Goal: Information Seeking & Learning: Check status

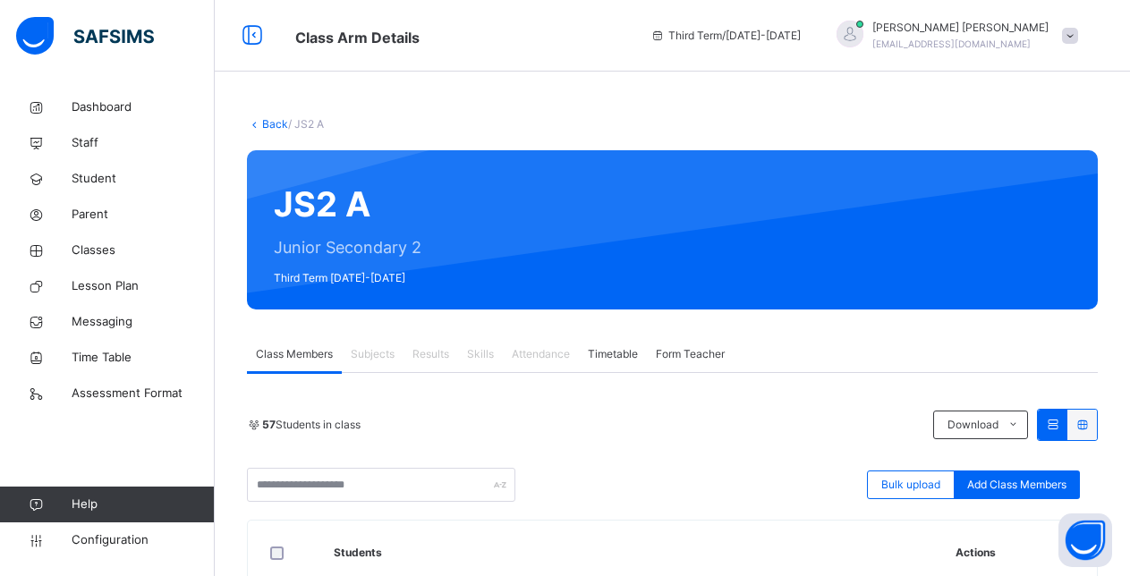
click at [1078, 36] on span at bounding box center [1070, 36] width 16 height 16
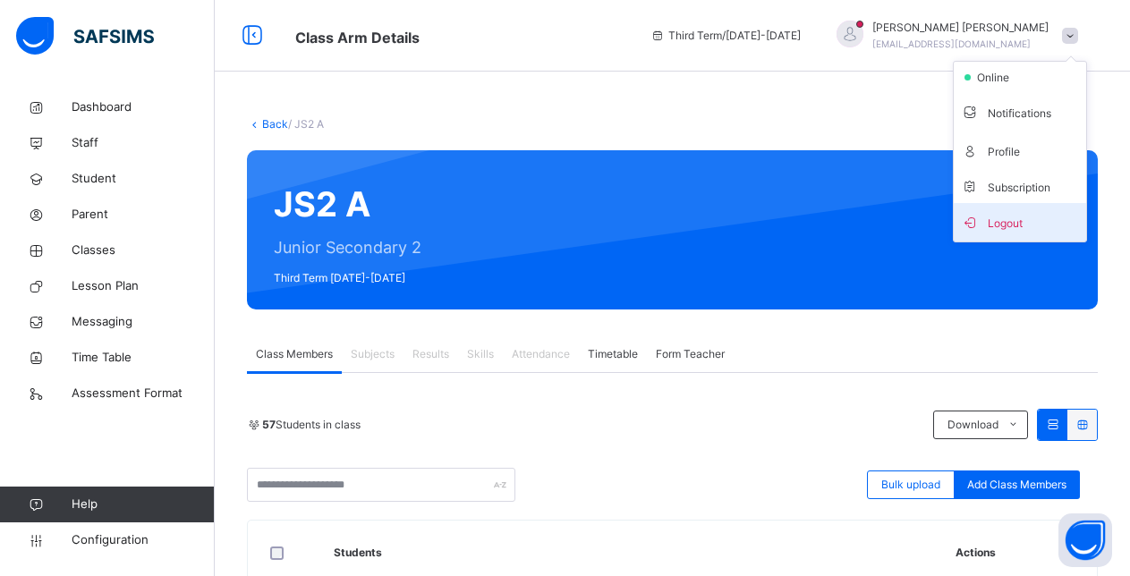
click at [1039, 223] on span "Logout" at bounding box center [1020, 222] width 118 height 24
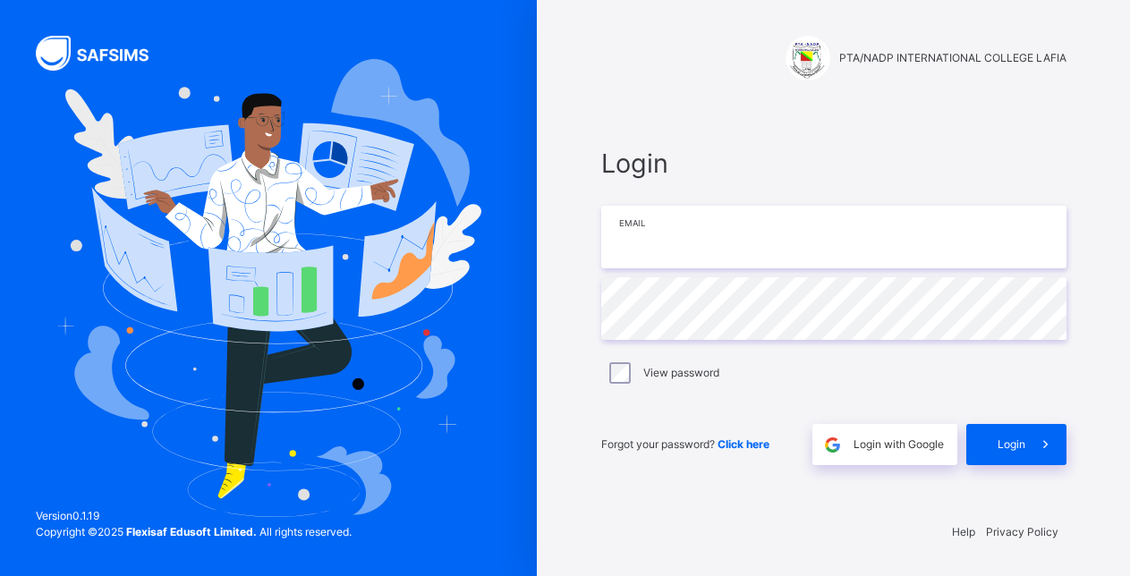
type input "**********"
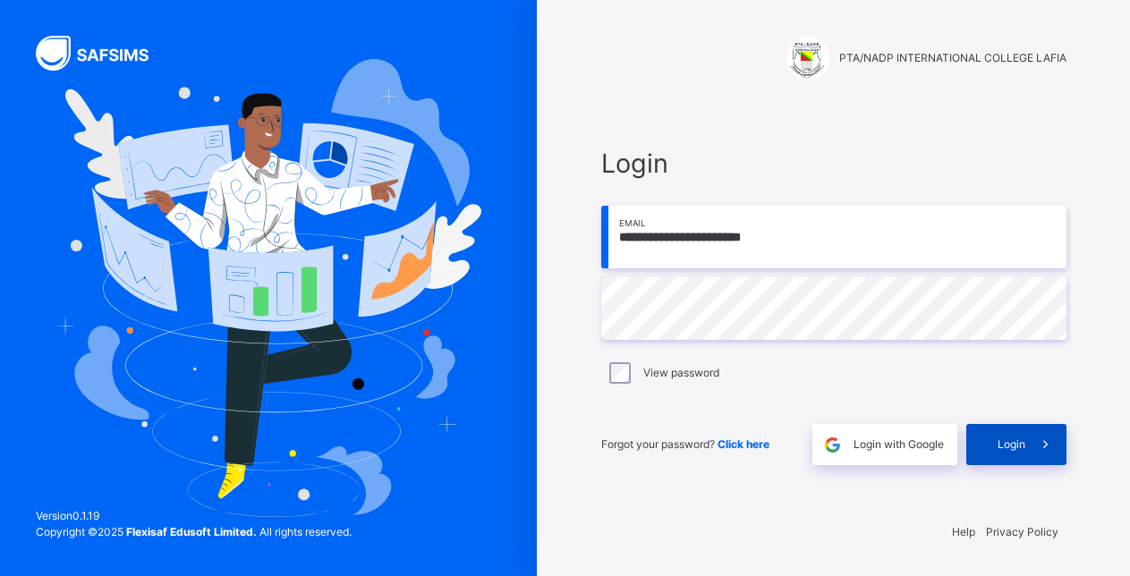
click at [1006, 444] on span "Login" at bounding box center [1011, 445] width 28 height 16
click at [807, 142] on div "**********" at bounding box center [833, 304] width 501 height 403
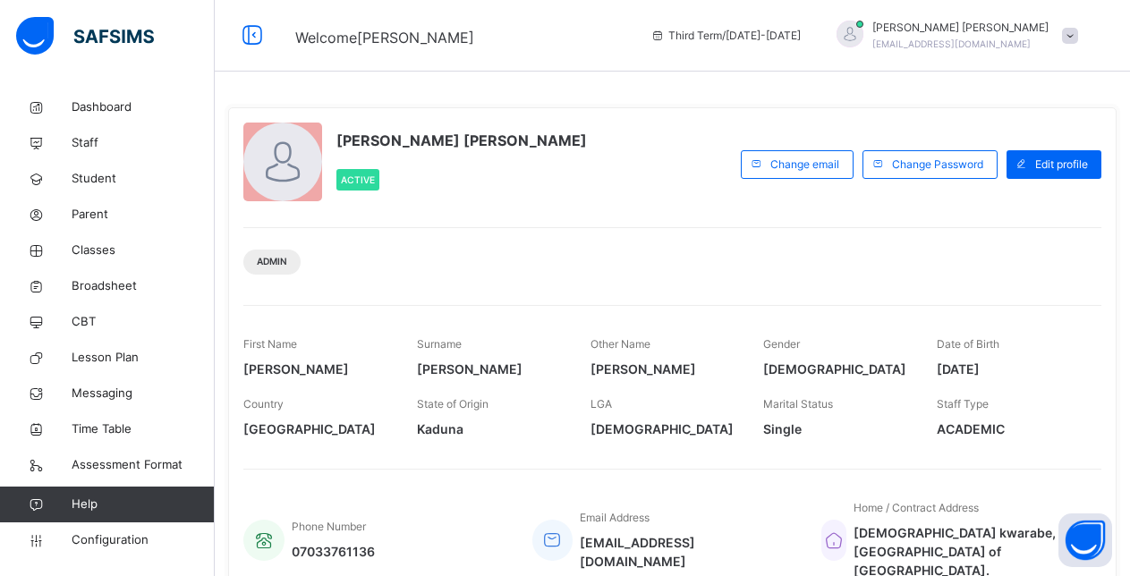
drag, startPoint x: 1016, startPoint y: 454, endPoint x: 572, endPoint y: 183, distance: 519.9
click at [572, 183] on div "Francis Hassan VICTOR Active" at bounding box center [487, 164] width 488 height 83
click at [90, 246] on span "Classes" at bounding box center [143, 251] width 143 height 18
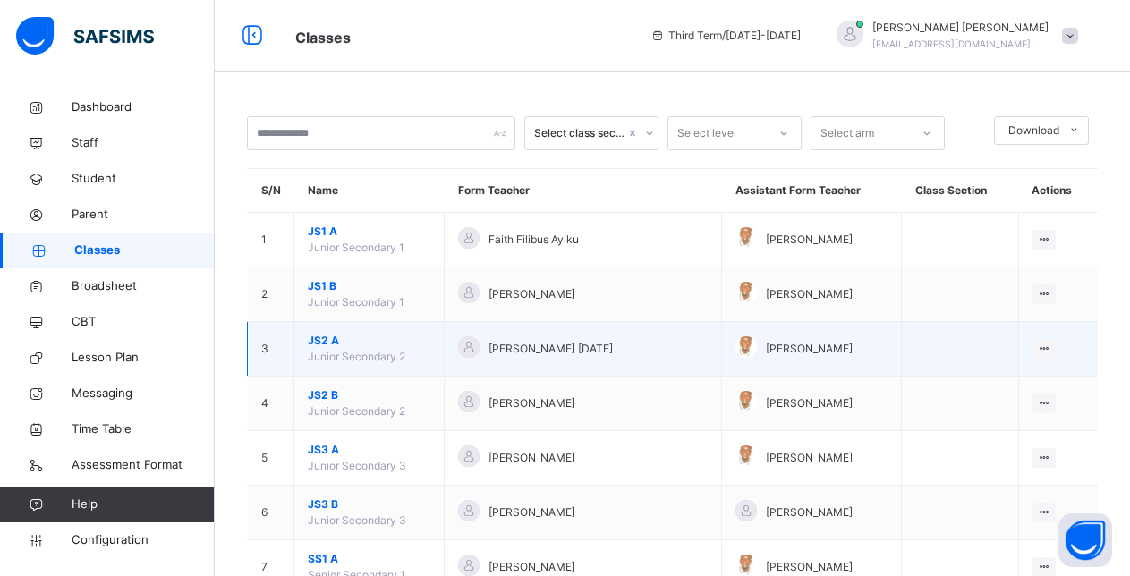
click at [328, 341] on span "JS2 A" at bounding box center [369, 341] width 123 height 16
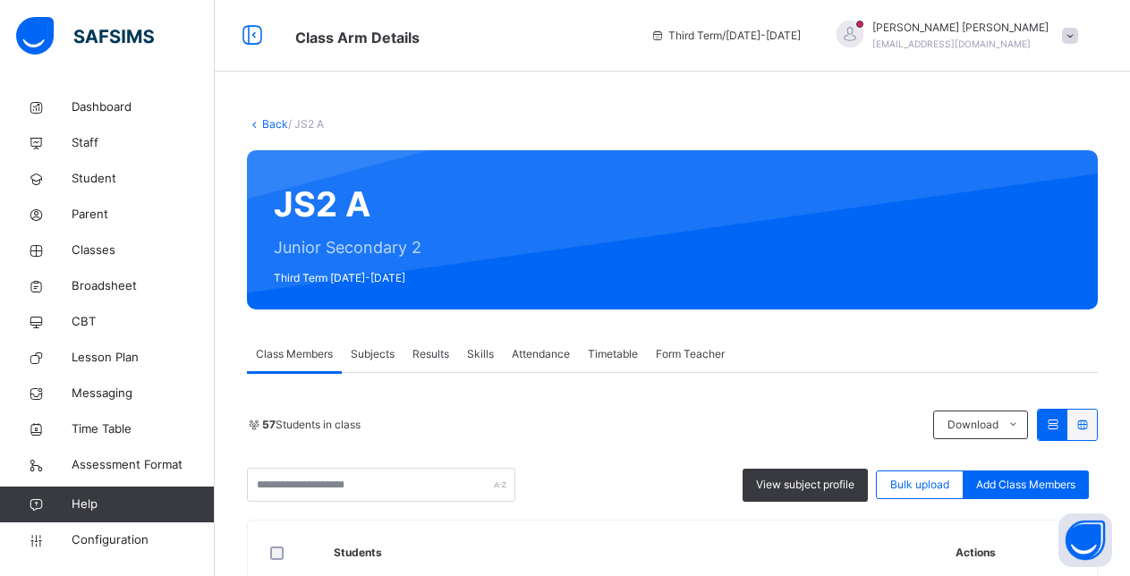
click at [433, 352] on span "Results" at bounding box center [430, 354] width 37 height 16
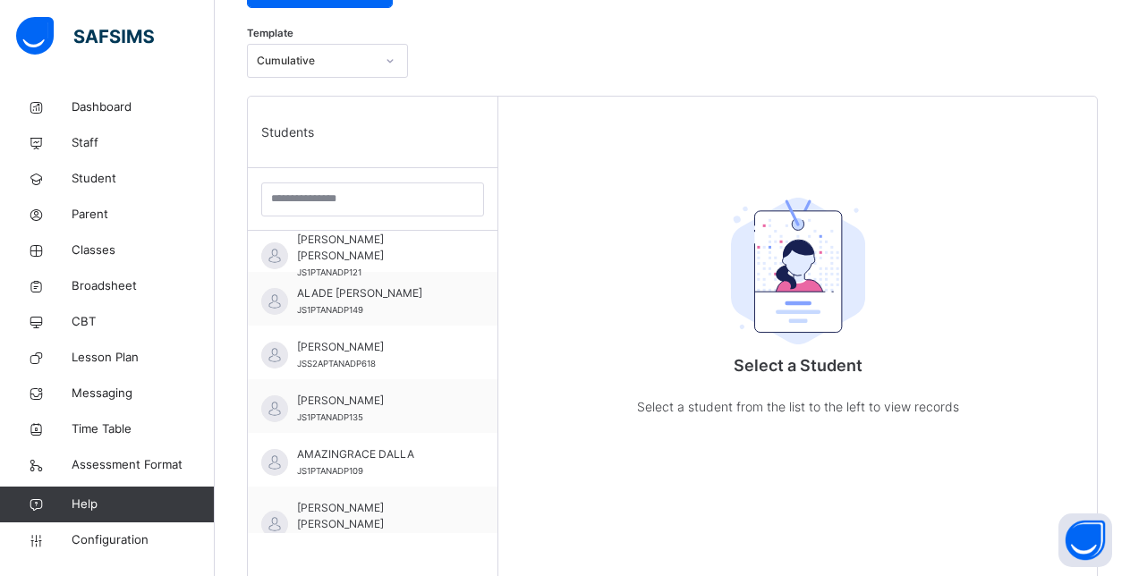
scroll to position [250, 0]
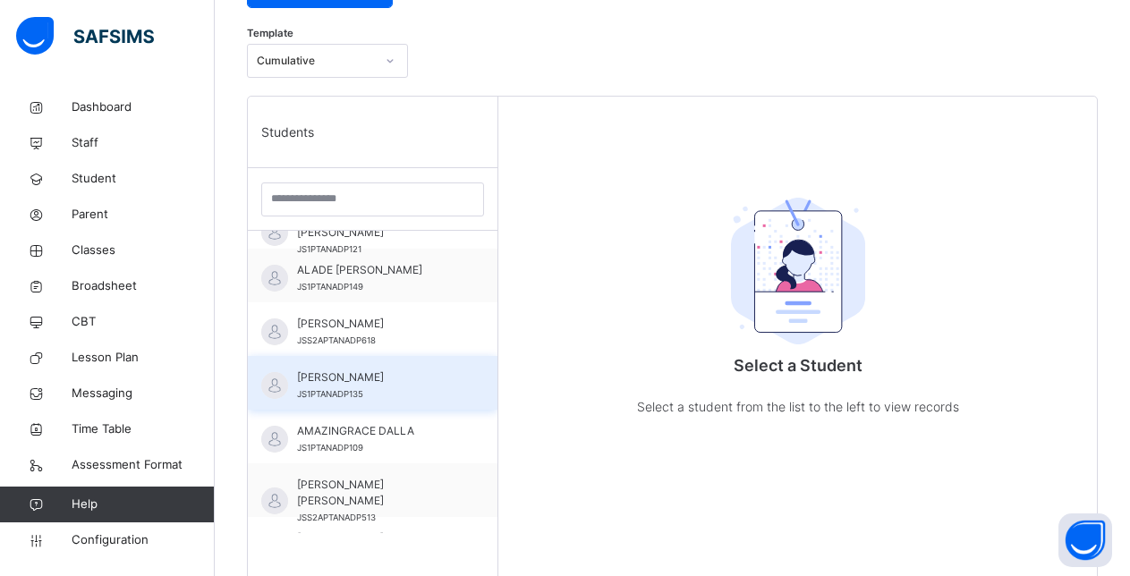
click at [324, 374] on span "ALIYU KUYANBANA ABDULLAHI" at bounding box center [377, 377] width 160 height 16
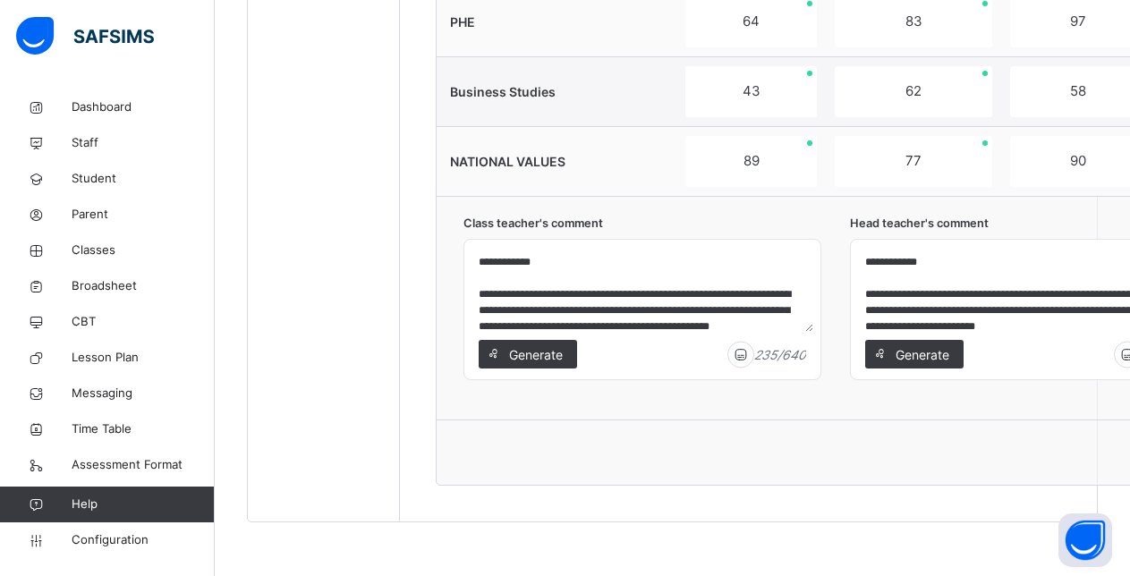
scroll to position [1622, 0]
click at [566, 247] on textarea "**********" at bounding box center [642, 289] width 342 height 85
type textarea "**********"
click at [957, 240] on div "**********" at bounding box center [1029, 310] width 356 height 140
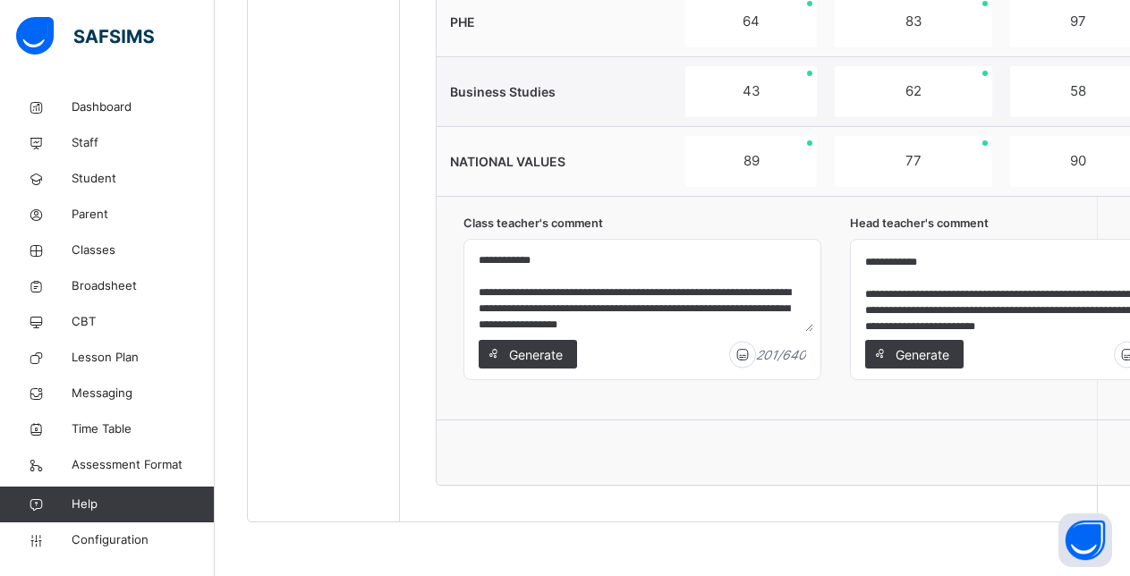
click at [960, 247] on textarea "**********" at bounding box center [1029, 289] width 342 height 85
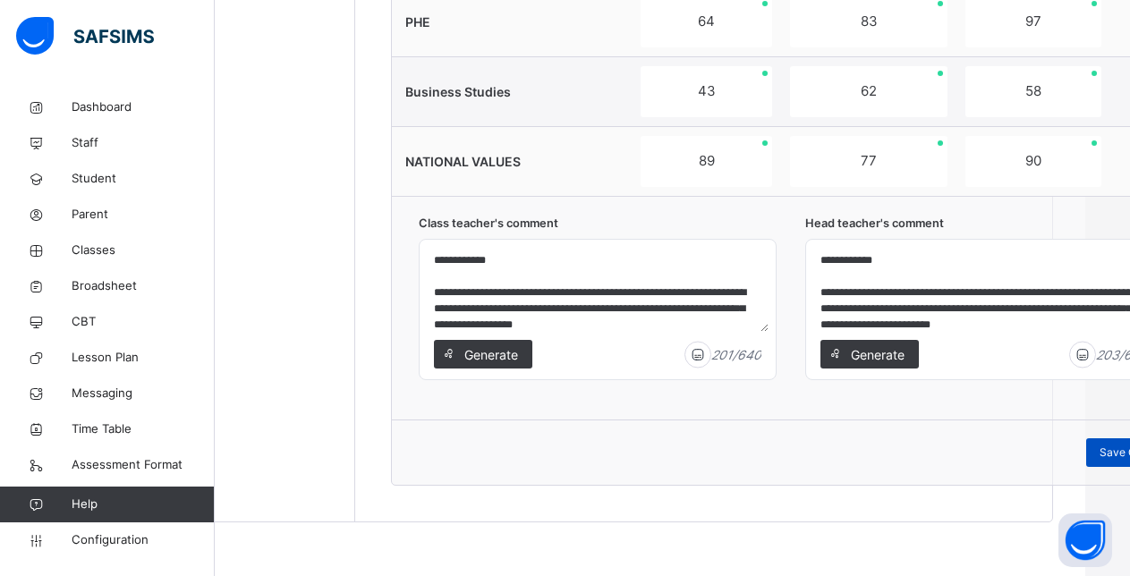
click at [1098, 438] on div "Save Comment" at bounding box center [1138, 452] width 104 height 29
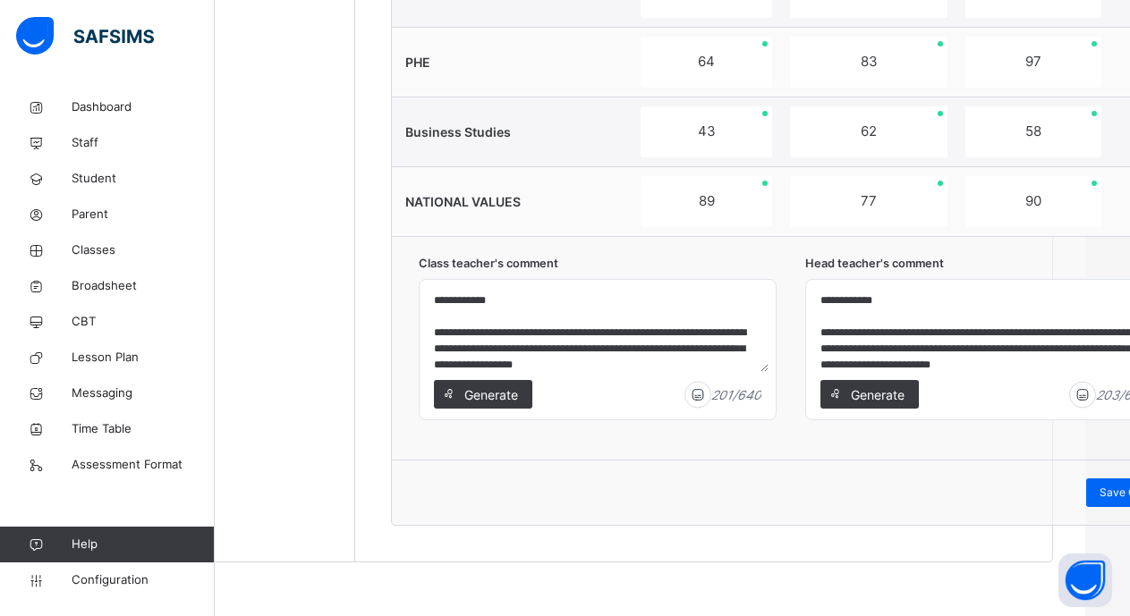
scroll to position [1729, 45]
click at [1106, 485] on span "Save Comment" at bounding box center [1137, 493] width 77 height 16
click at [112, 284] on span "Broadsheet" at bounding box center [143, 286] width 143 height 18
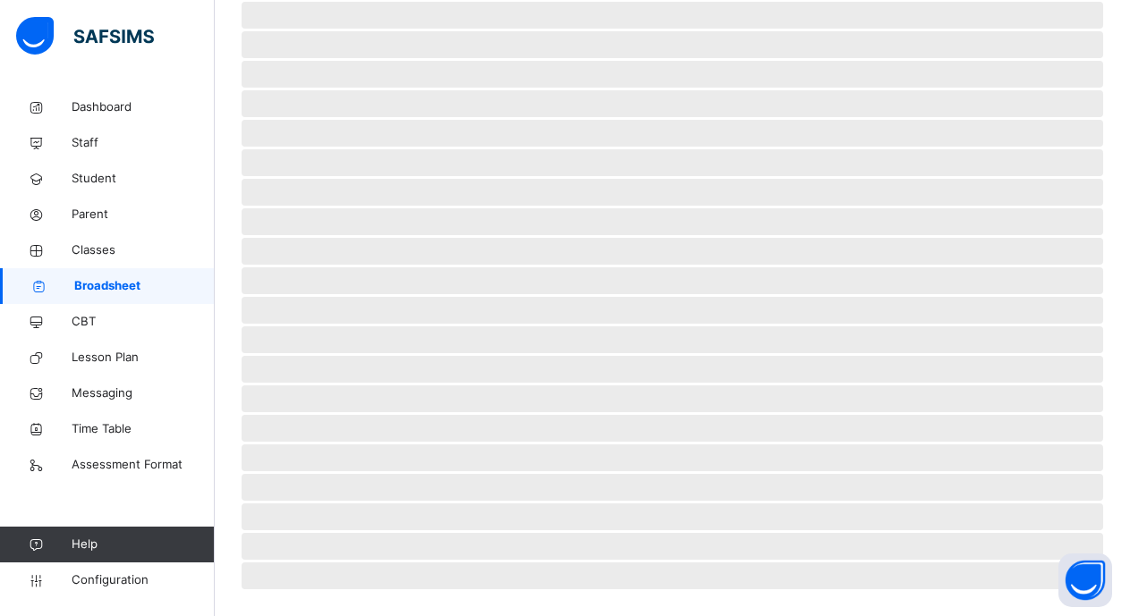
scroll to position [1729, 15]
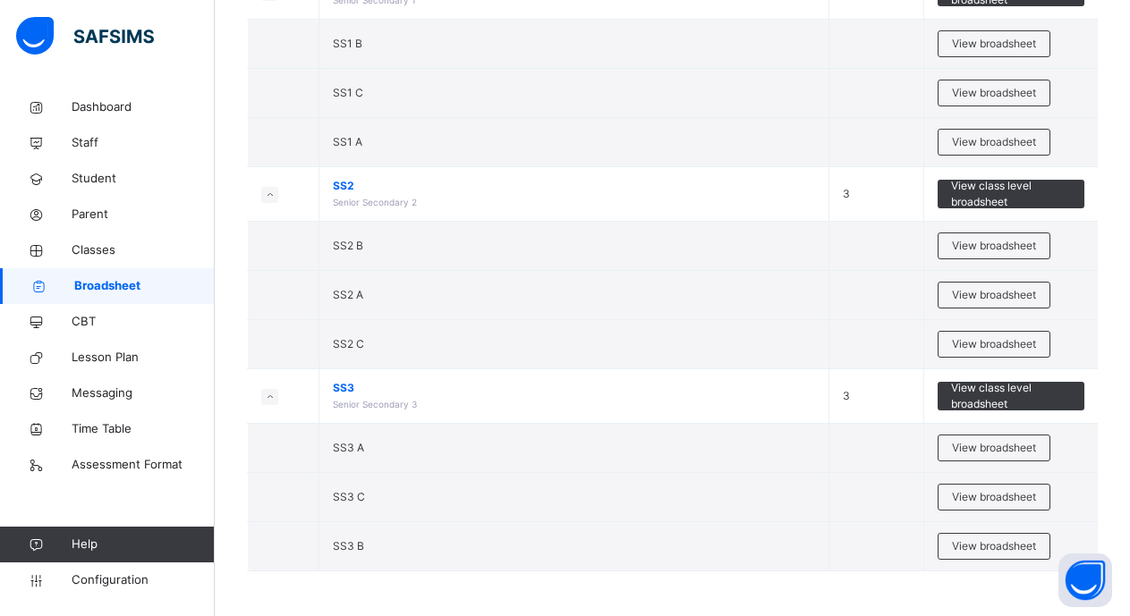
click at [124, 282] on span "Broadsheet" at bounding box center [144, 286] width 140 height 18
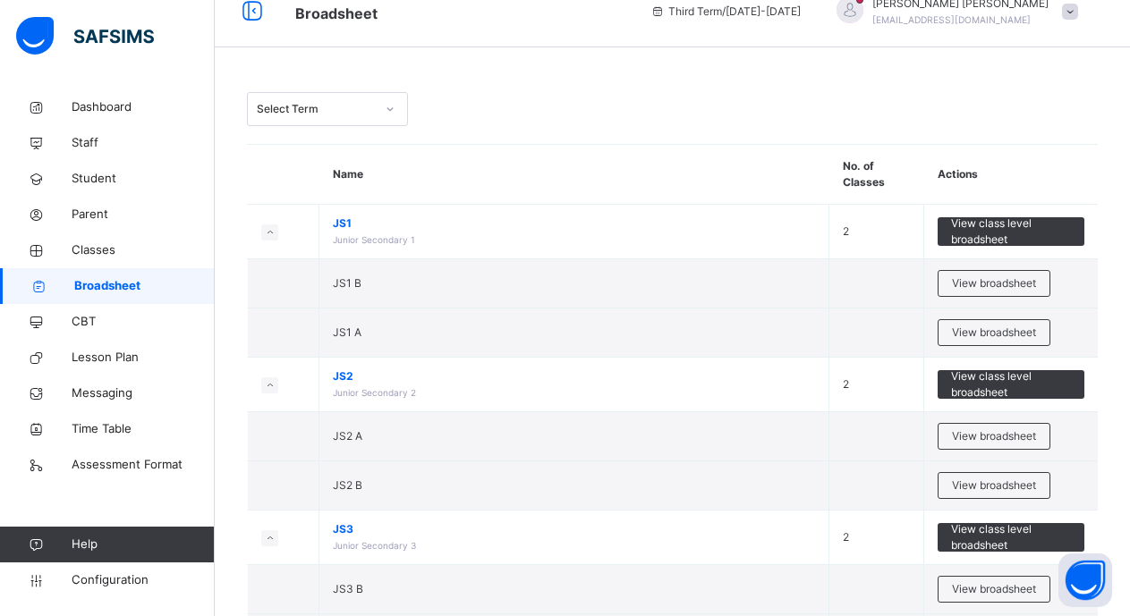
scroll to position [0, 15]
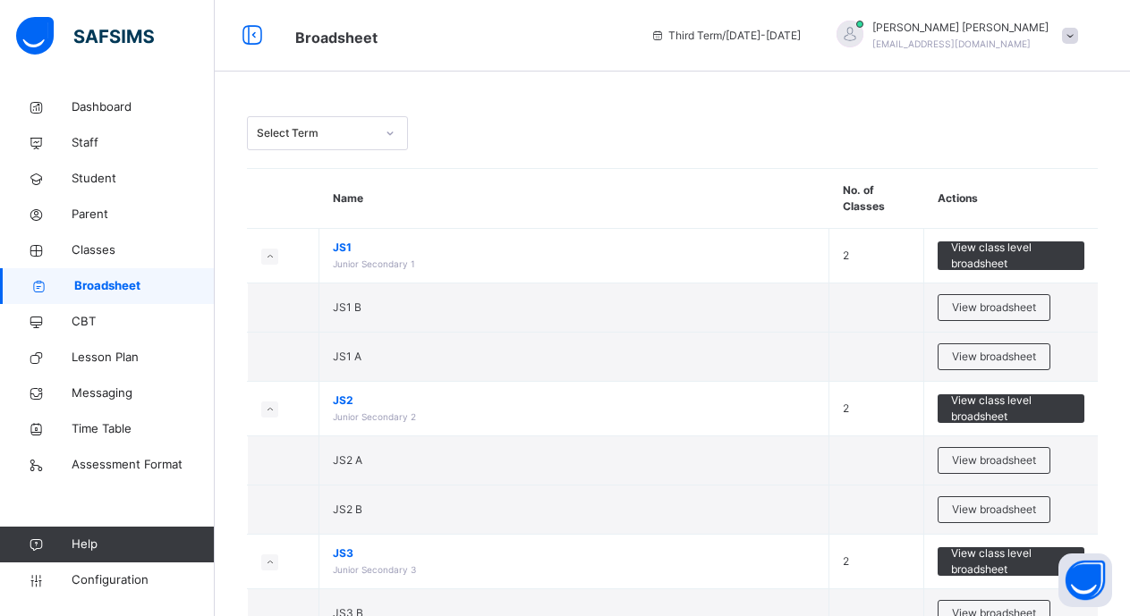
click at [1112, 536] on button "Search" at bounding box center [1112, 536] width 0 height 0
click at [387, 133] on icon at bounding box center [390, 133] width 6 height 4
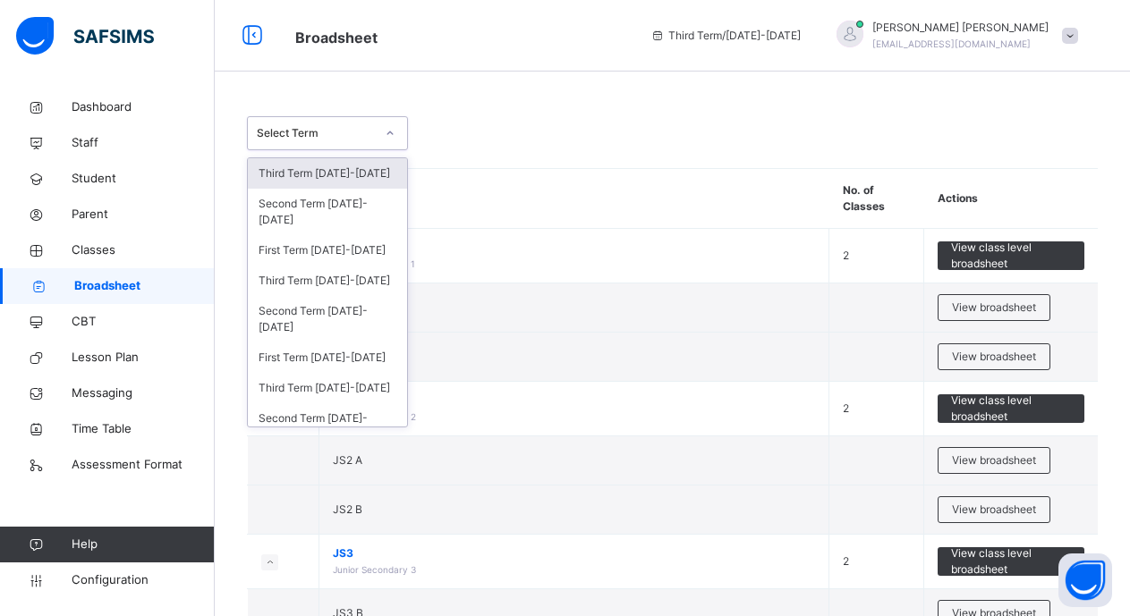
click at [351, 174] on div "Third Term 2024-2025" at bounding box center [327, 173] width 159 height 30
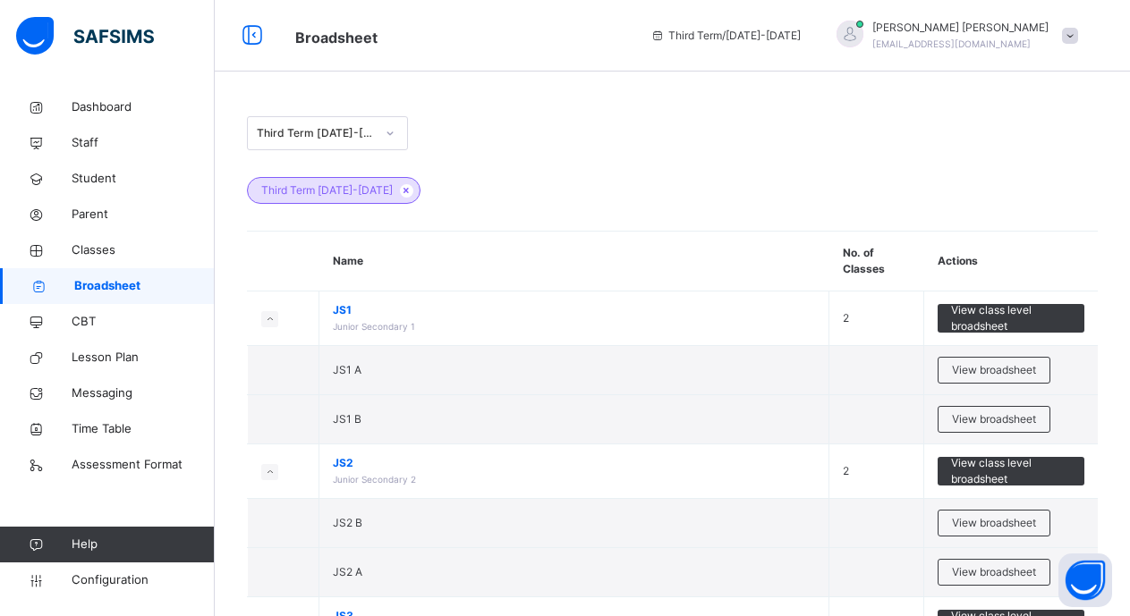
click at [1112, 536] on button "Search" at bounding box center [1112, 536] width 0 height 0
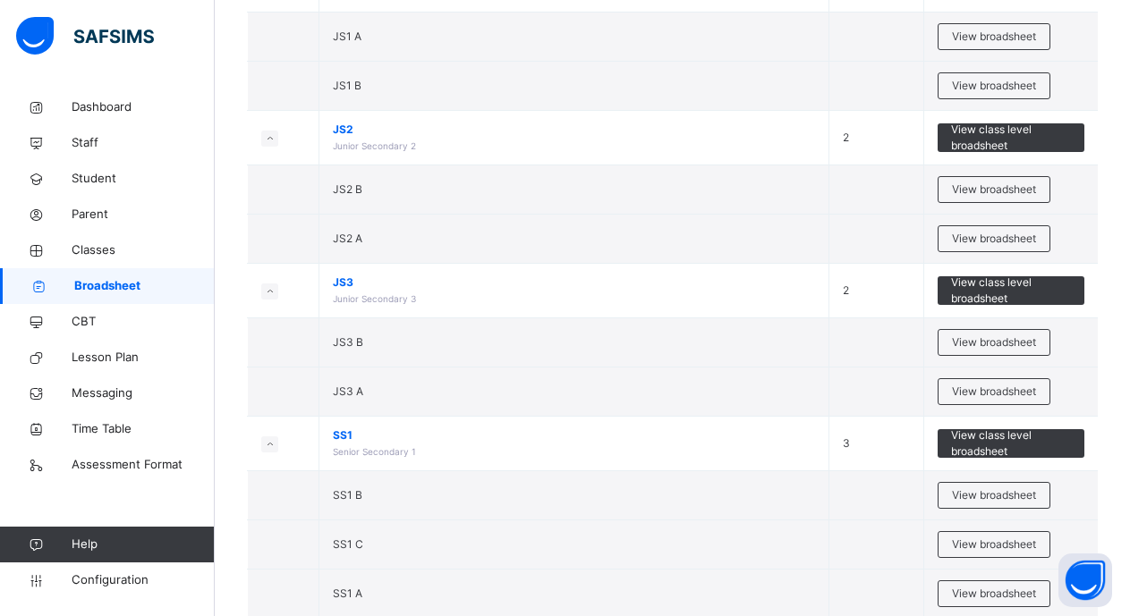
scroll to position [346, 15]
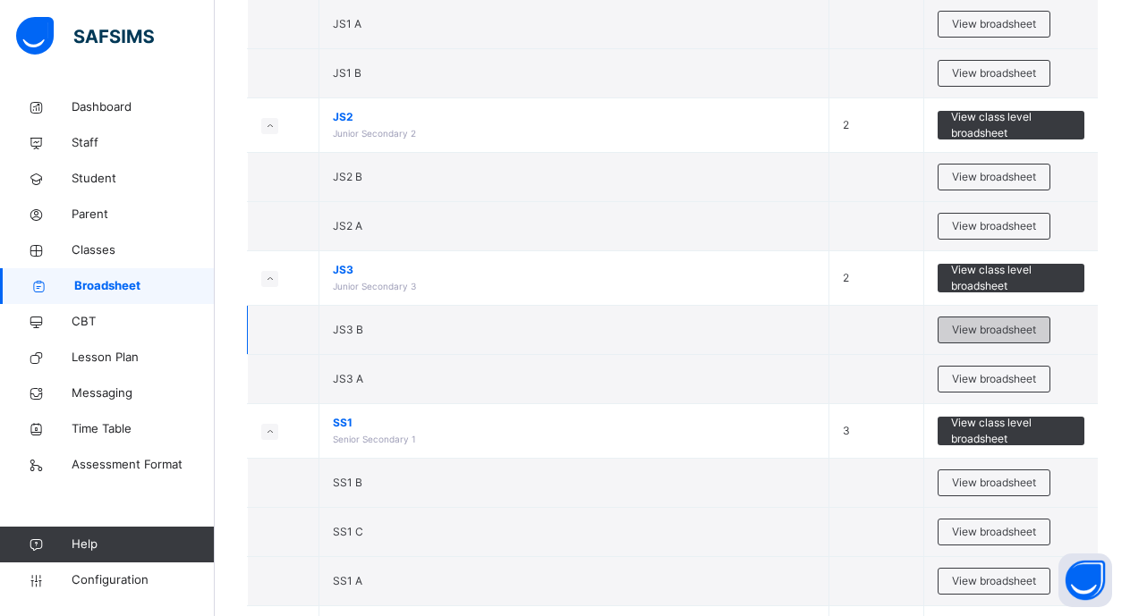
click at [1003, 327] on span "View broadsheet" at bounding box center [994, 330] width 84 height 16
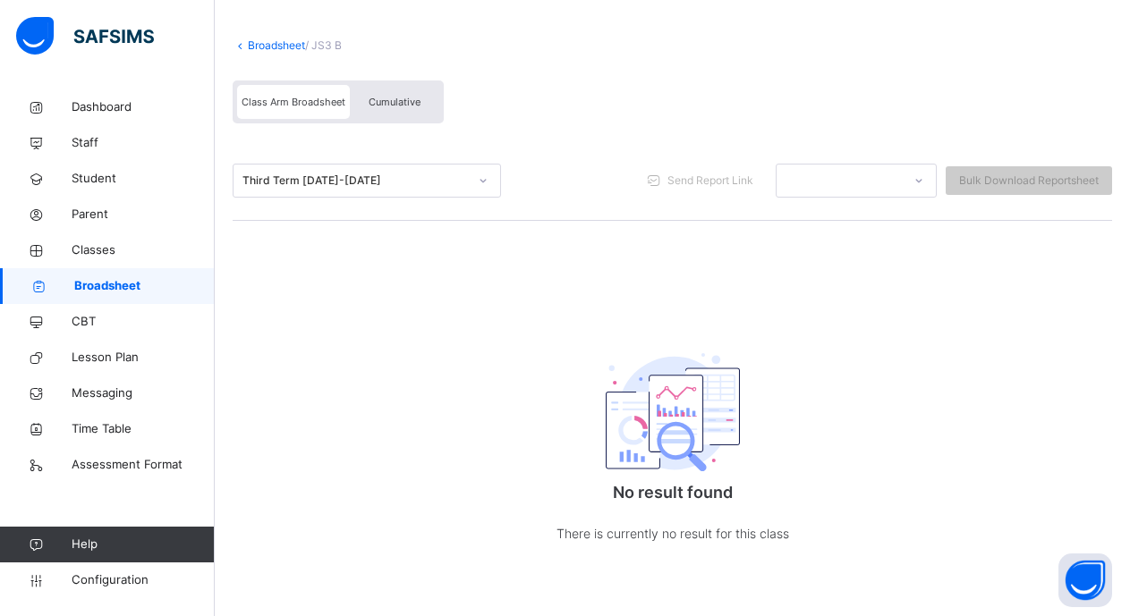
scroll to position [0, 15]
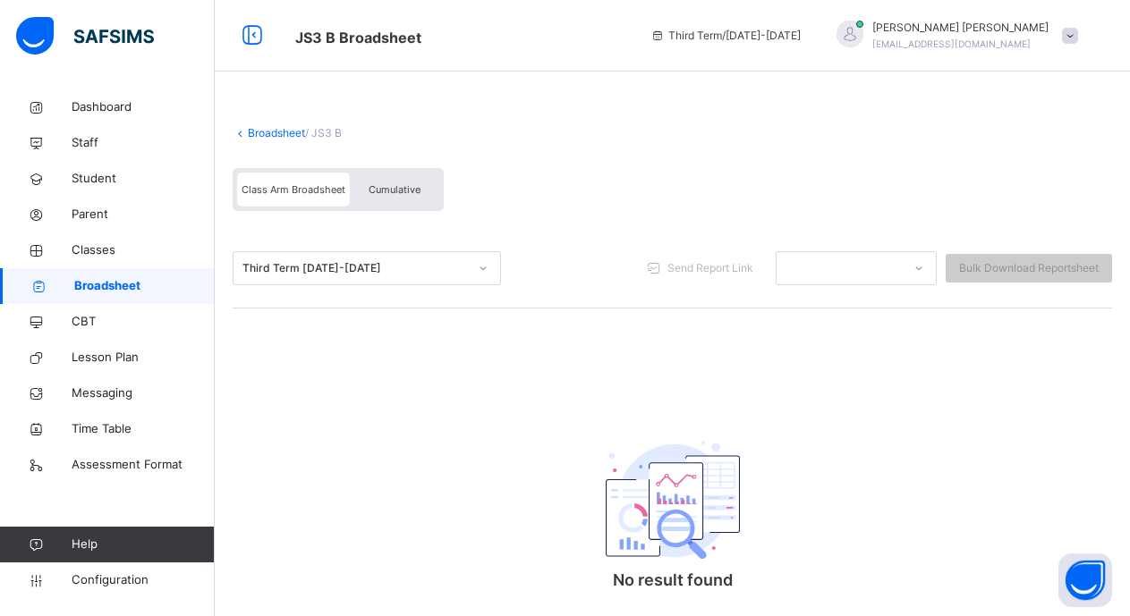
click at [269, 185] on span "Class Arm Broadsheet" at bounding box center [294, 189] width 104 height 13
click at [125, 287] on span "Broadsheet" at bounding box center [144, 286] width 140 height 18
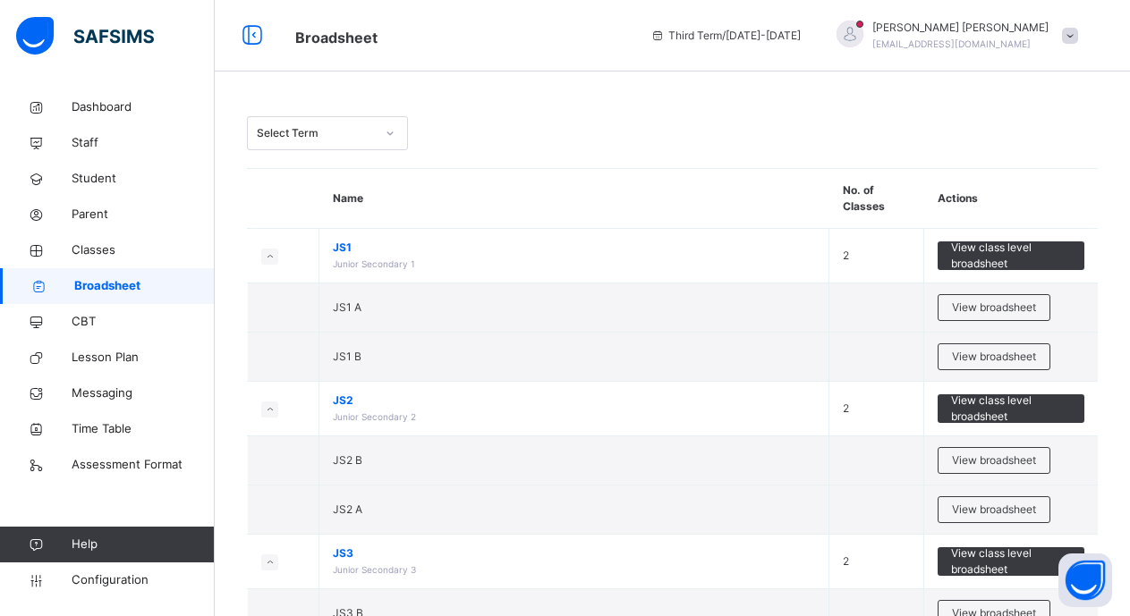
click at [1112, 536] on button "Search" at bounding box center [1112, 536] width 0 height 0
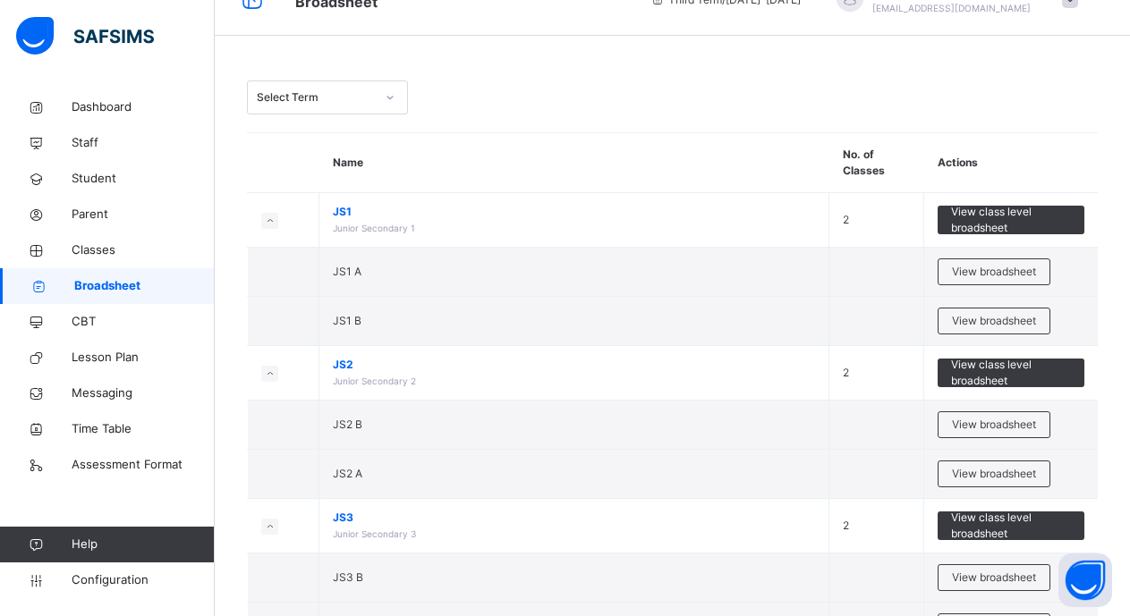
scroll to position [0, 15]
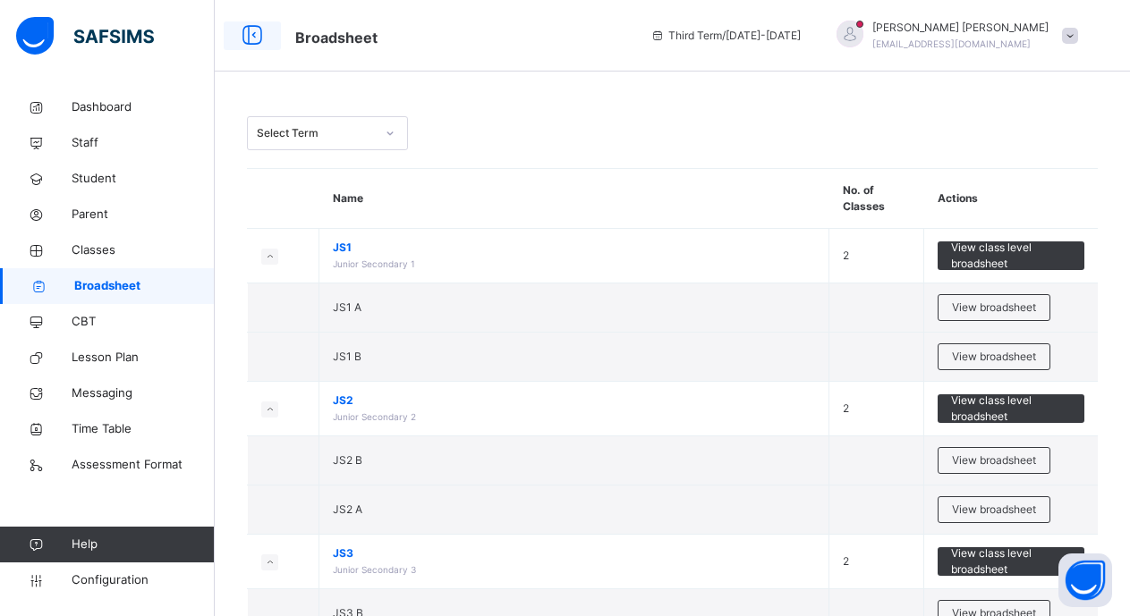
click at [237, 34] on icon at bounding box center [252, 36] width 30 height 32
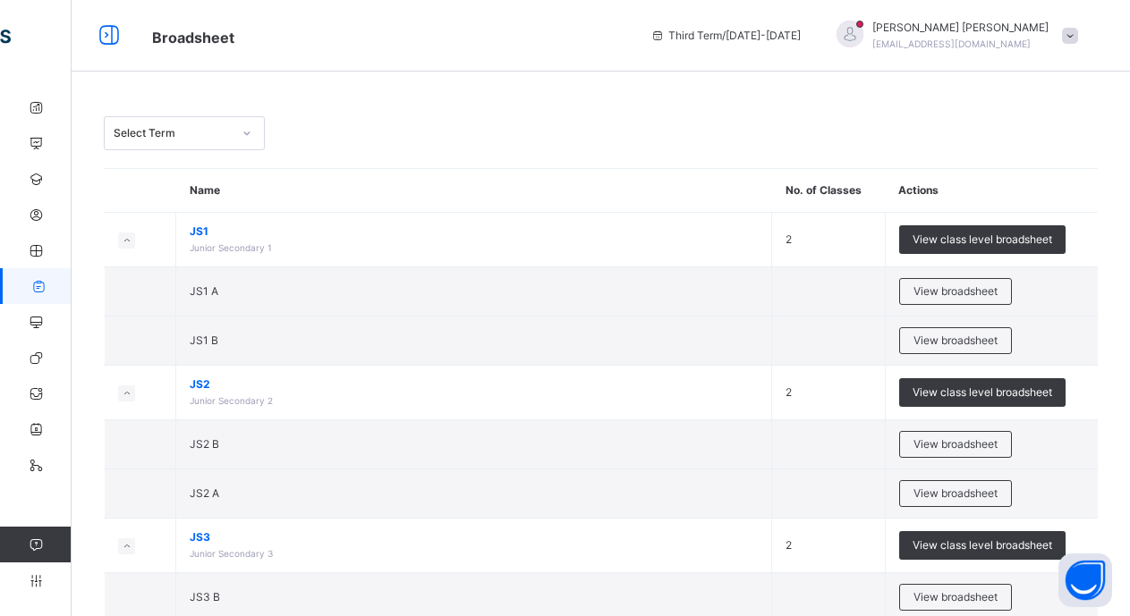
click at [1112, 536] on button "Search" at bounding box center [1112, 536] width 0 height 0
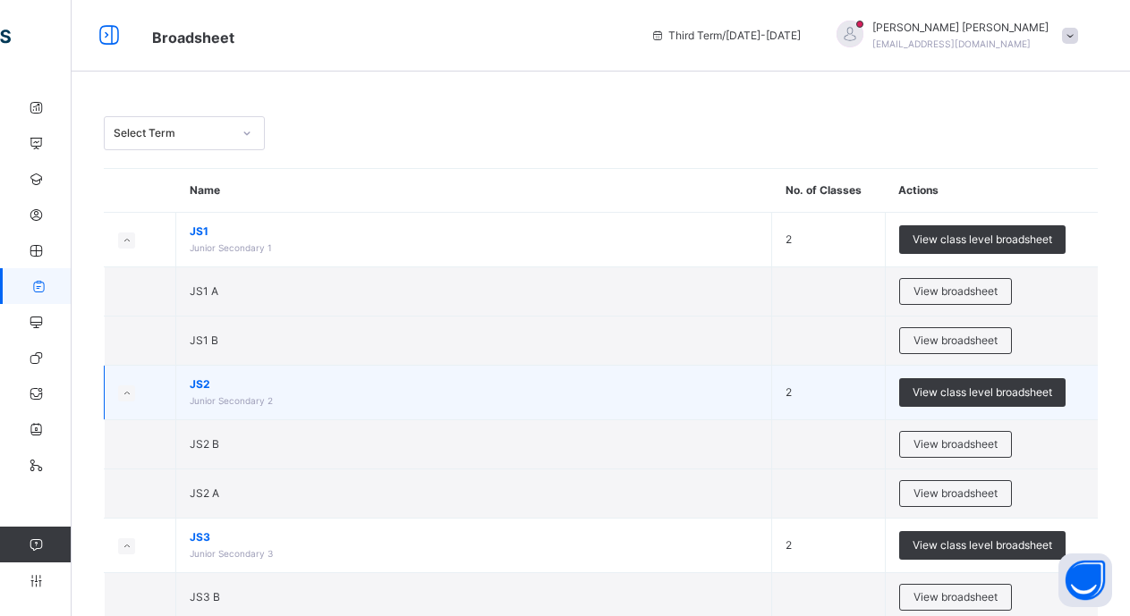
drag, startPoint x: 995, startPoint y: 305, endPoint x: 696, endPoint y: 366, distance: 304.9
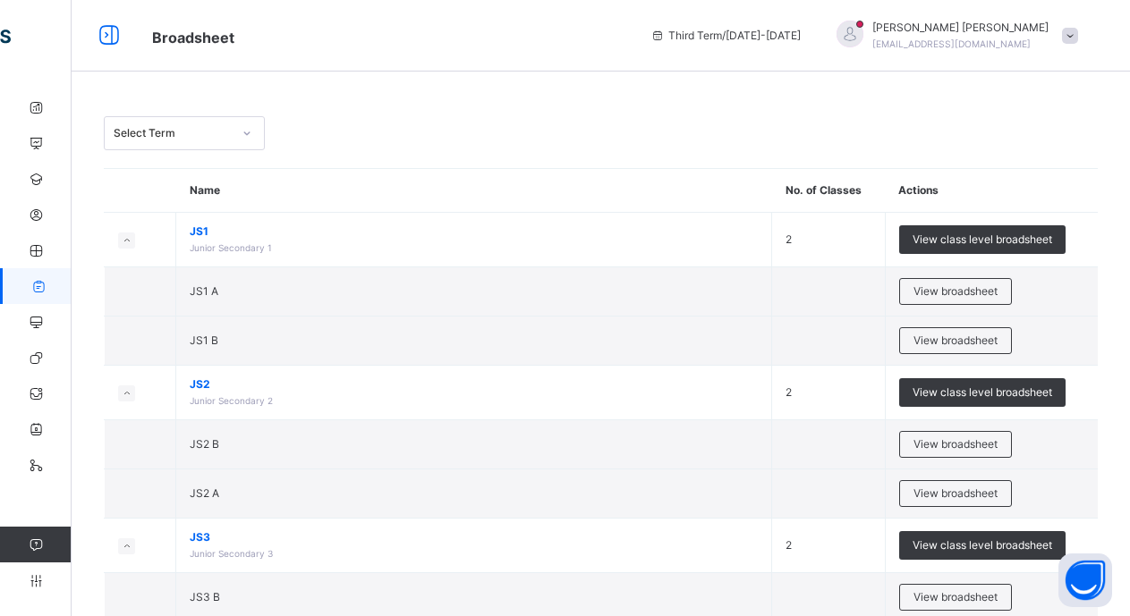
click at [1060, 33] on div "Francis VICTOR victryson1147@gmail.com" at bounding box center [952, 36] width 268 height 32
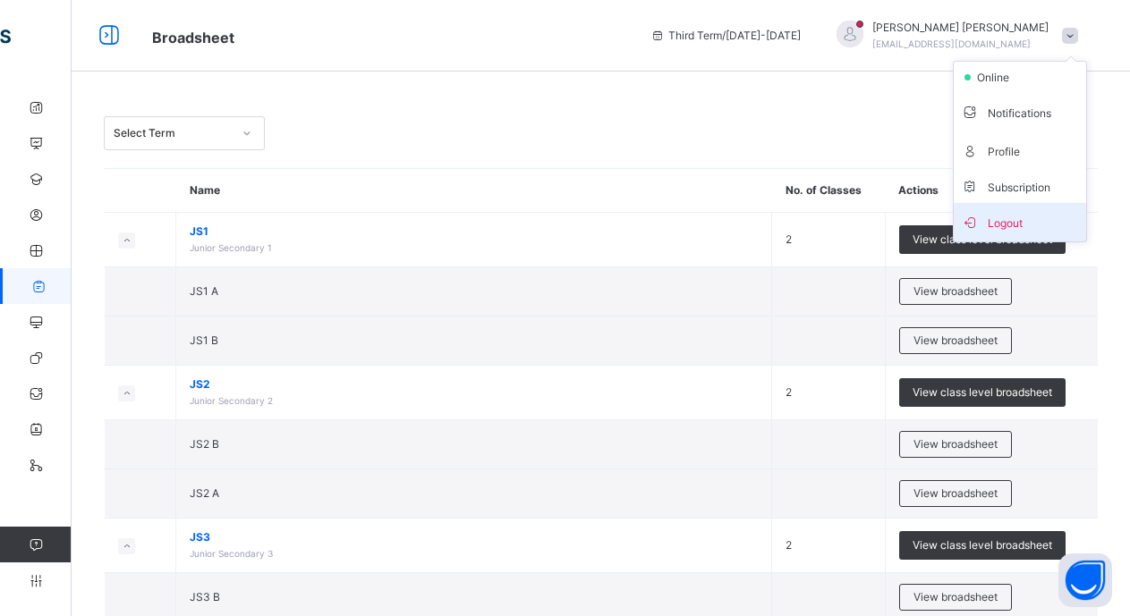
click at [1009, 216] on span "Logout" at bounding box center [1020, 222] width 118 height 24
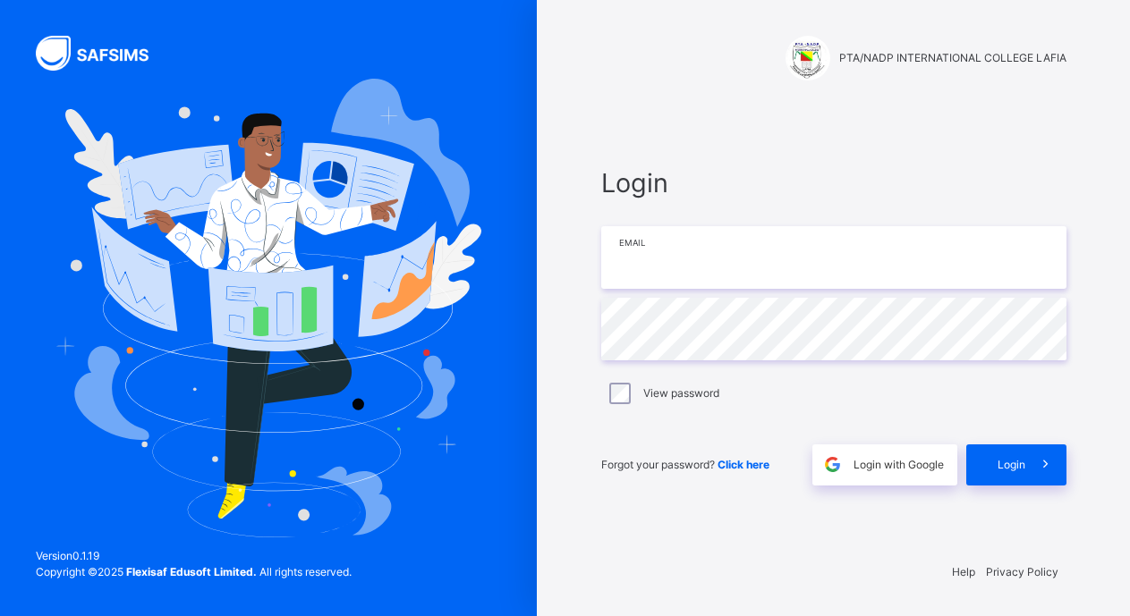
type input "**********"
click at [1004, 463] on span "Login" at bounding box center [1011, 465] width 28 height 16
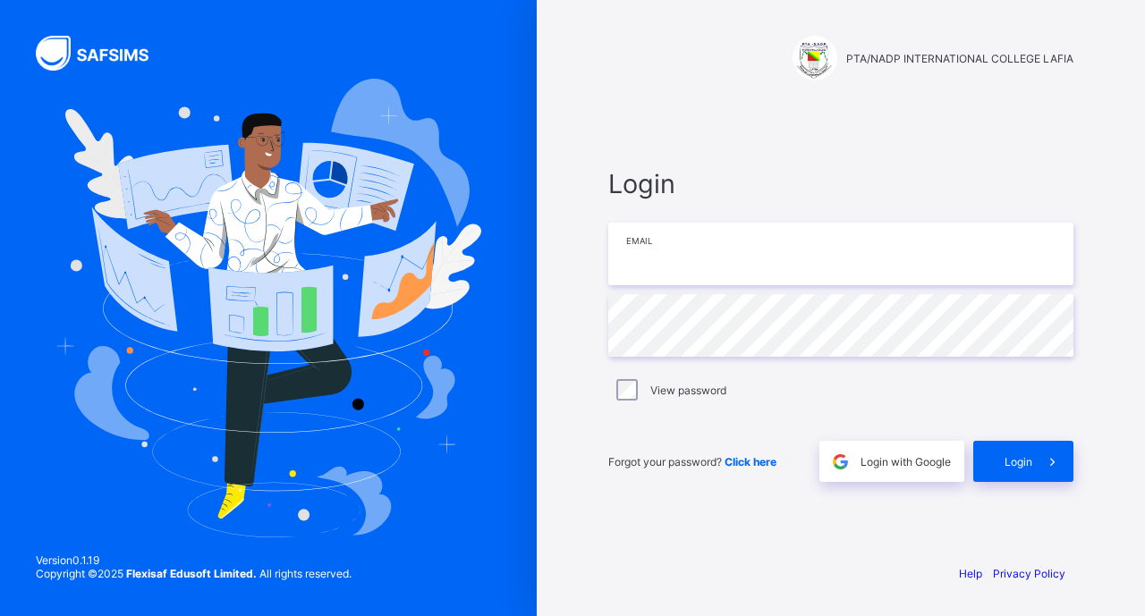
type input "**********"
click at [625, 378] on div "View password" at bounding box center [840, 390] width 465 height 38
click at [1021, 463] on span "Login" at bounding box center [1018, 461] width 28 height 13
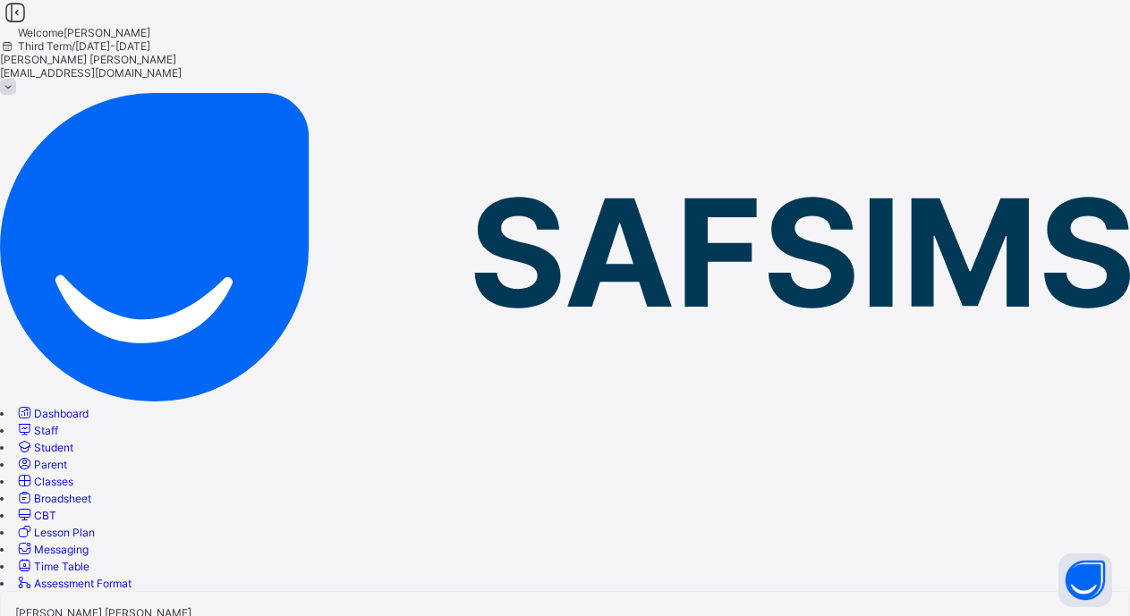
click at [91, 492] on span "Broadsheet" at bounding box center [62, 498] width 57 height 13
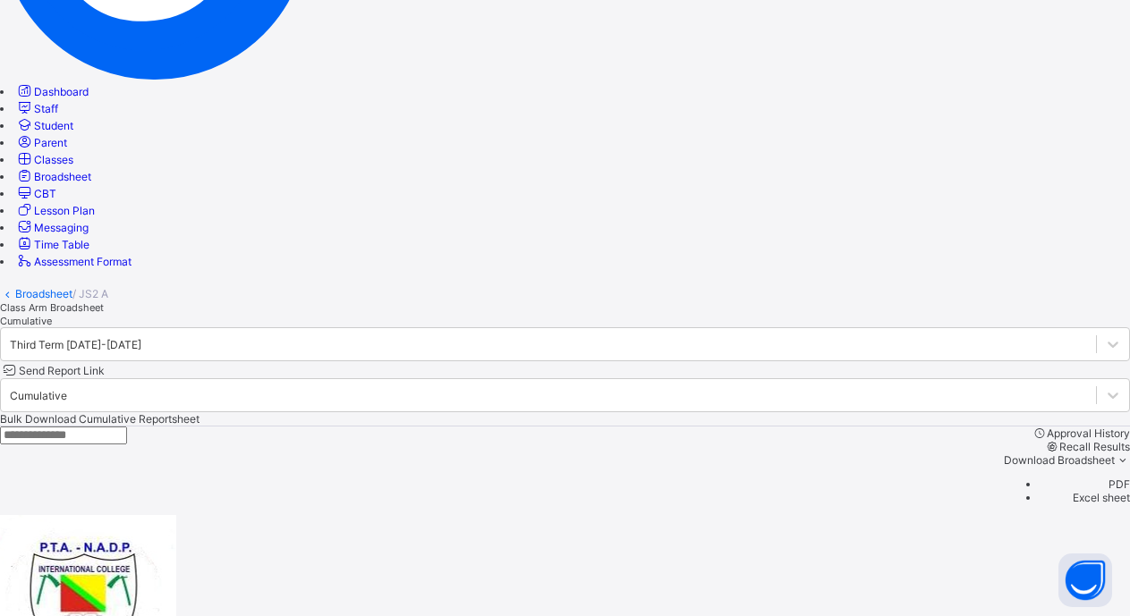
scroll to position [335, 0]
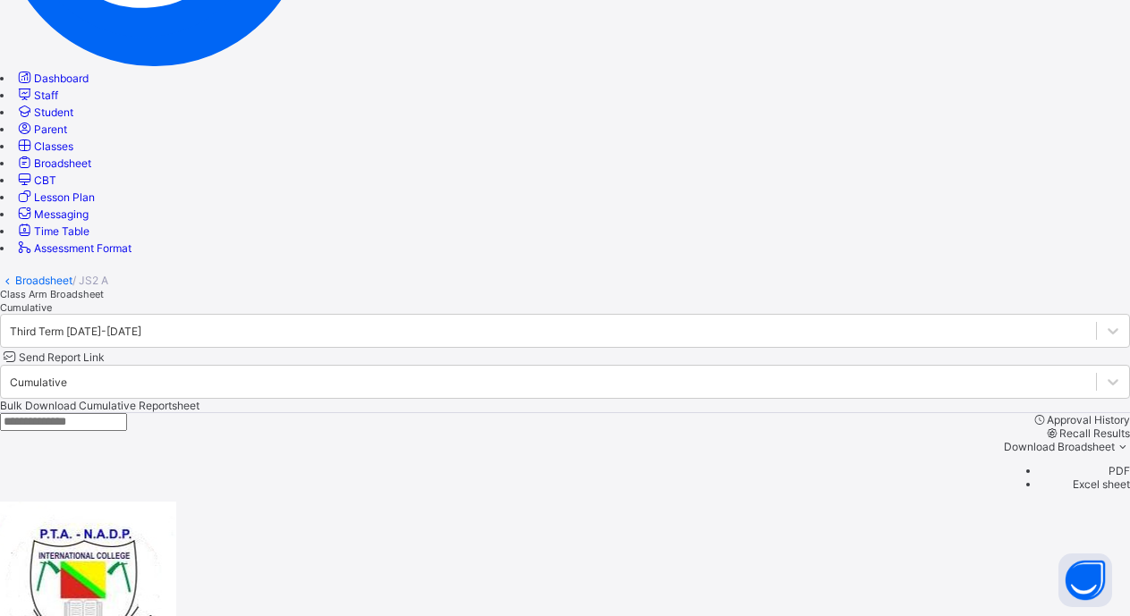
click at [127, 413] on input "text" at bounding box center [63, 422] width 127 height 18
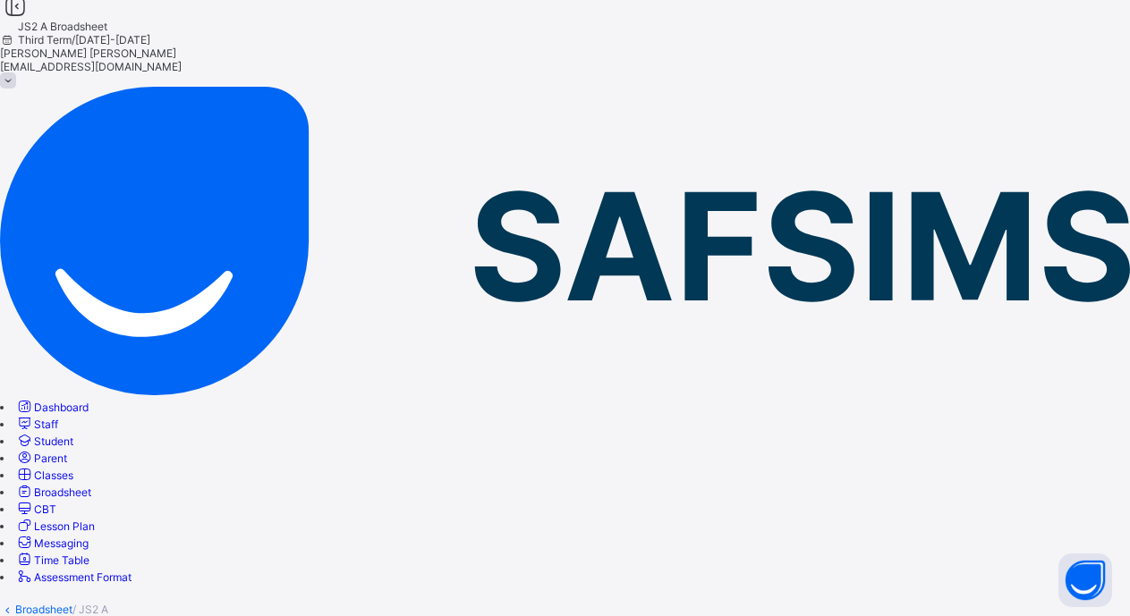
scroll to position [227, 0]
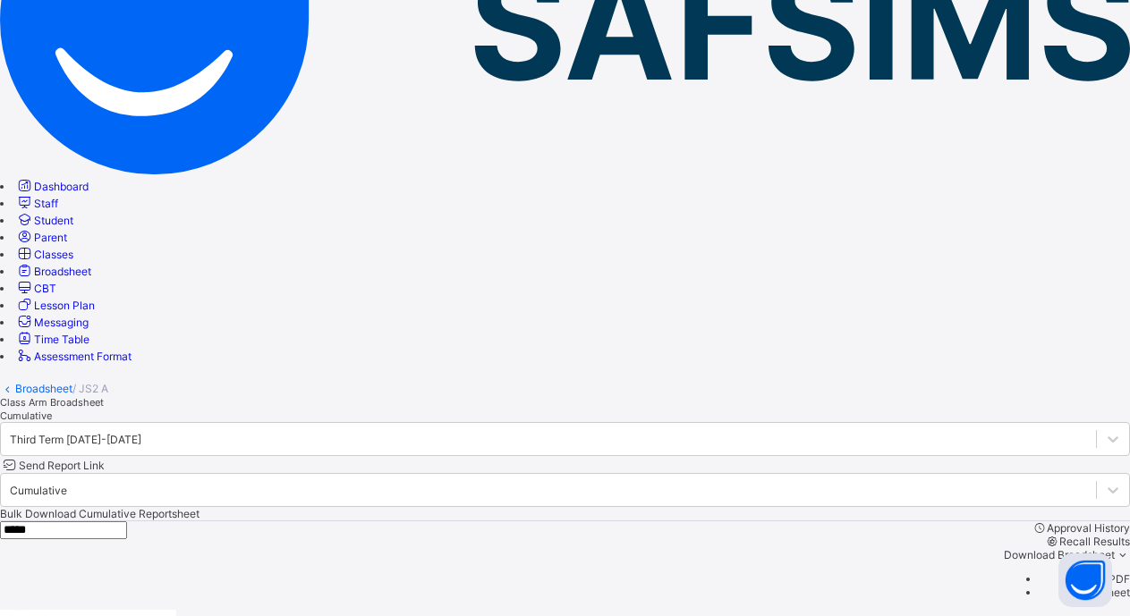
type input "*****"
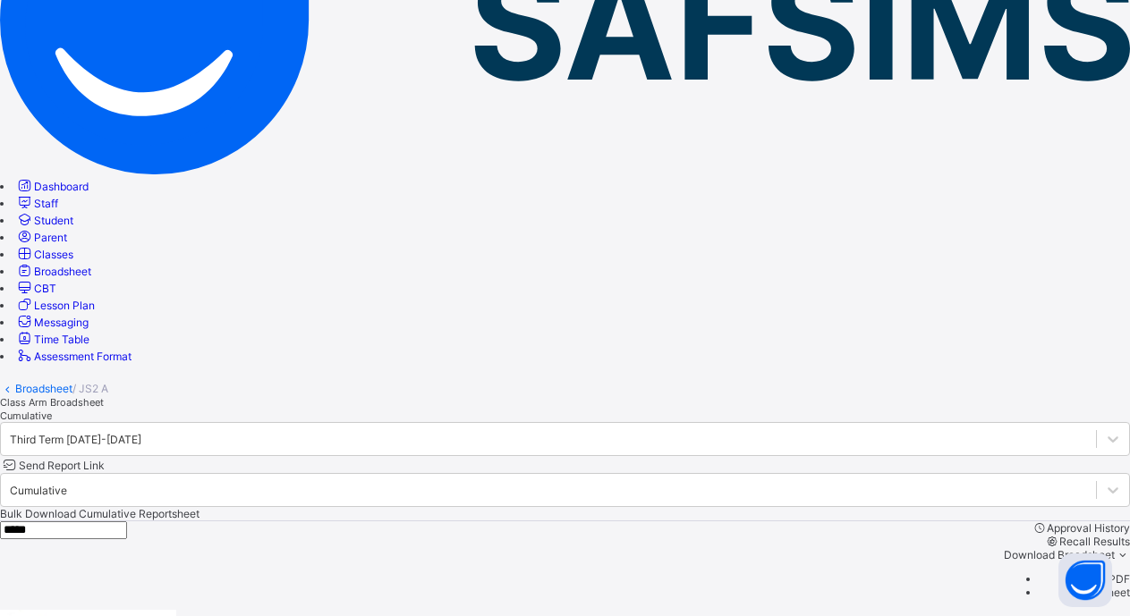
scroll to position [0, 0]
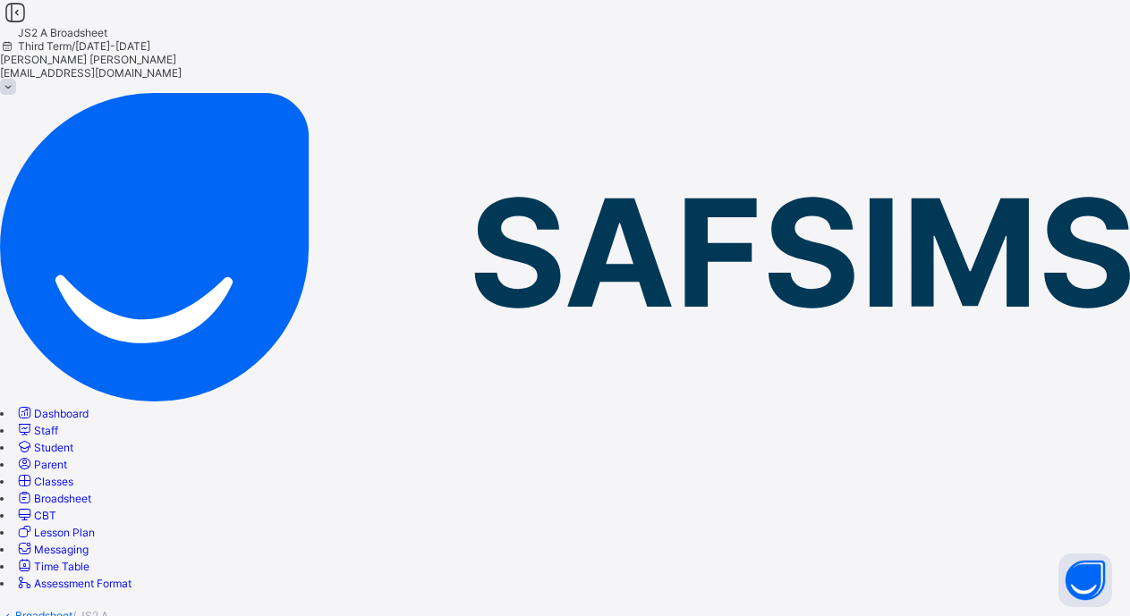
type input "*****"
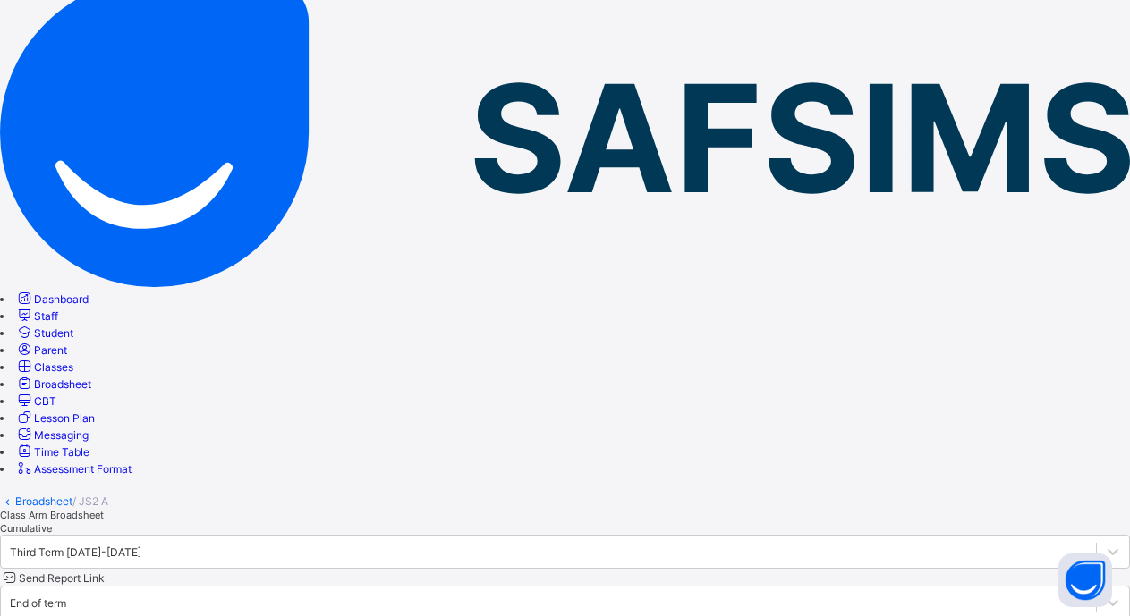
scroll to position [99, 0]
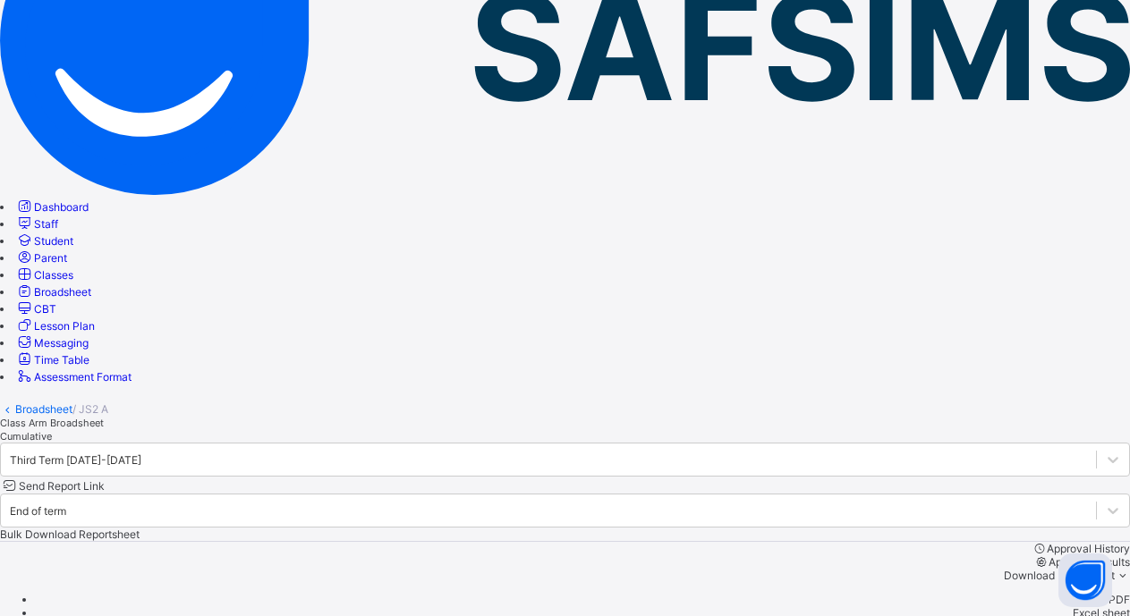
click at [91, 285] on span "Broadsheet" at bounding box center [62, 291] width 57 height 13
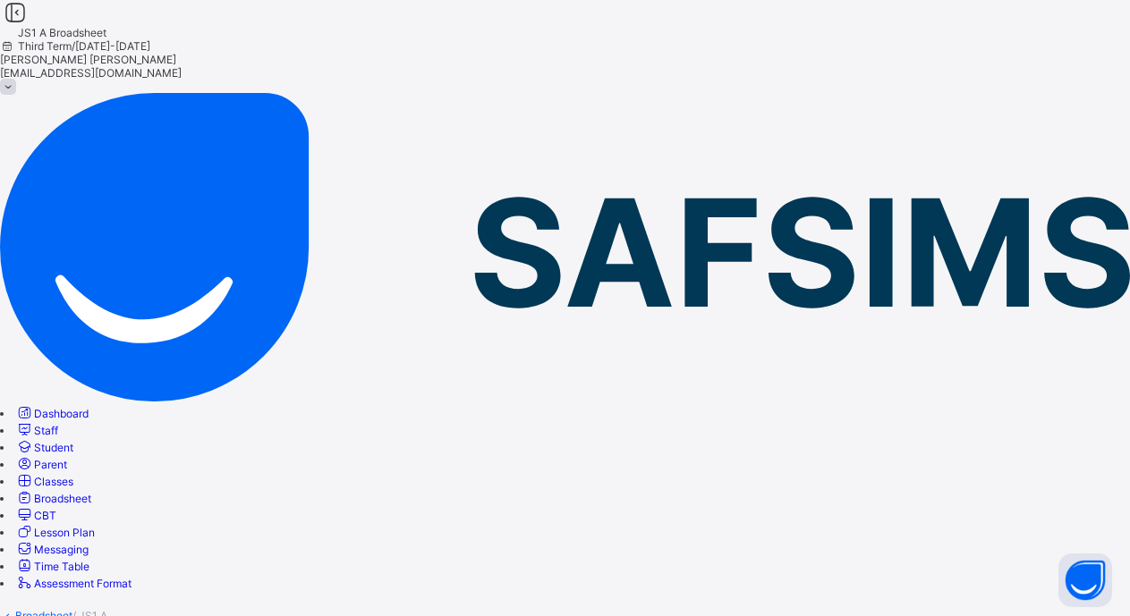
type input "****"
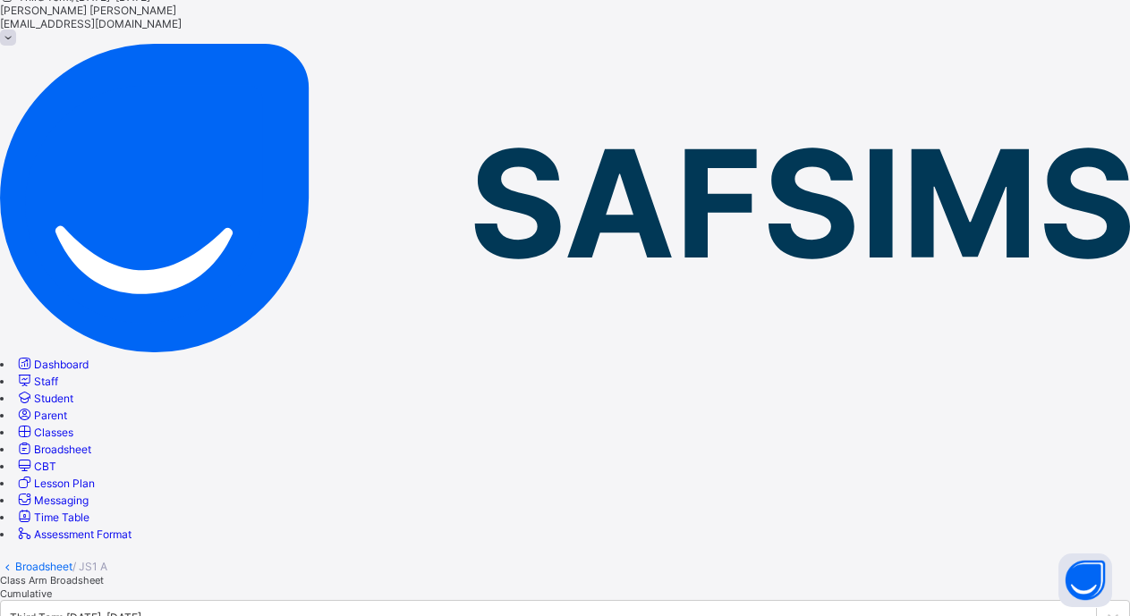
click at [52, 588] on span "Cumulative" at bounding box center [26, 594] width 52 height 13
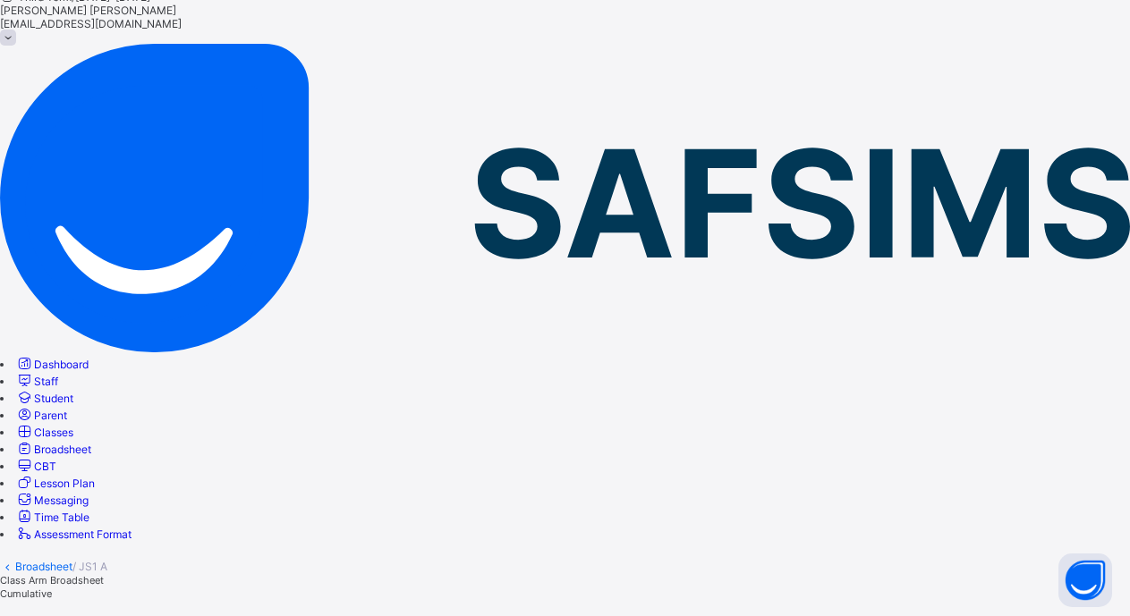
scroll to position [0, 0]
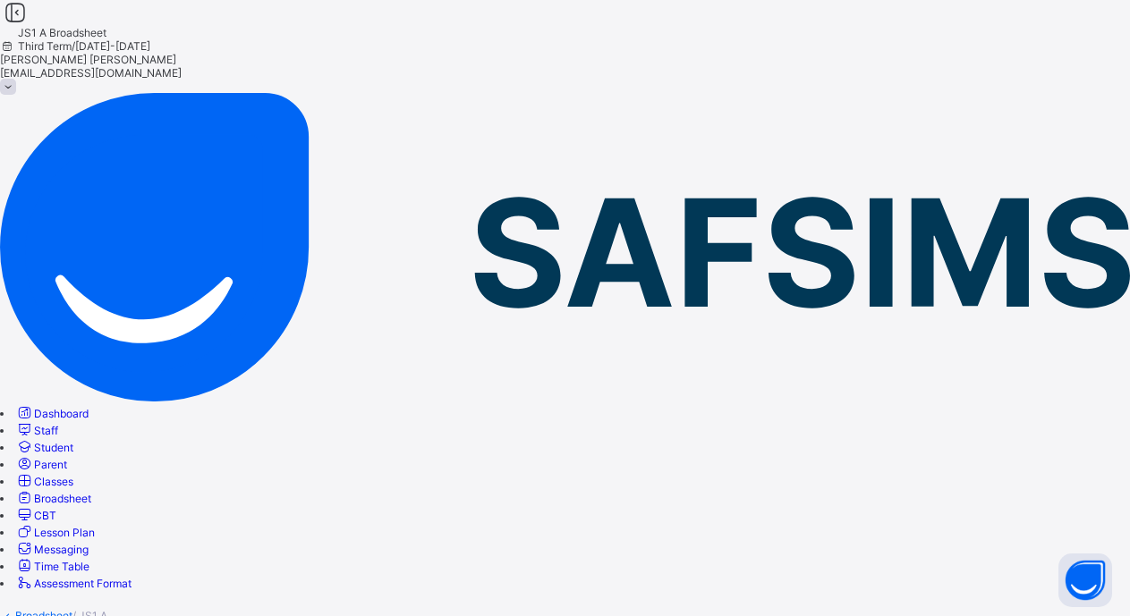
type input "****"
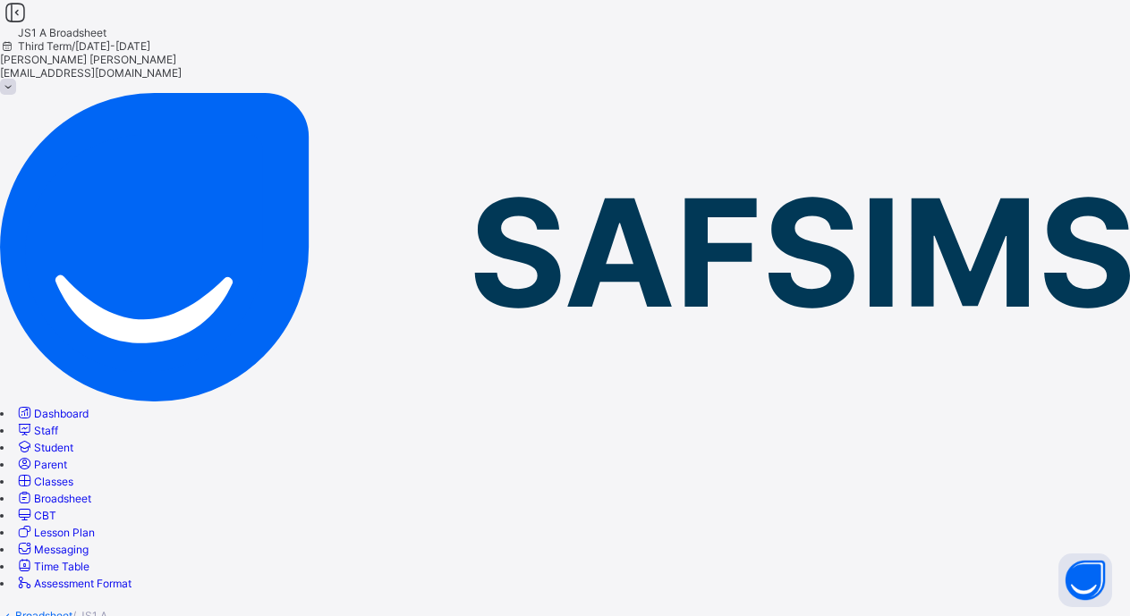
click at [73, 475] on span "Classes" at bounding box center [53, 481] width 39 height 13
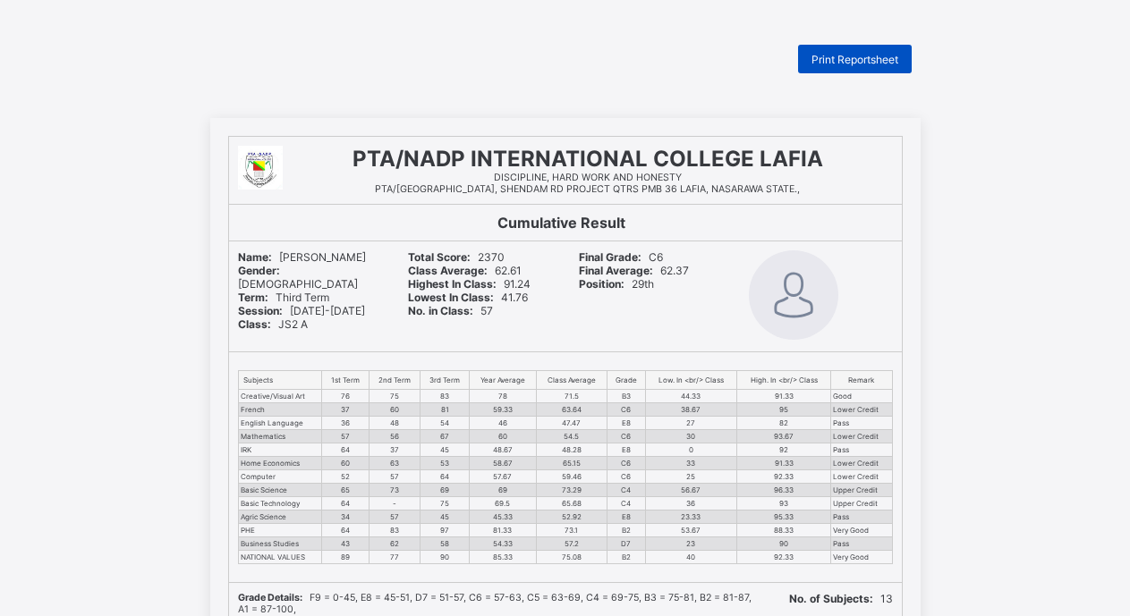
click at [864, 57] on span "Print Reportsheet" at bounding box center [854, 59] width 87 height 13
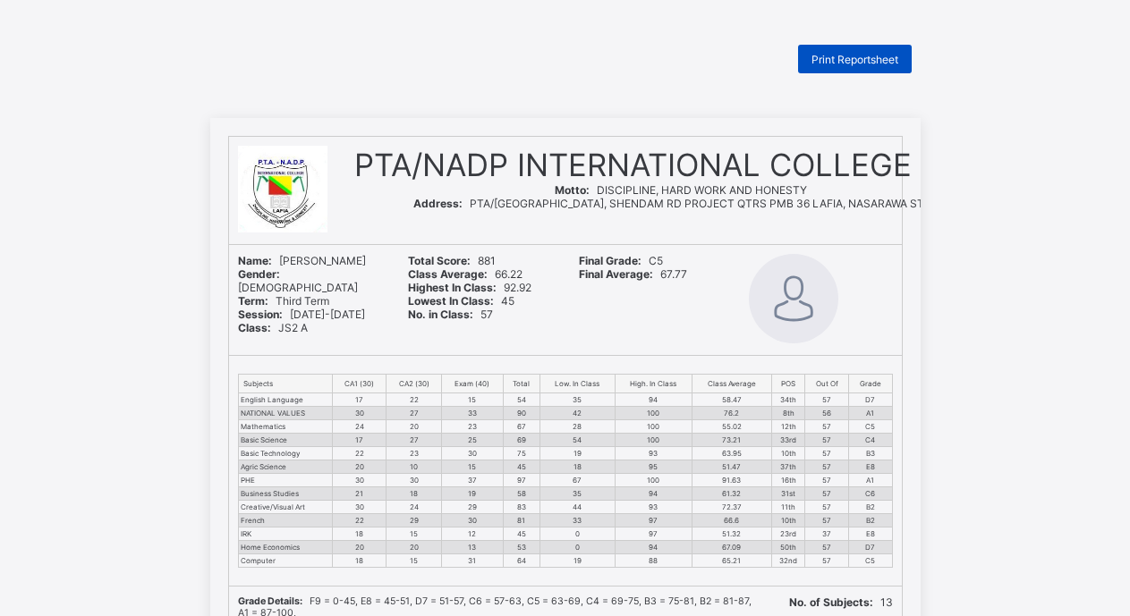
click at [863, 51] on div "Print Reportsheet" at bounding box center [855, 59] width 114 height 29
click at [857, 58] on span "Print Reportsheet" at bounding box center [854, 59] width 87 height 13
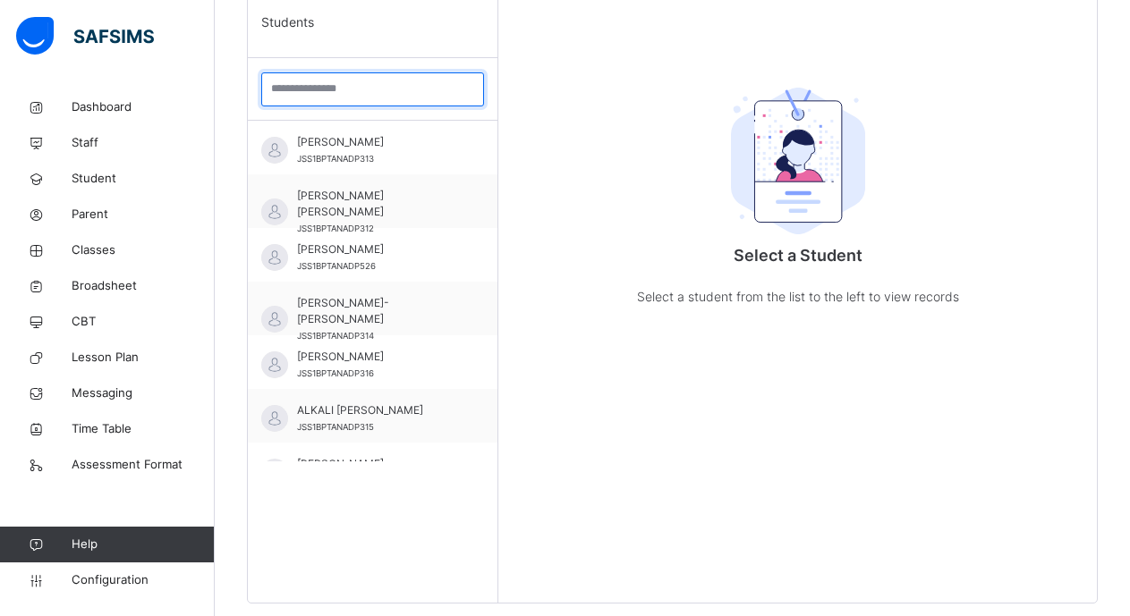
scroll to position [539, 0]
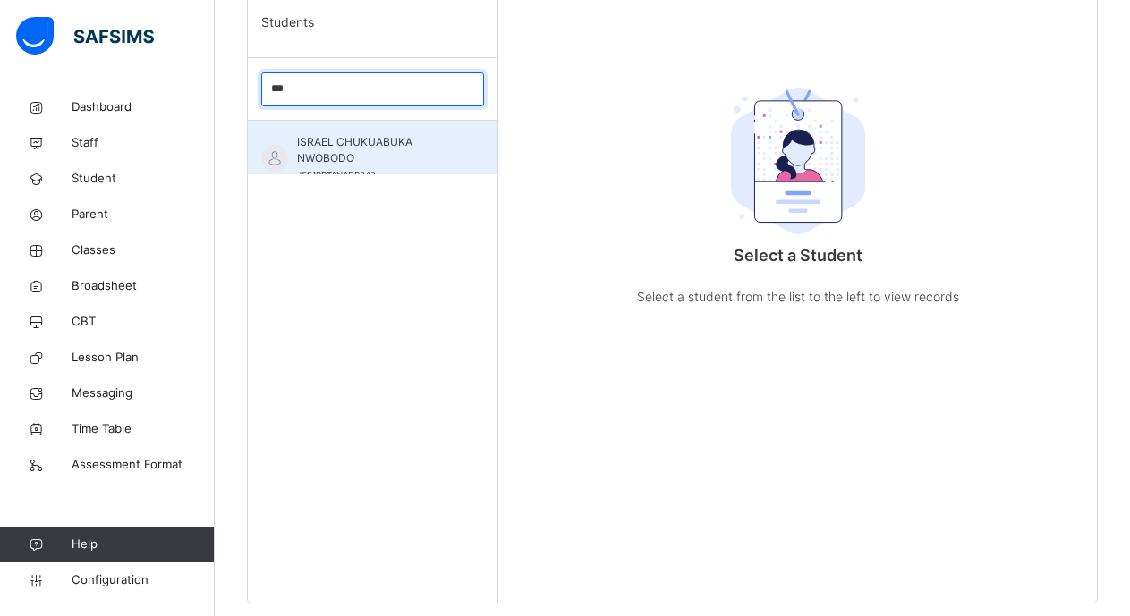
type input "***"
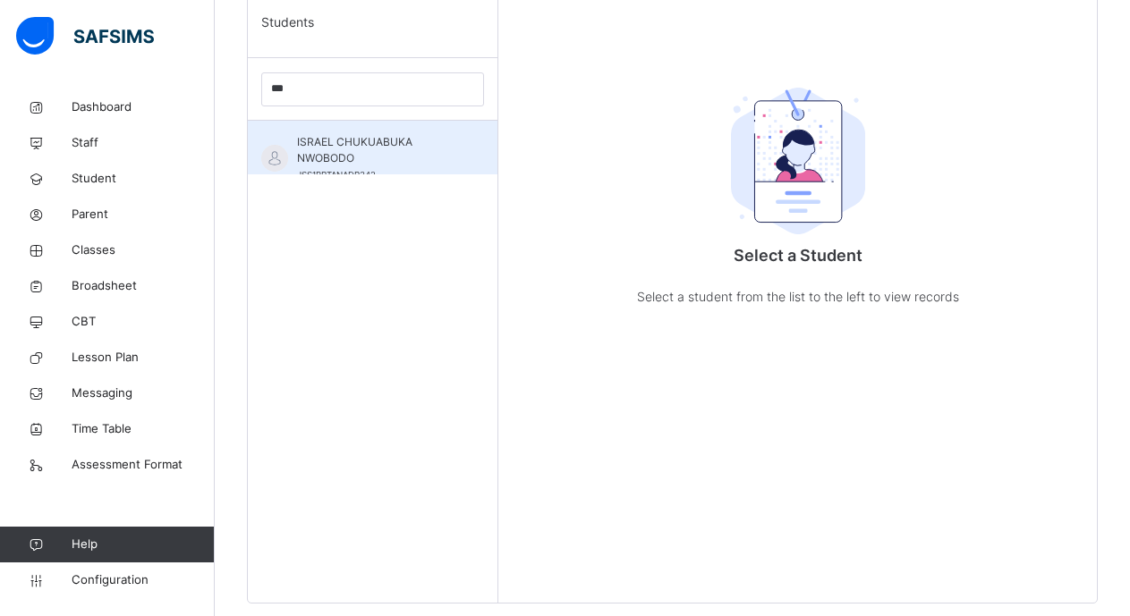
click at [311, 144] on span "ISRAEL CHUKUABUKA NWOBODO" at bounding box center [377, 150] width 160 height 32
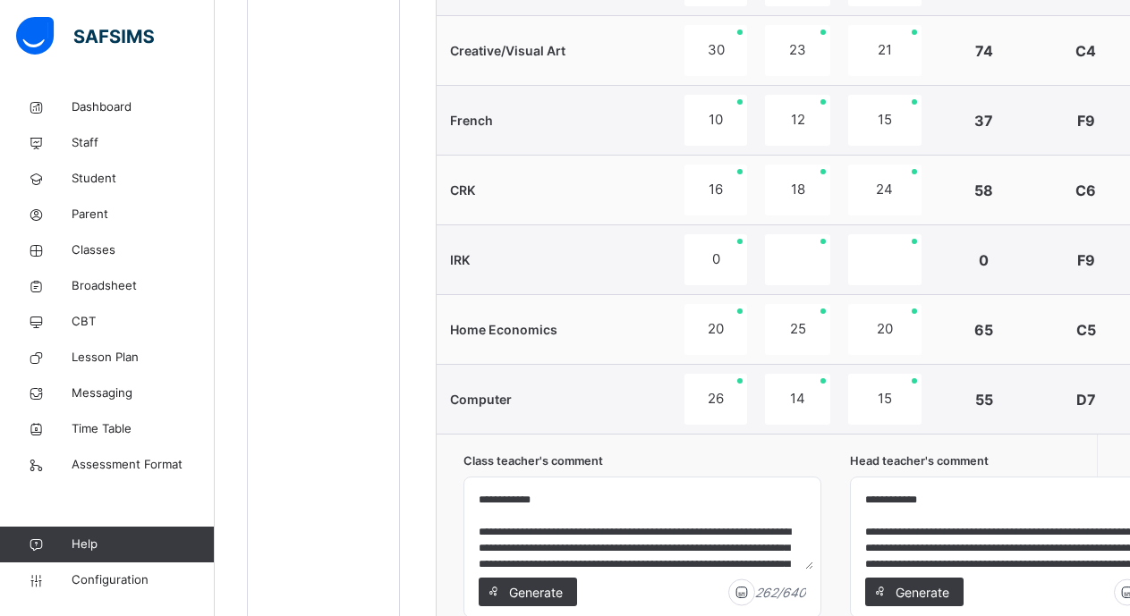
scroll to position [1533, 0]
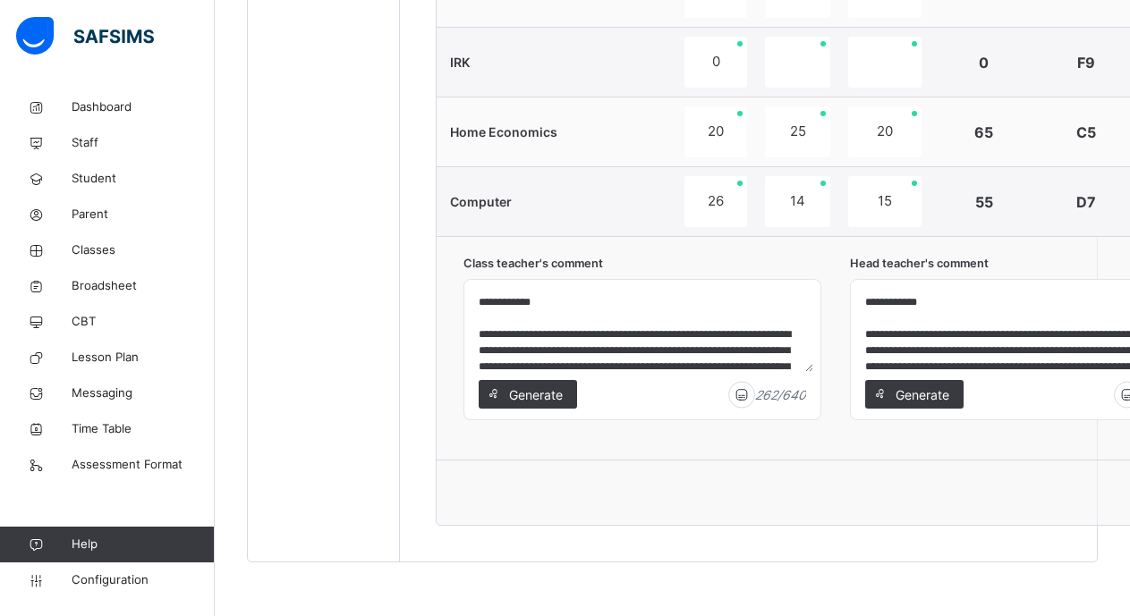
click at [521, 354] on textarea "**********" at bounding box center [642, 329] width 342 height 85
type textarea "**********"
click at [890, 351] on textarea "**********" at bounding box center [1029, 329] width 342 height 85
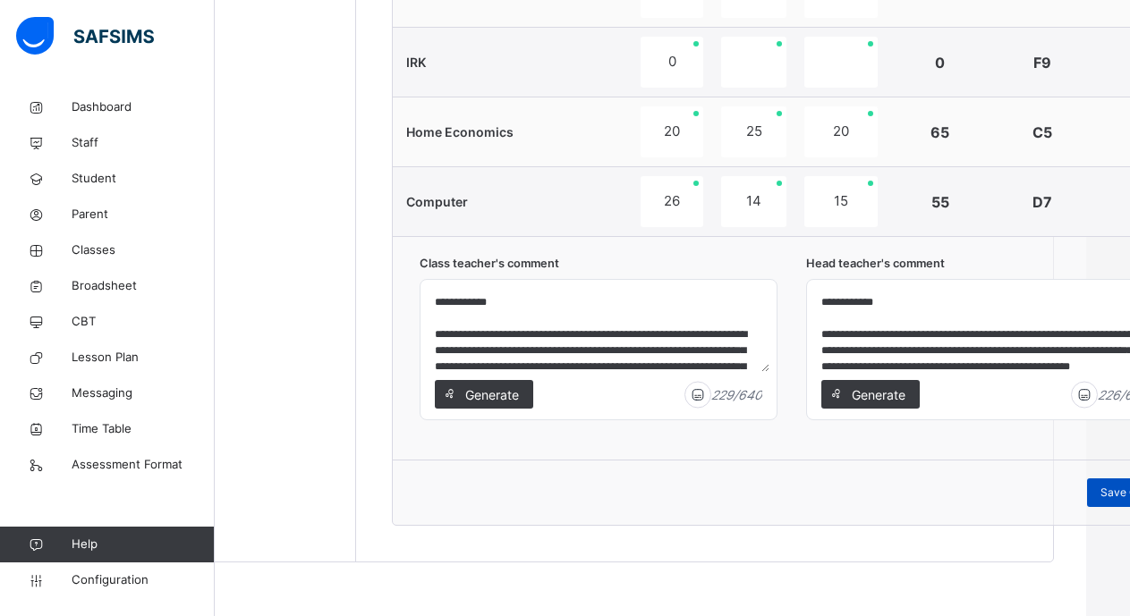
type textarea "**********"
click at [1105, 487] on span "Save Comment" at bounding box center [1138, 493] width 77 height 16
click at [97, 282] on span "Broadsheet" at bounding box center [143, 286] width 143 height 18
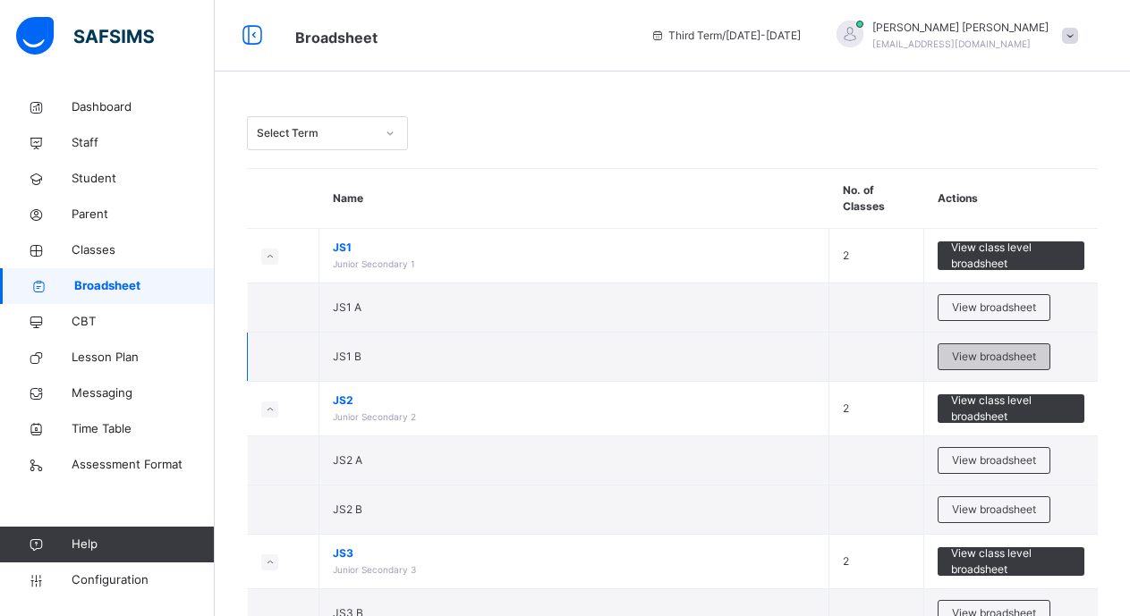
click at [989, 358] on span "View broadsheet" at bounding box center [994, 357] width 84 height 16
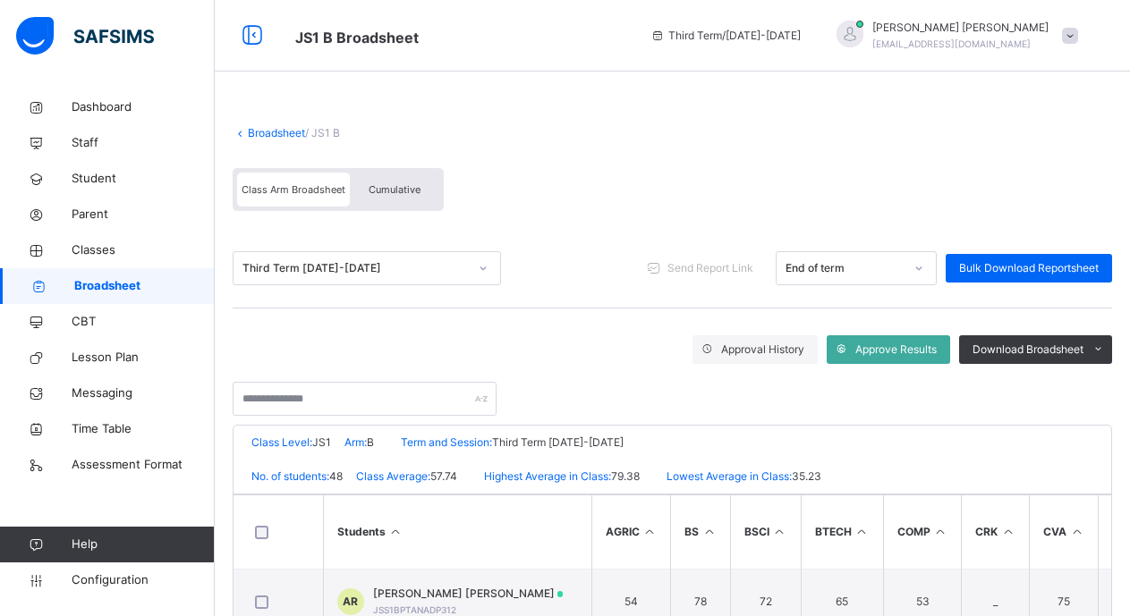
click at [394, 188] on span "Cumulative" at bounding box center [395, 189] width 52 height 13
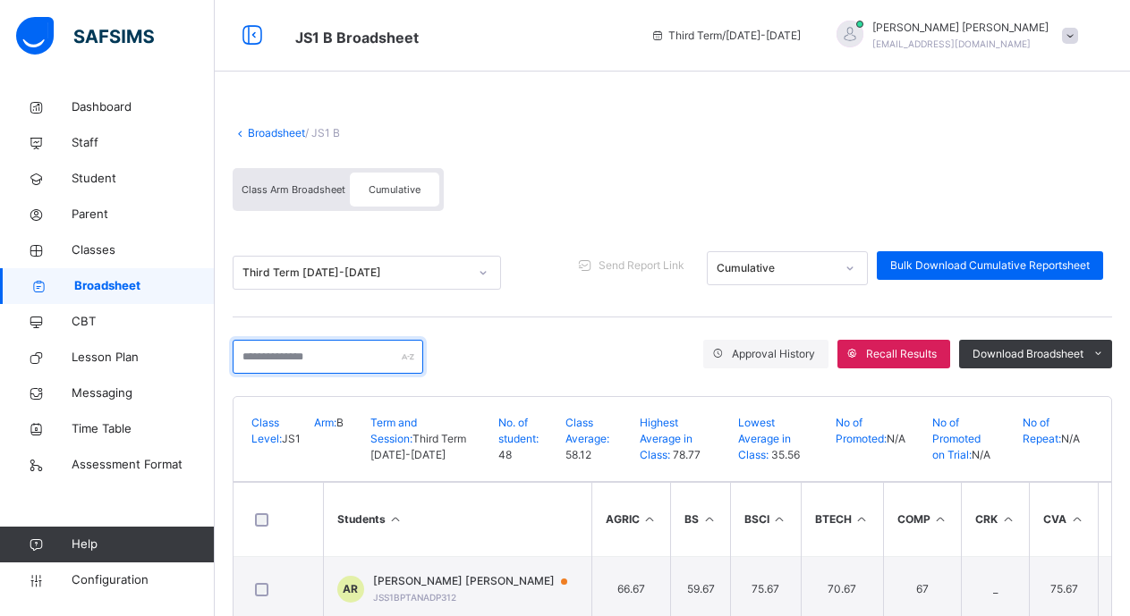
click at [241, 363] on input "text" at bounding box center [328, 357] width 191 height 34
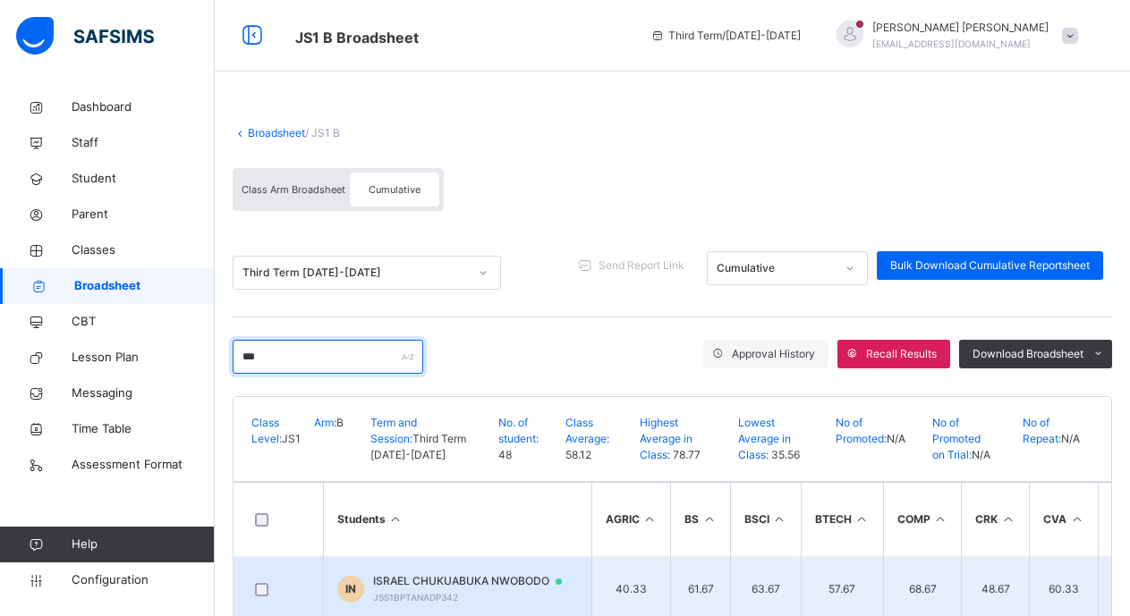
type input "***"
click at [446, 585] on span "ISRAEL CHUKUABUKA NWOBODO" at bounding box center [476, 581] width 206 height 16
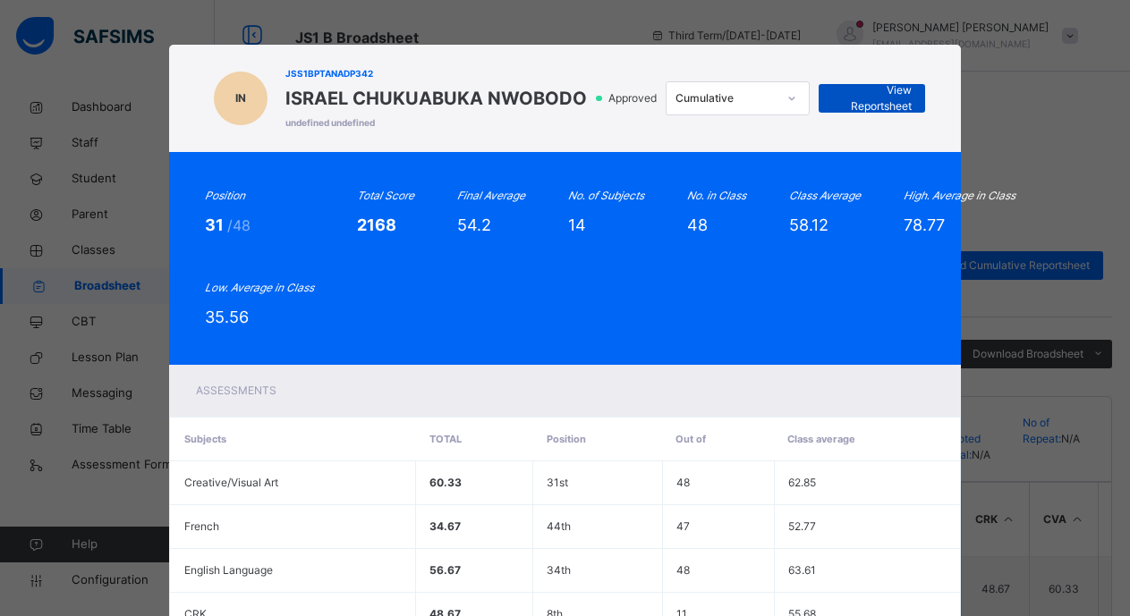
click at [851, 96] on span "View Reportsheet" at bounding box center [872, 98] width 80 height 32
click at [789, 97] on icon at bounding box center [791, 98] width 11 height 18
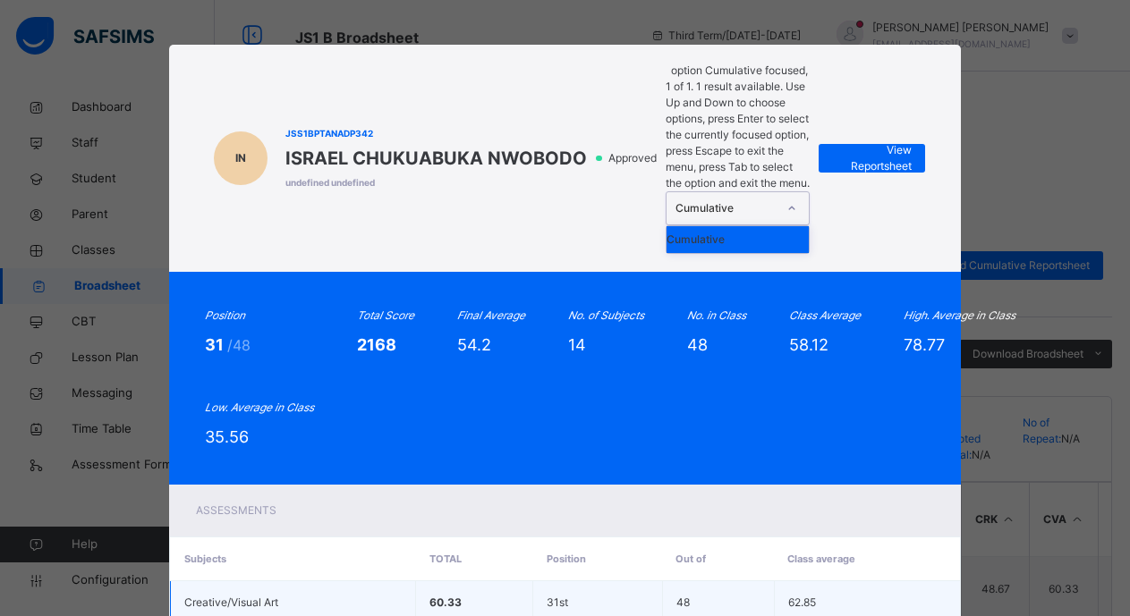
click at [841, 581] on td "62.85" at bounding box center [866, 603] width 185 height 44
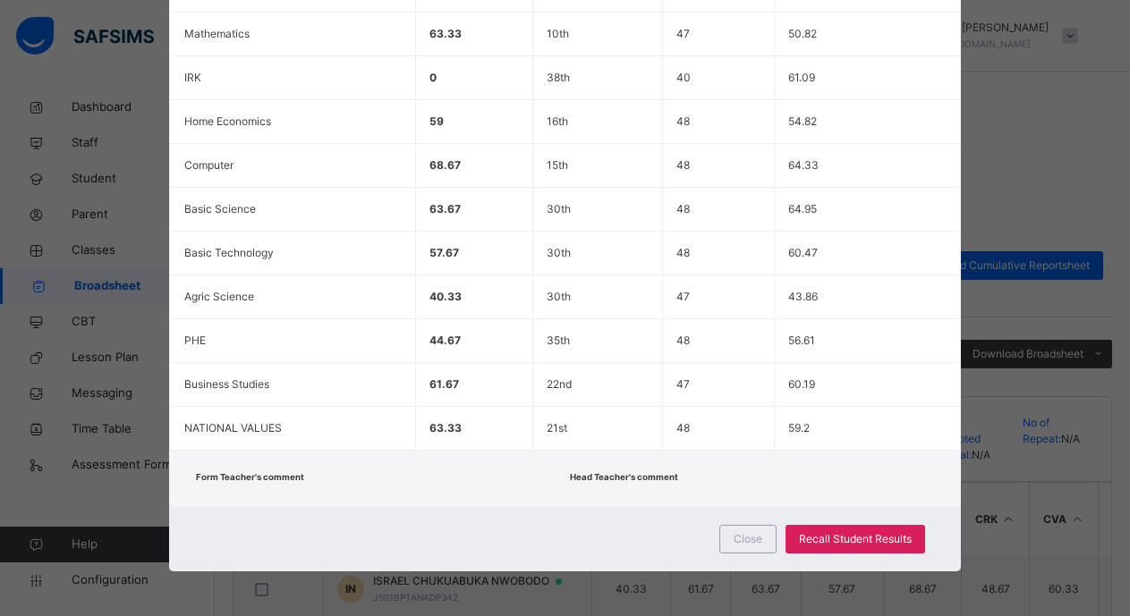
scroll to position [49, 0]
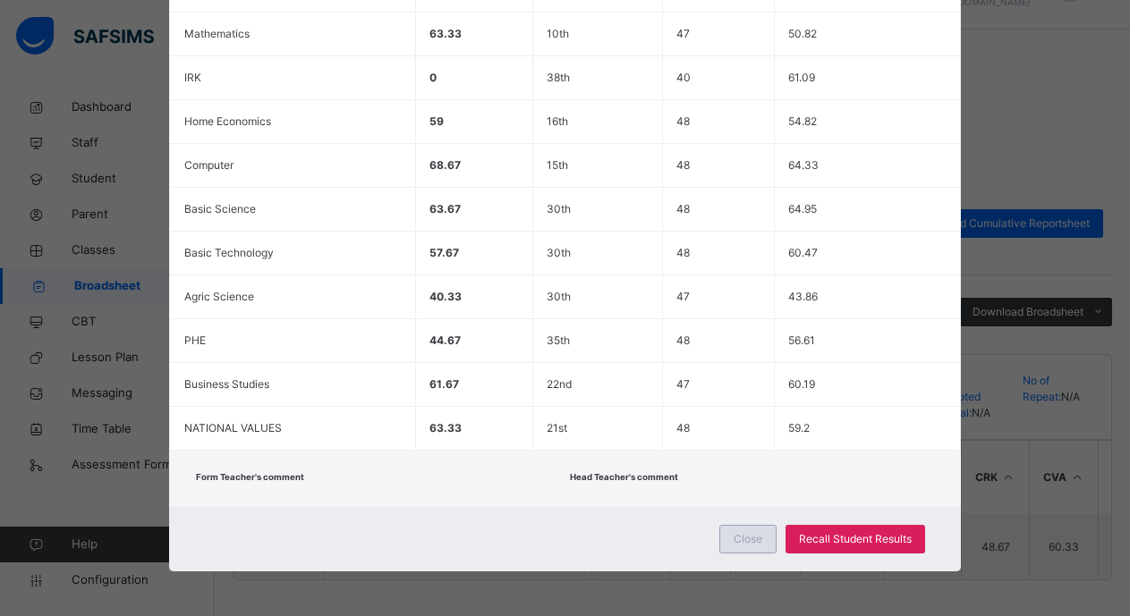
click at [760, 533] on span "Close" at bounding box center [747, 539] width 29 height 16
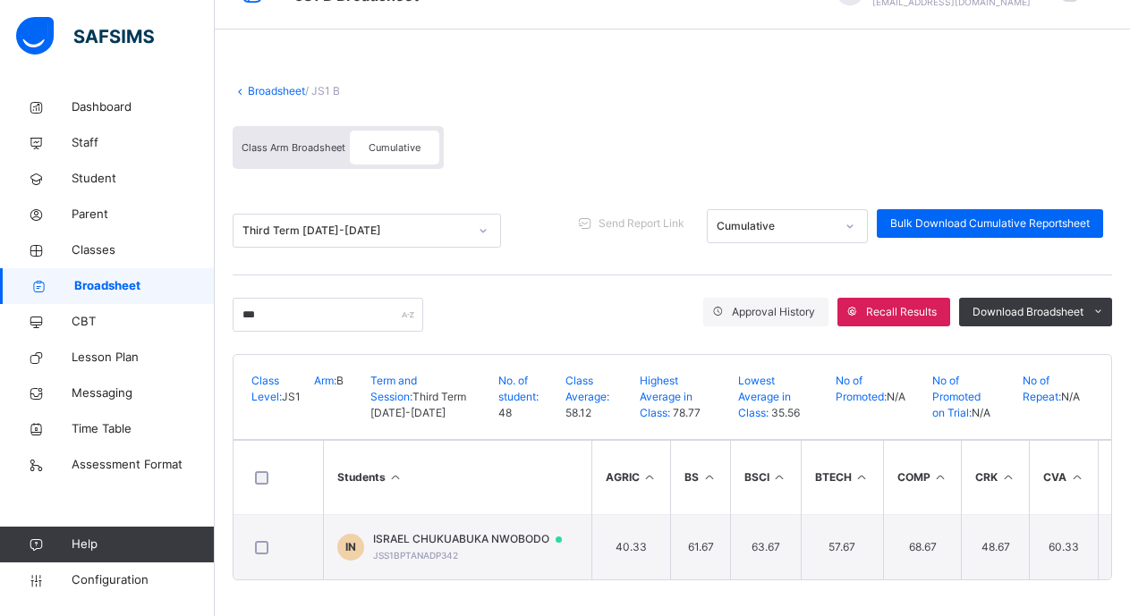
click at [285, 142] on span "Class Arm Broadsheet" at bounding box center [294, 147] width 104 height 13
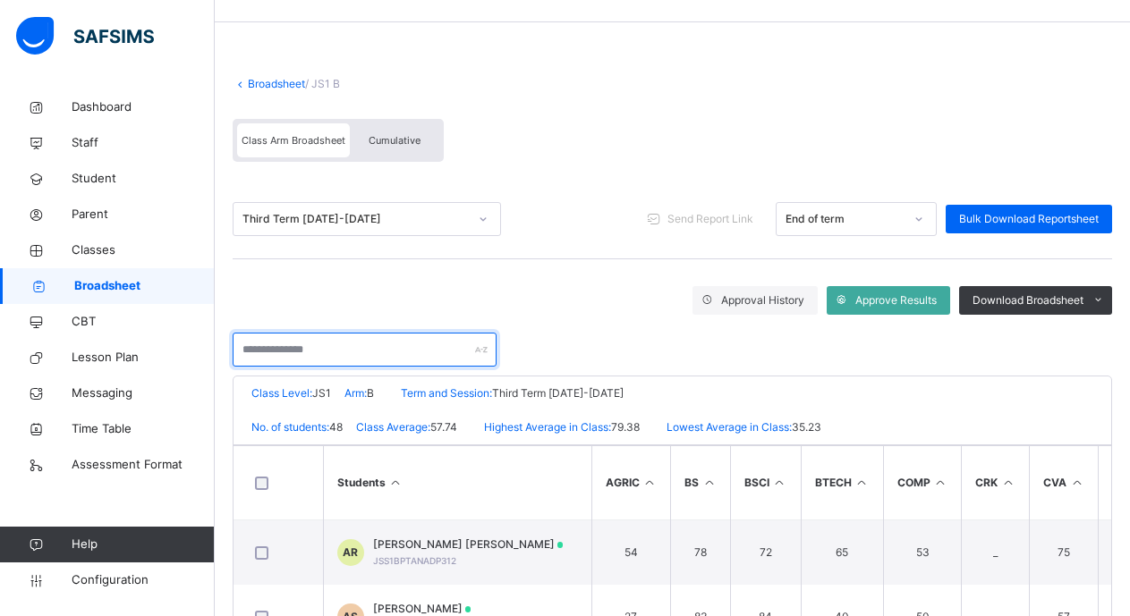
click at [246, 354] on input "text" at bounding box center [365, 350] width 264 height 34
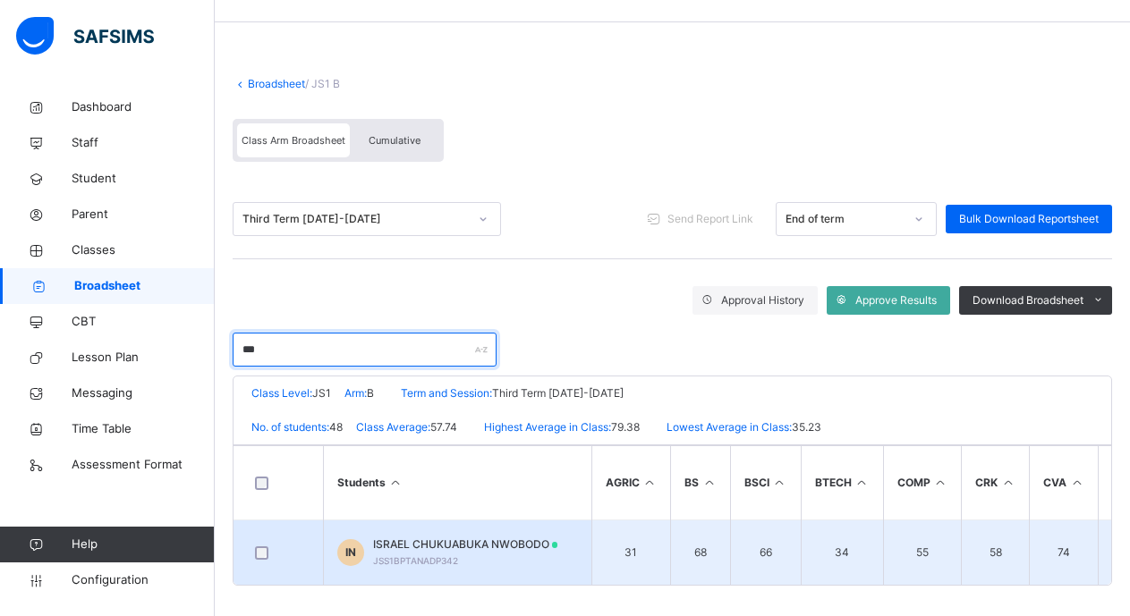
type input "***"
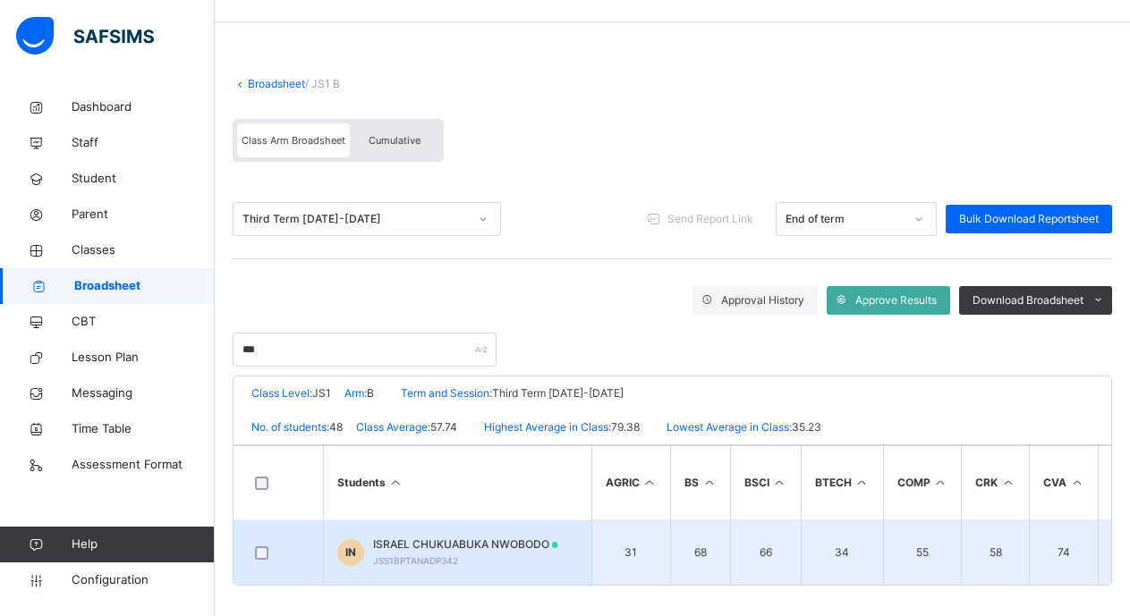
click at [436, 547] on span "ISRAEL CHUKUABUKA NWOBODO" at bounding box center [465, 545] width 185 height 16
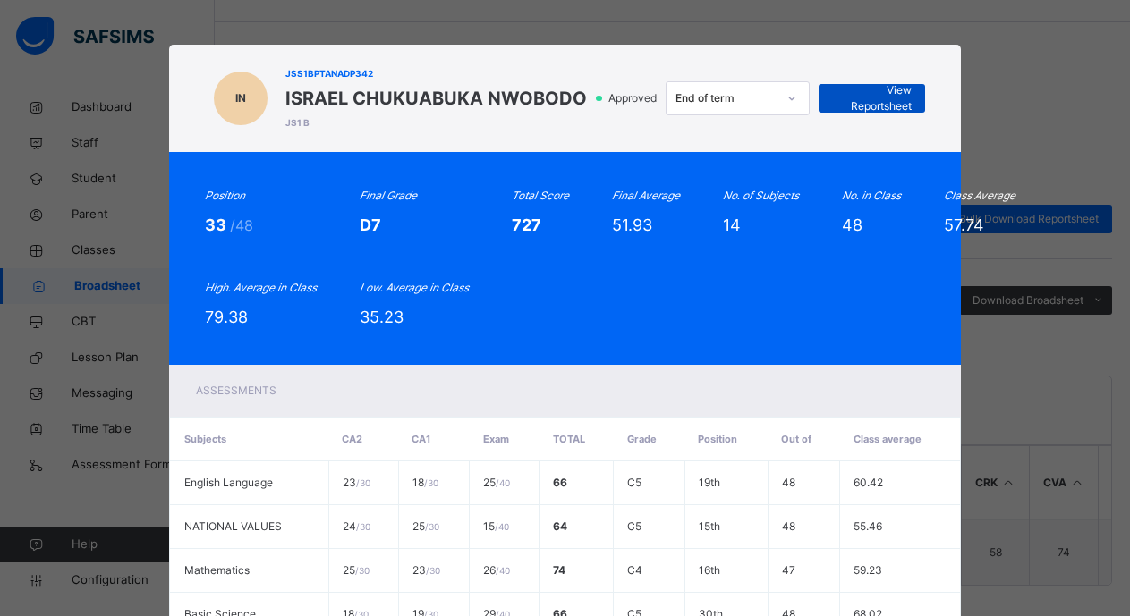
click at [873, 98] on span "View Reportsheet" at bounding box center [872, 98] width 80 height 32
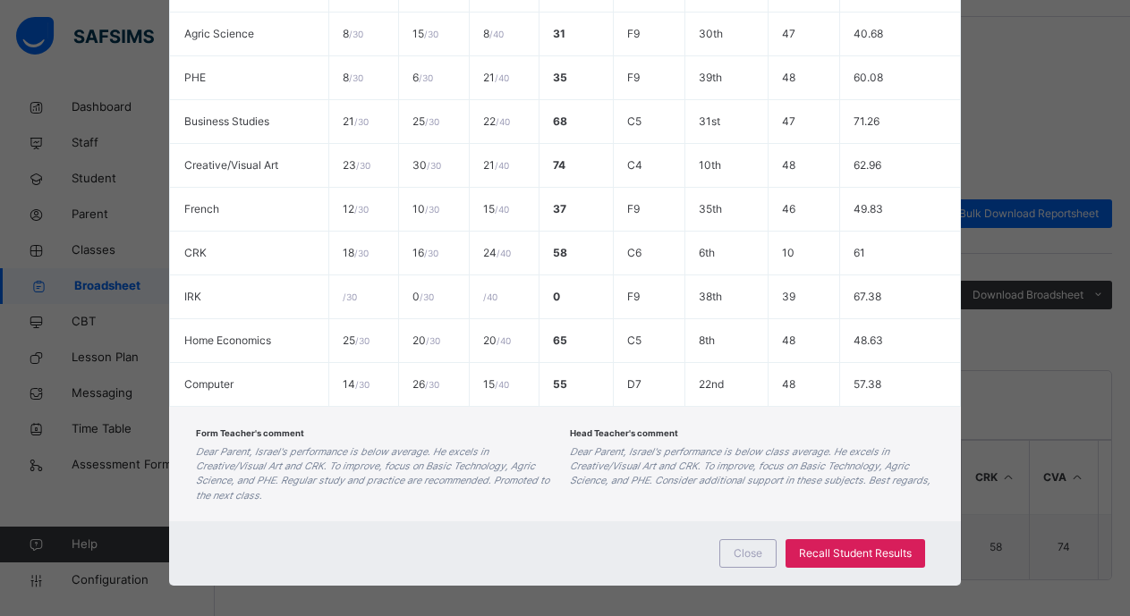
scroll to position [62, 0]
click at [749, 546] on span "Close" at bounding box center [747, 554] width 29 height 16
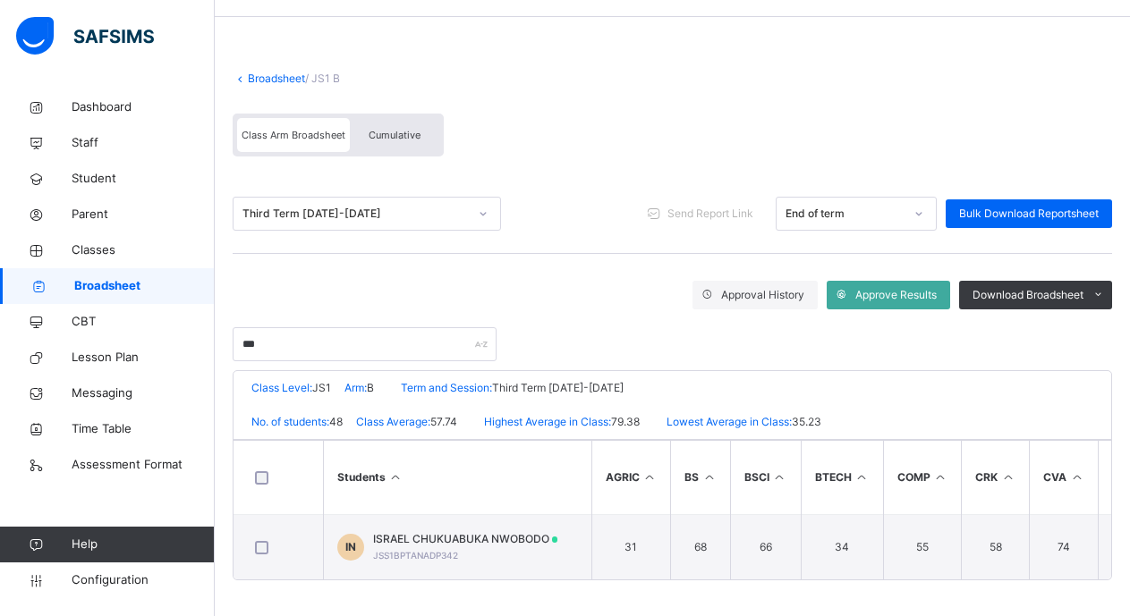
click at [106, 282] on span "Broadsheet" at bounding box center [144, 286] width 140 height 18
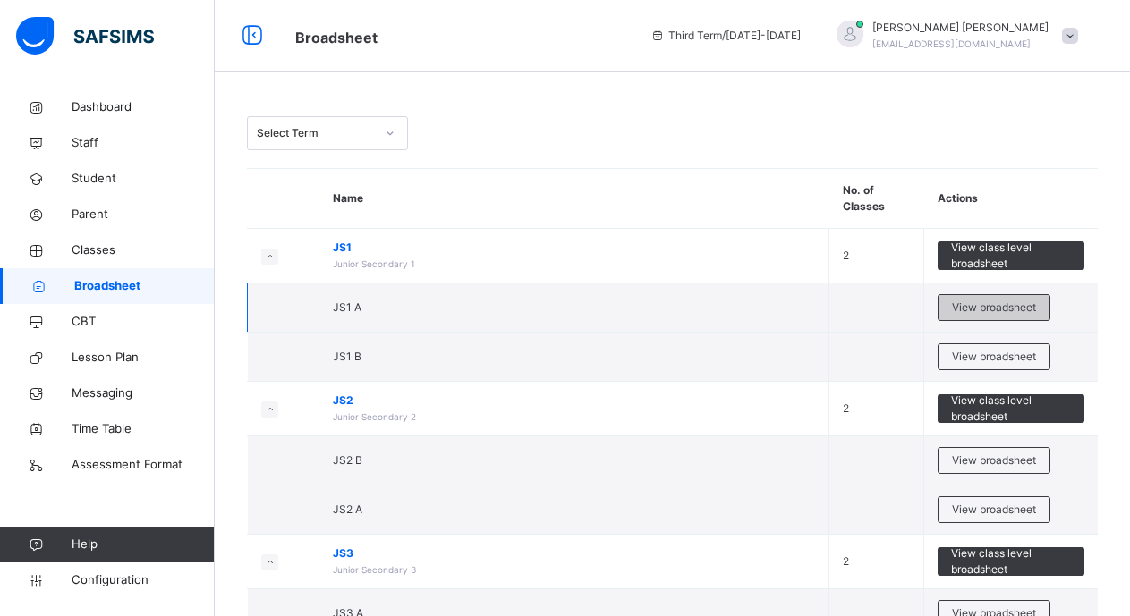
click at [979, 307] on span "View broadsheet" at bounding box center [994, 308] width 84 height 16
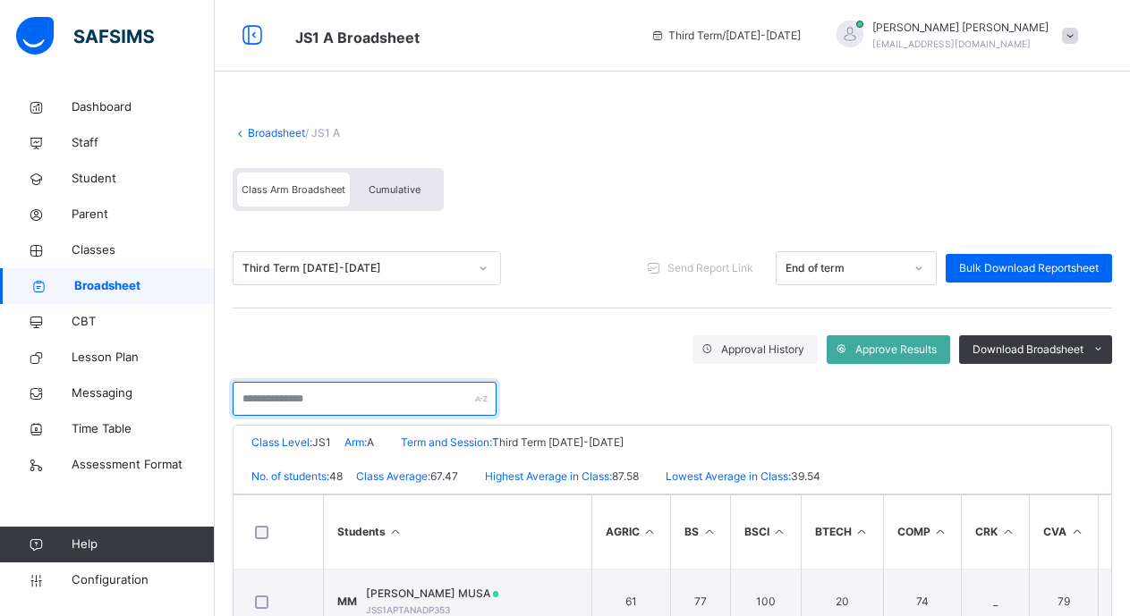
click at [243, 403] on input "text" at bounding box center [365, 399] width 264 height 34
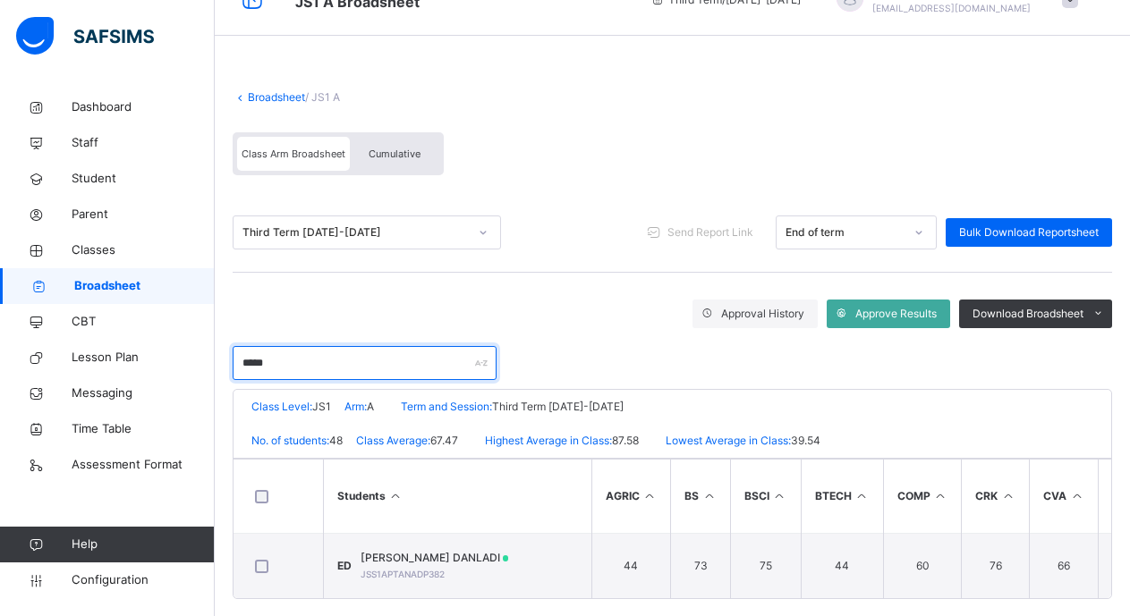
scroll to position [62, 0]
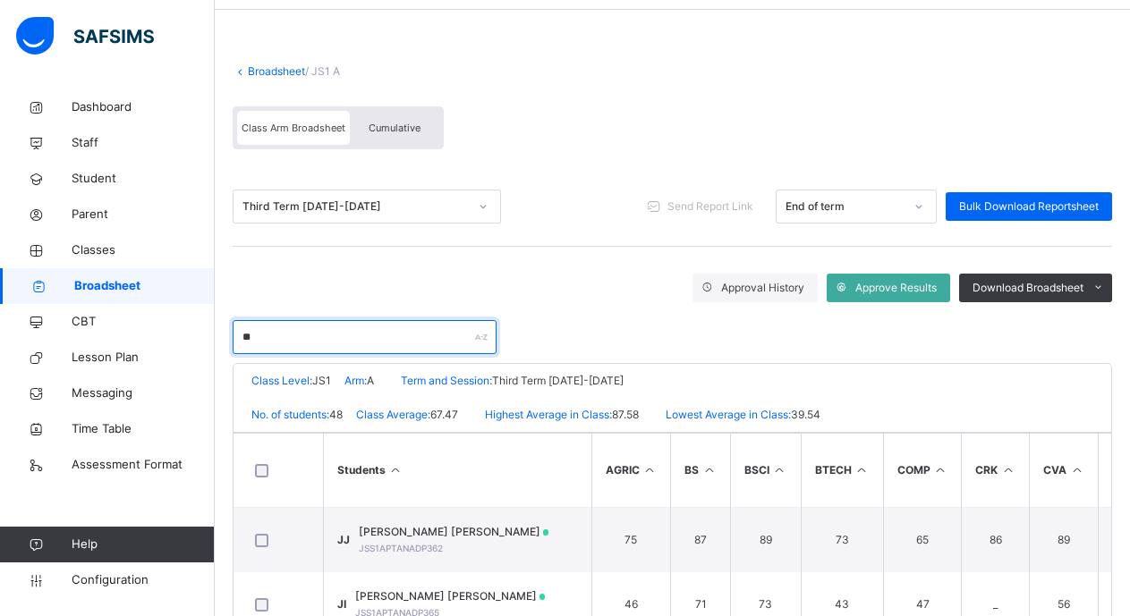
type input "*"
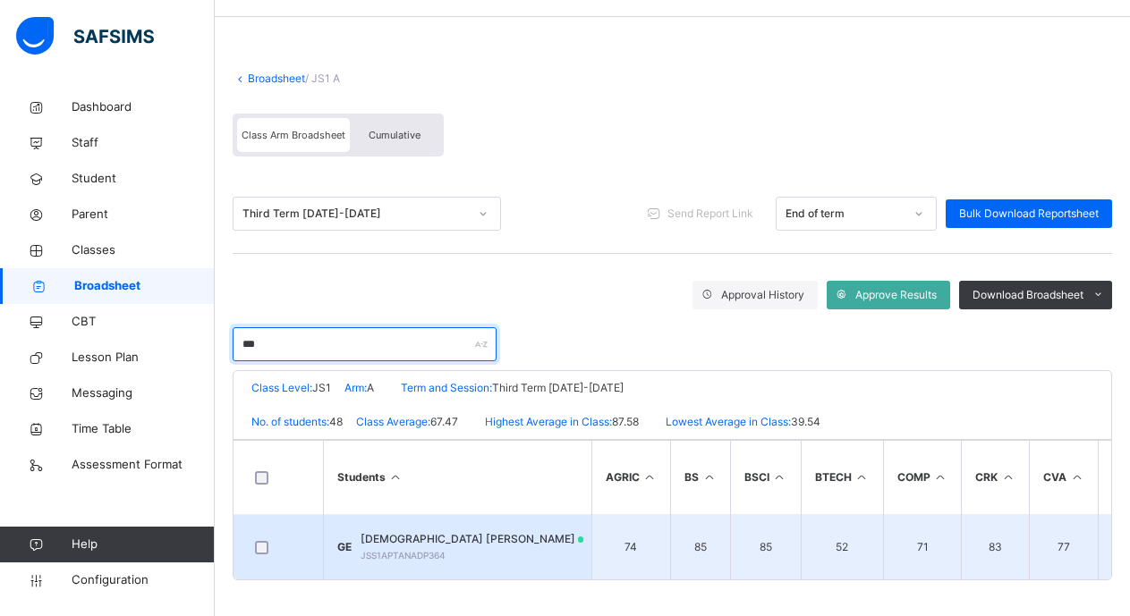
type input "***"
click at [455, 531] on span "GOD'SWIN DANLADI EKPO" at bounding box center [472, 539] width 224 height 16
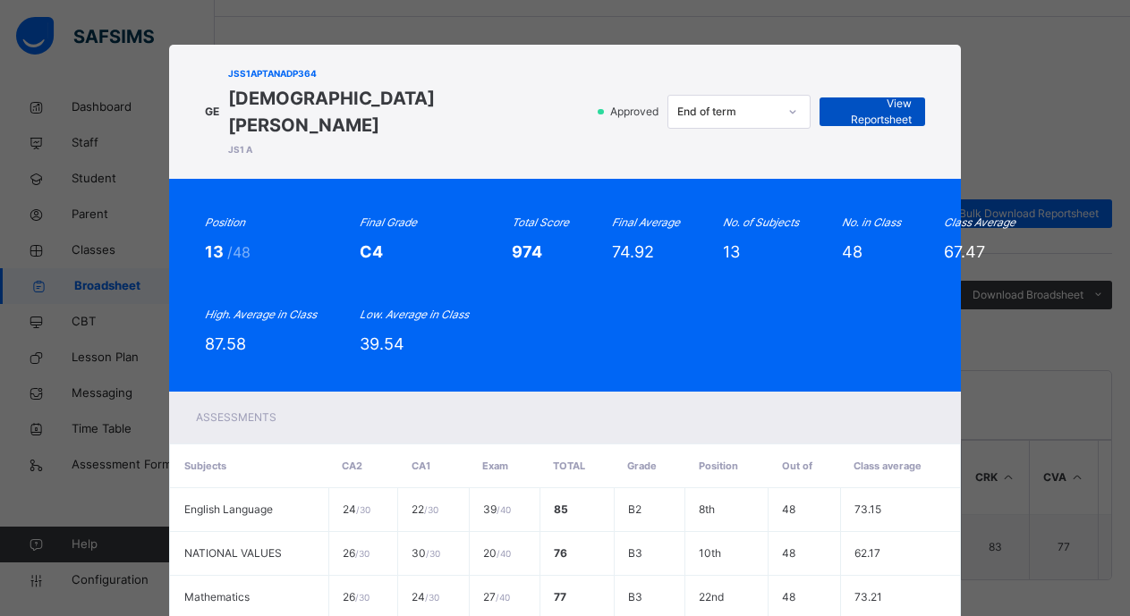
click at [859, 96] on span "View Reportsheet" at bounding box center [872, 112] width 79 height 32
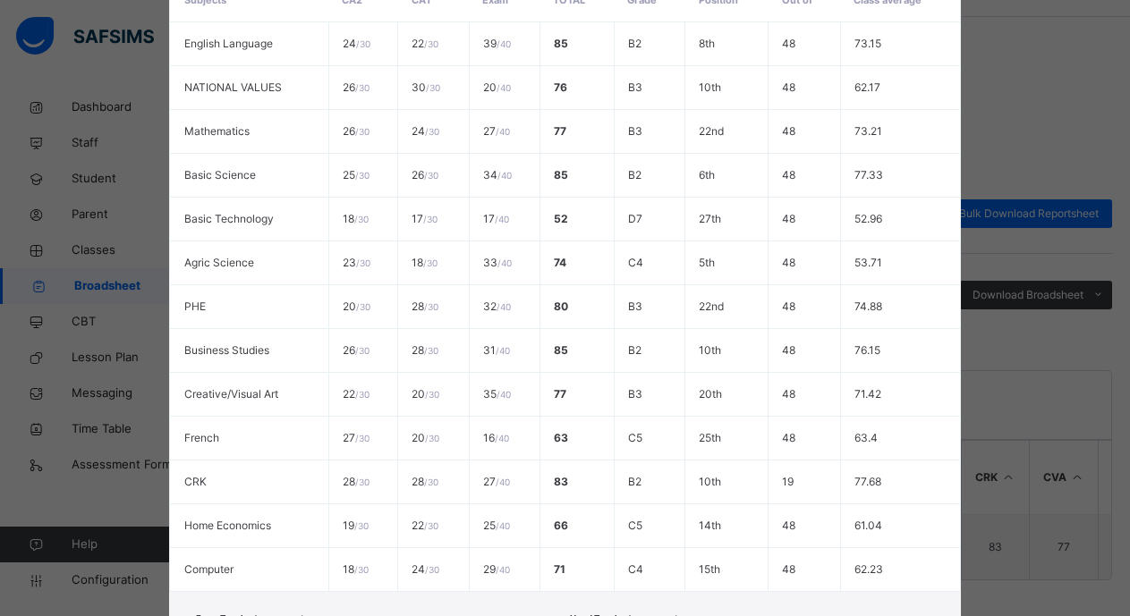
scroll to position [624, 0]
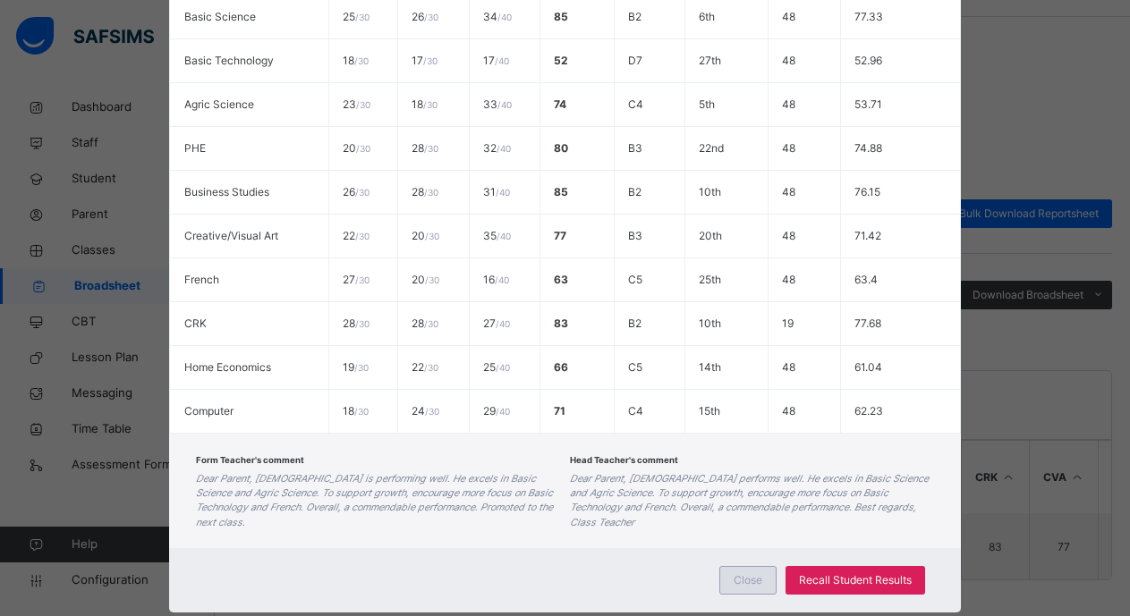
click at [742, 572] on span "Close" at bounding box center [747, 580] width 29 height 16
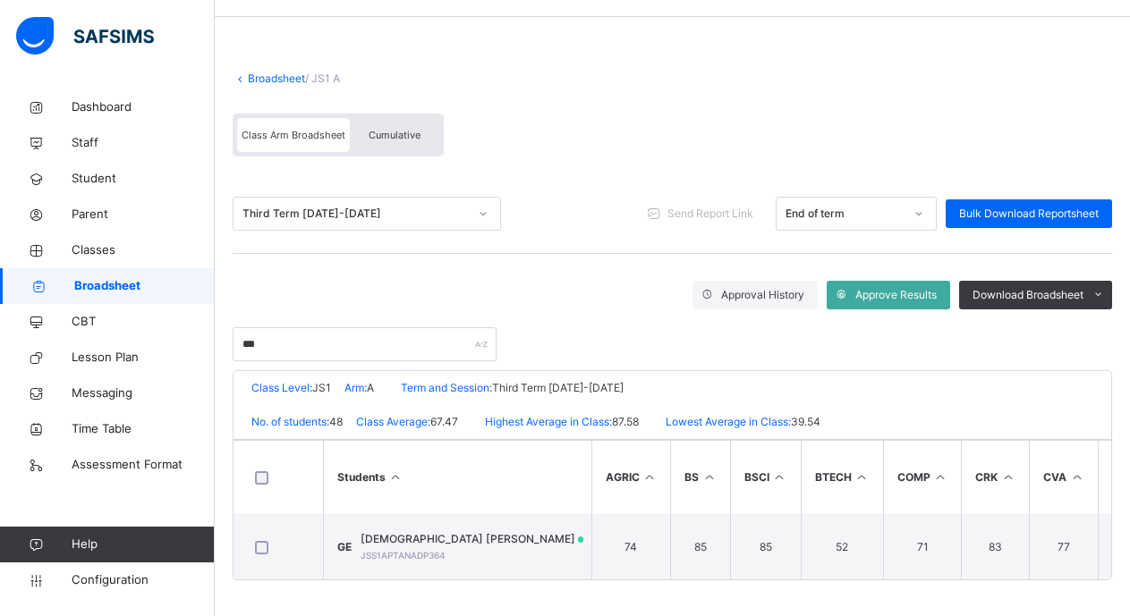
click at [387, 129] on span "Cumulative" at bounding box center [395, 135] width 52 height 13
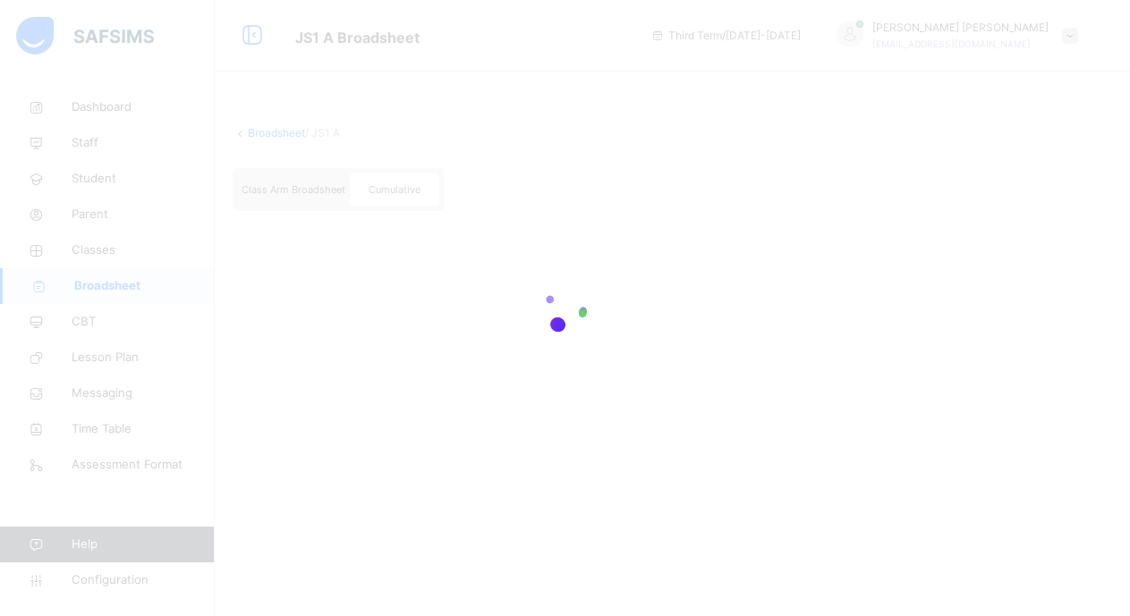
scroll to position [0, 0]
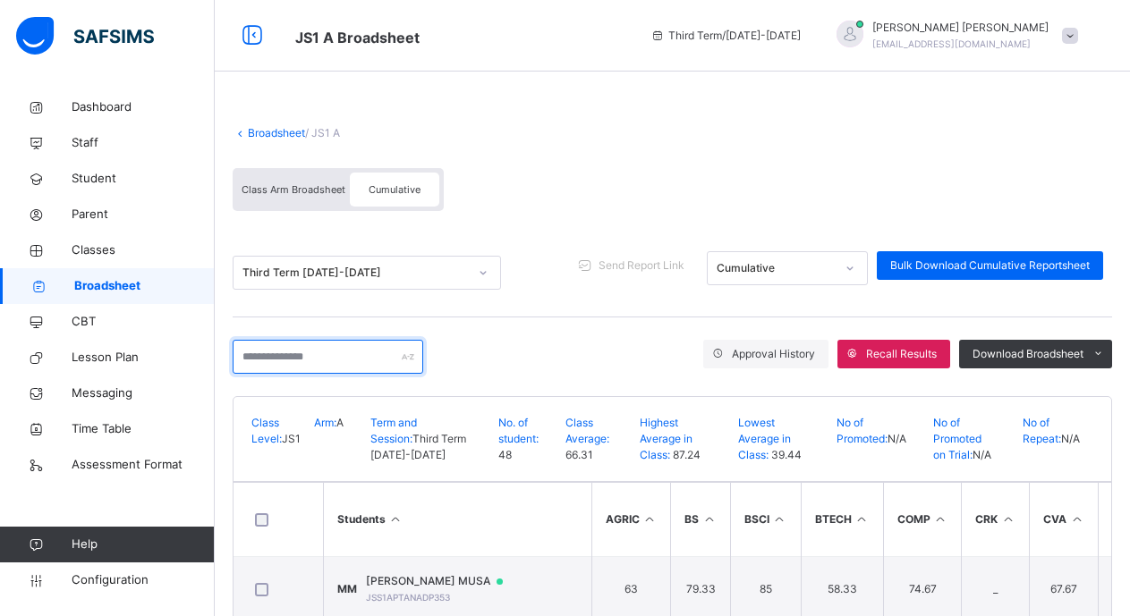
click at [242, 359] on input "text" at bounding box center [328, 357] width 191 height 34
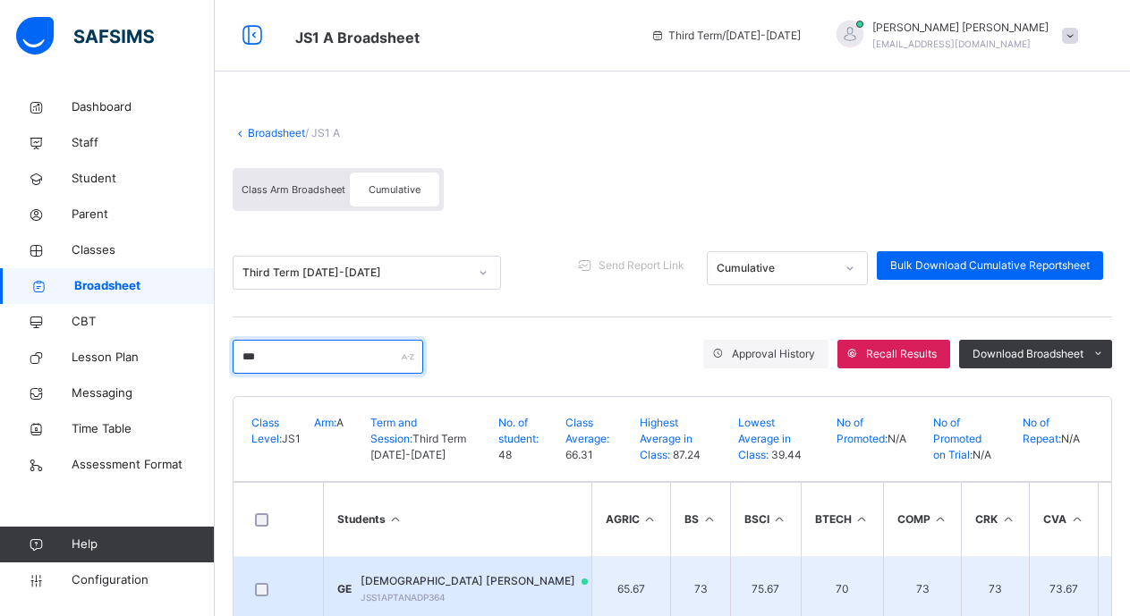
type input "***"
click at [435, 589] on span "GOD'SWIN DANLADI EKPO" at bounding box center [482, 581] width 244 height 16
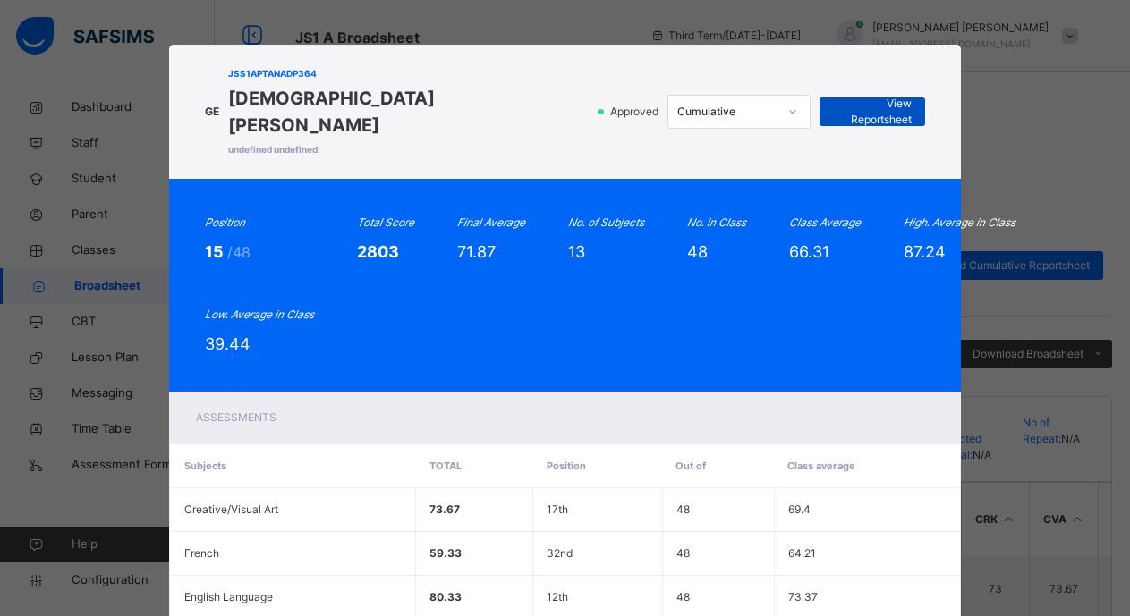
click at [861, 96] on span "View Reportsheet" at bounding box center [872, 112] width 79 height 32
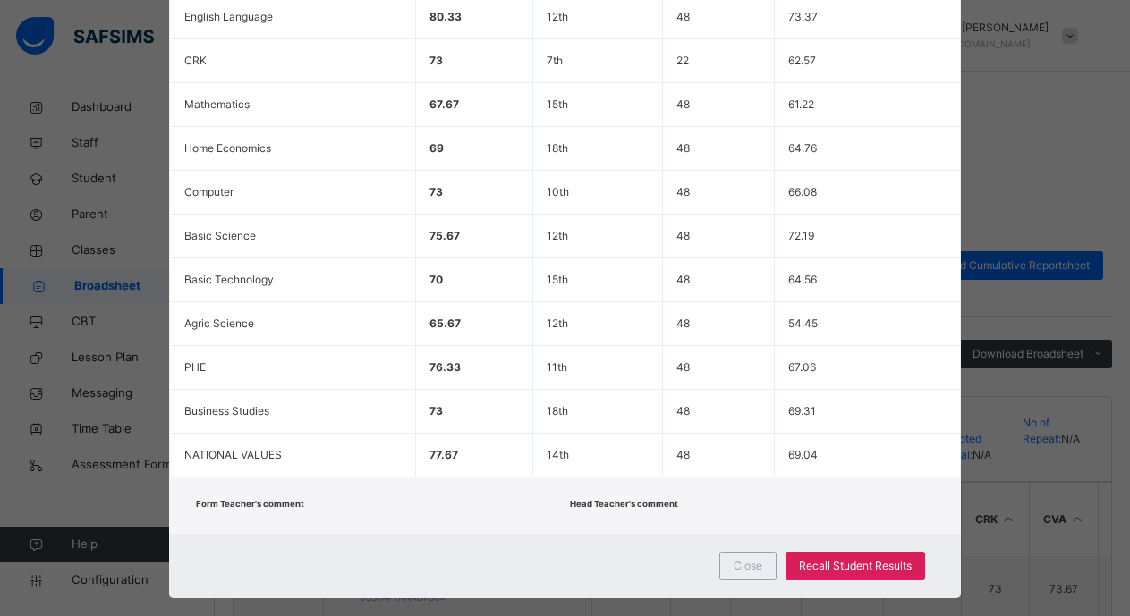
scroll to position [49, 0]
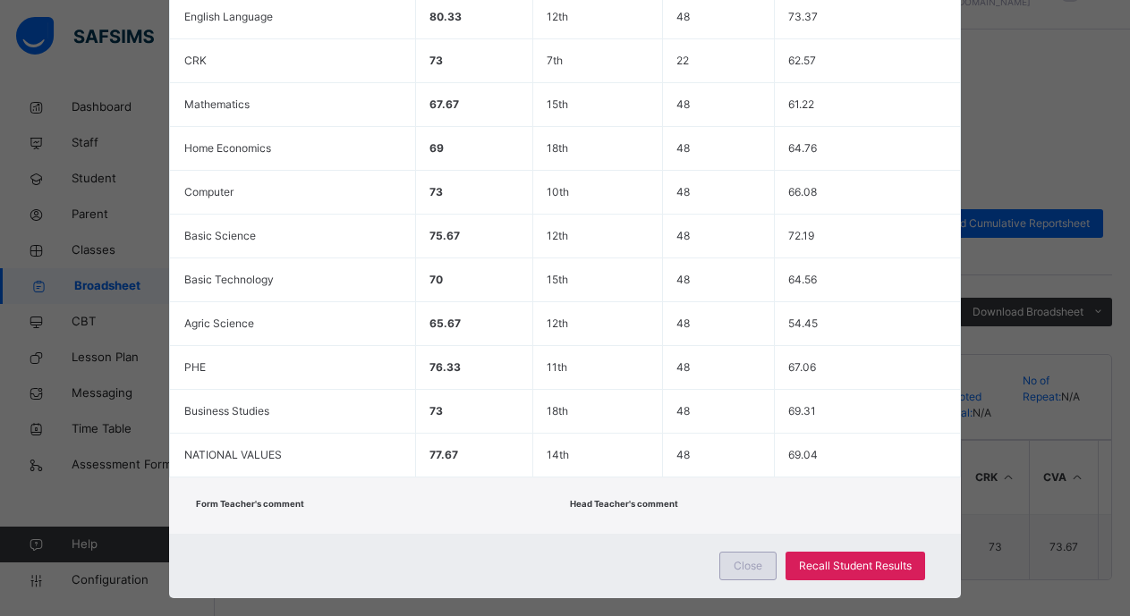
click at [747, 558] on span "Close" at bounding box center [747, 566] width 29 height 16
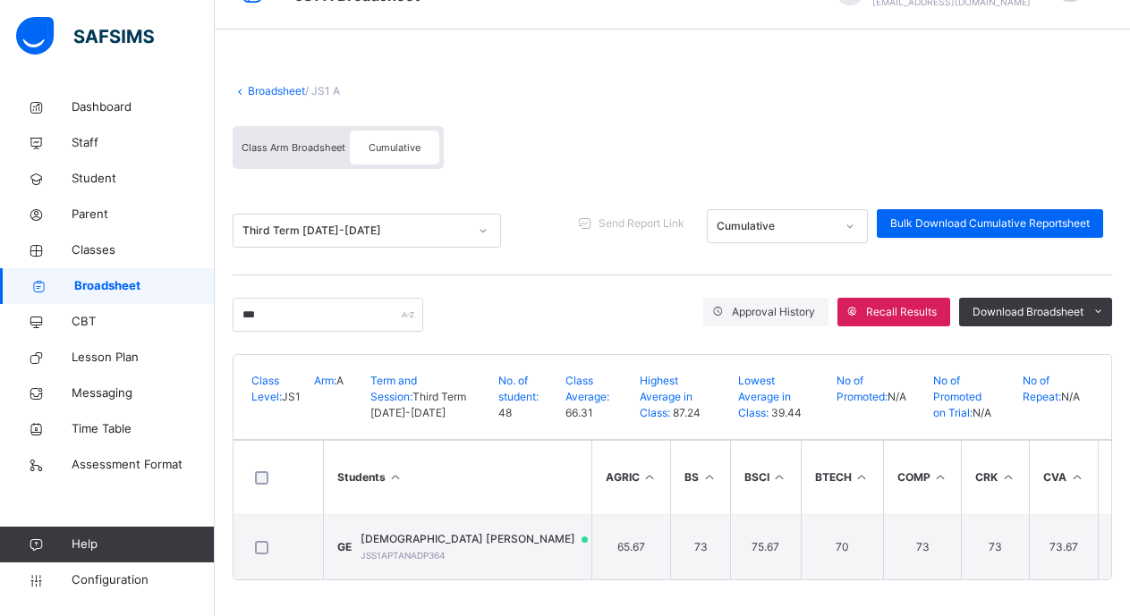
click at [110, 282] on span "Broadsheet" at bounding box center [144, 286] width 140 height 18
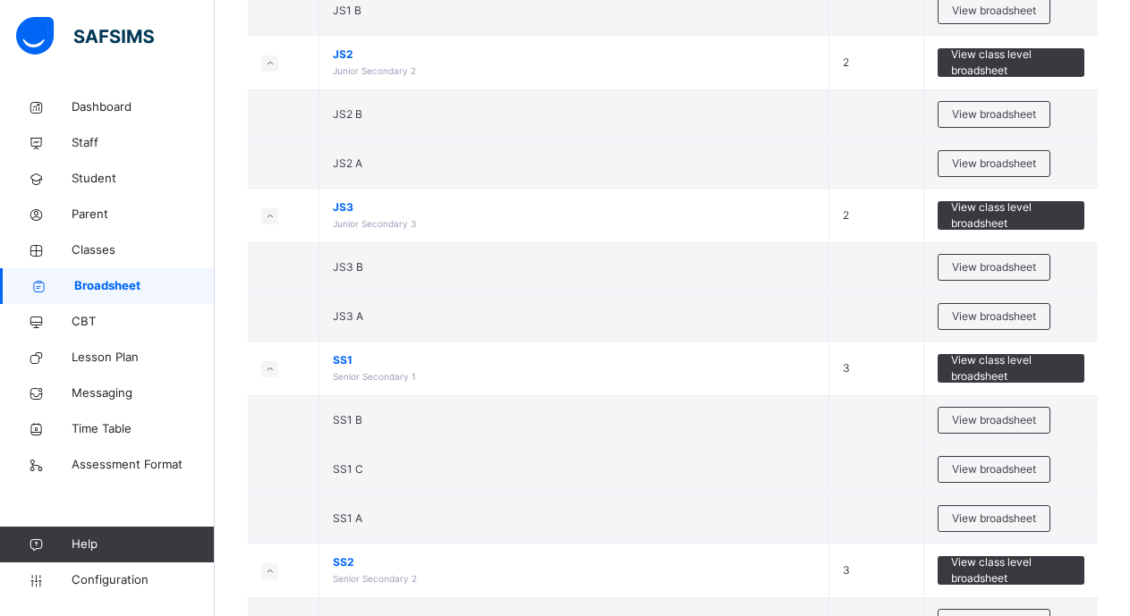
scroll to position [382, 0]
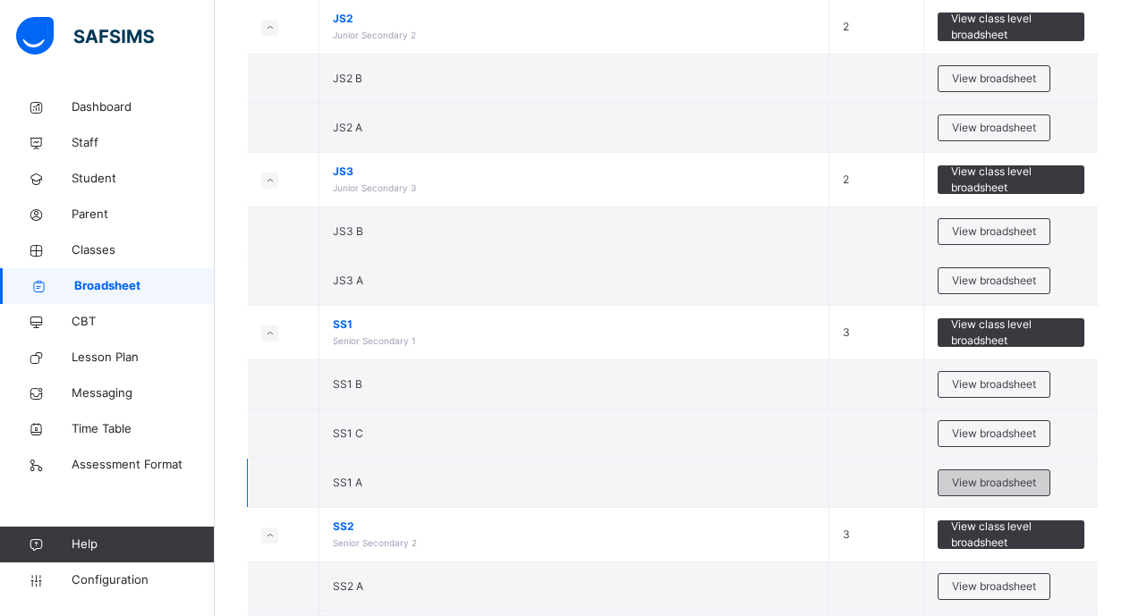
click at [998, 473] on div "View broadsheet" at bounding box center [993, 483] width 113 height 27
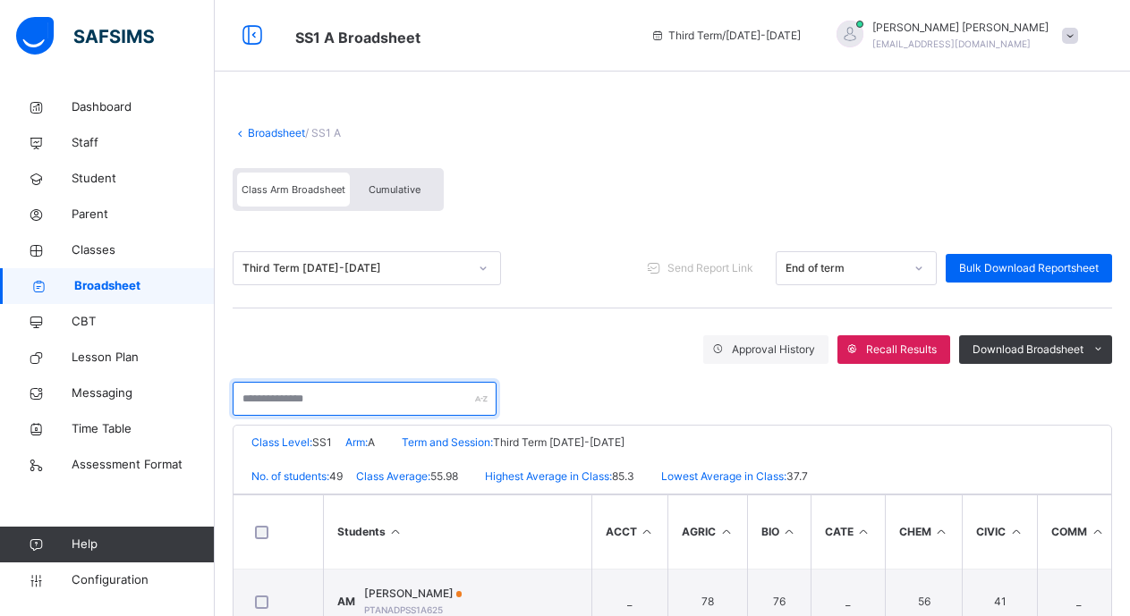
click at [243, 405] on input "text" at bounding box center [365, 399] width 264 height 34
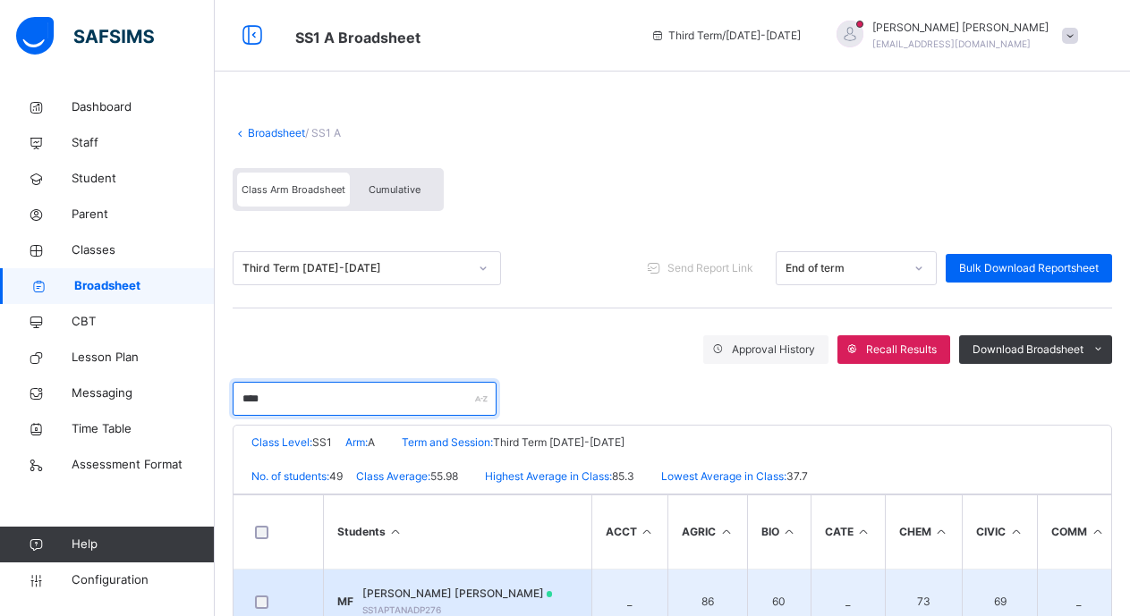
type input "****"
click at [479, 593] on span "MOHAMMED ABDULAZEEZ FADIL" at bounding box center [457, 594] width 191 height 16
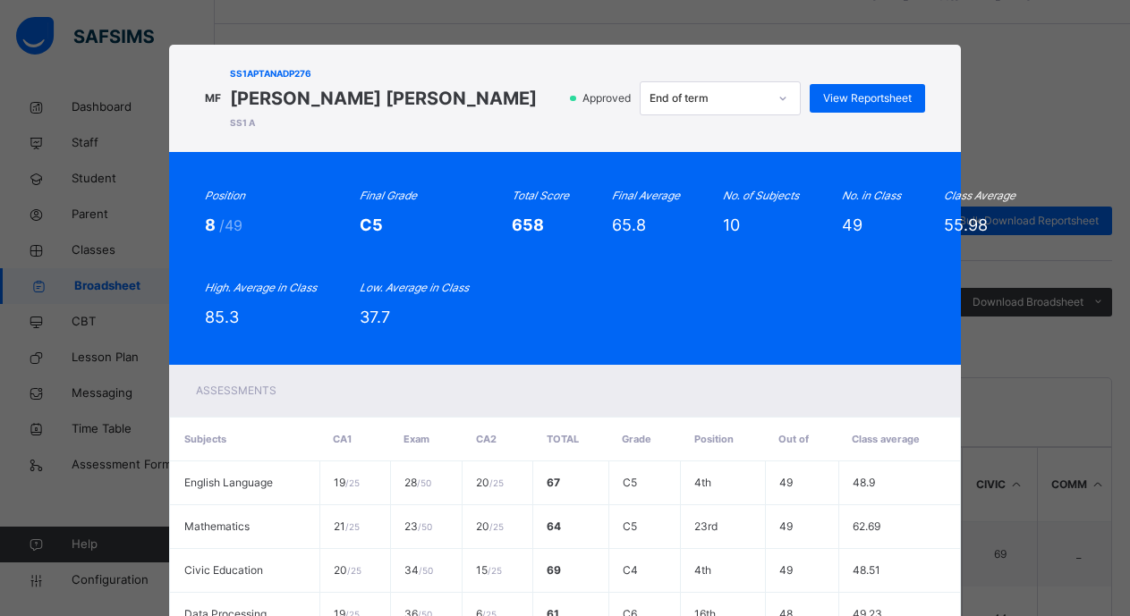
scroll to position [126, 0]
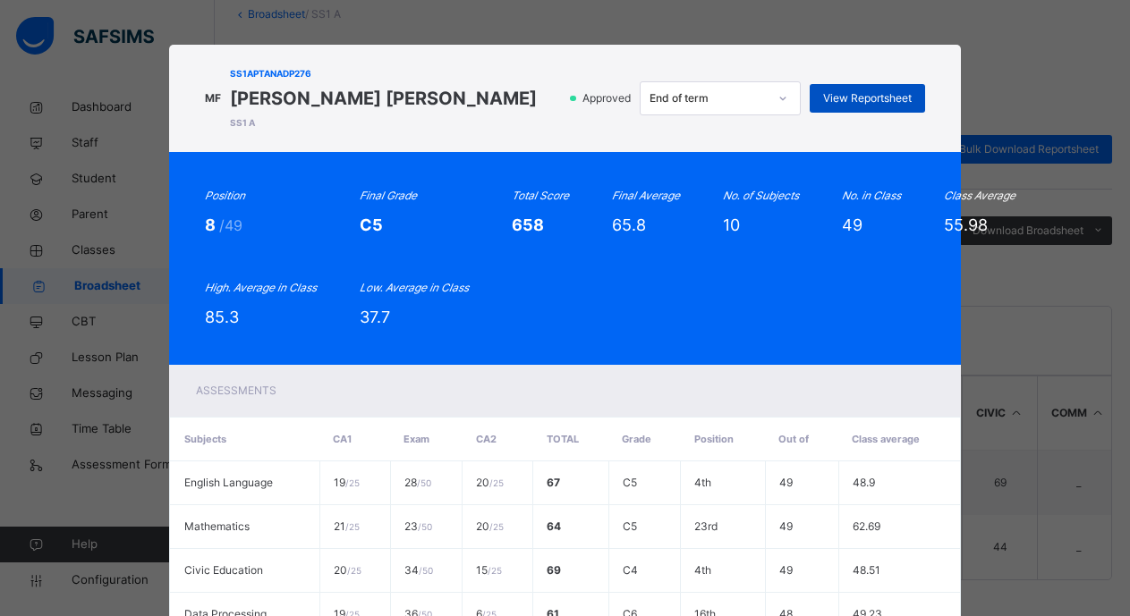
click at [843, 97] on span "View Reportsheet" at bounding box center [867, 98] width 89 height 16
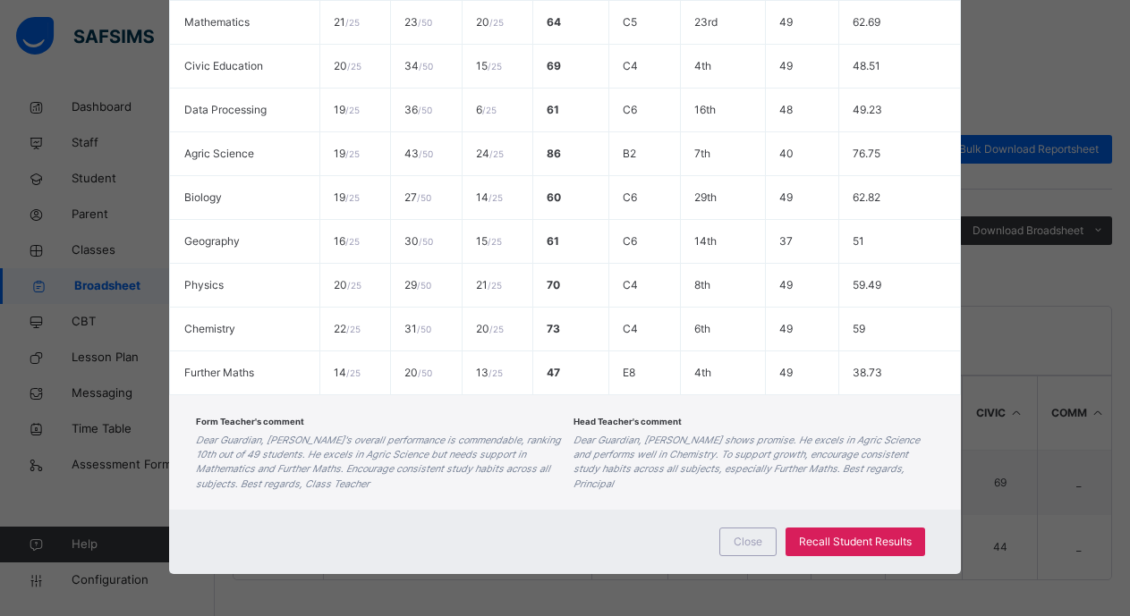
scroll to position [507, 0]
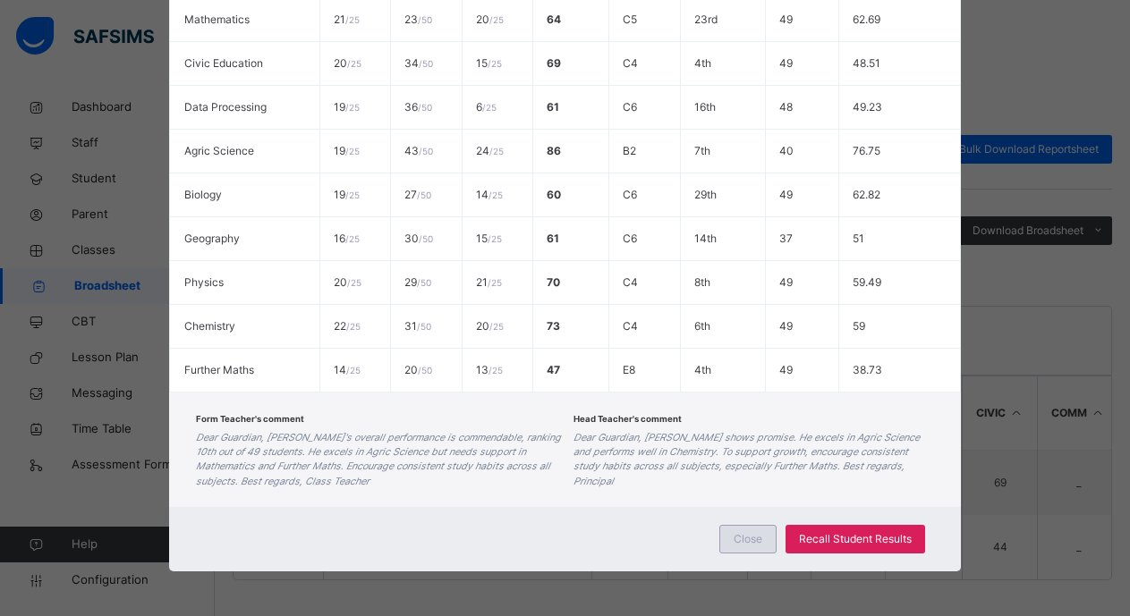
click at [734, 538] on span "Close" at bounding box center [747, 539] width 29 height 16
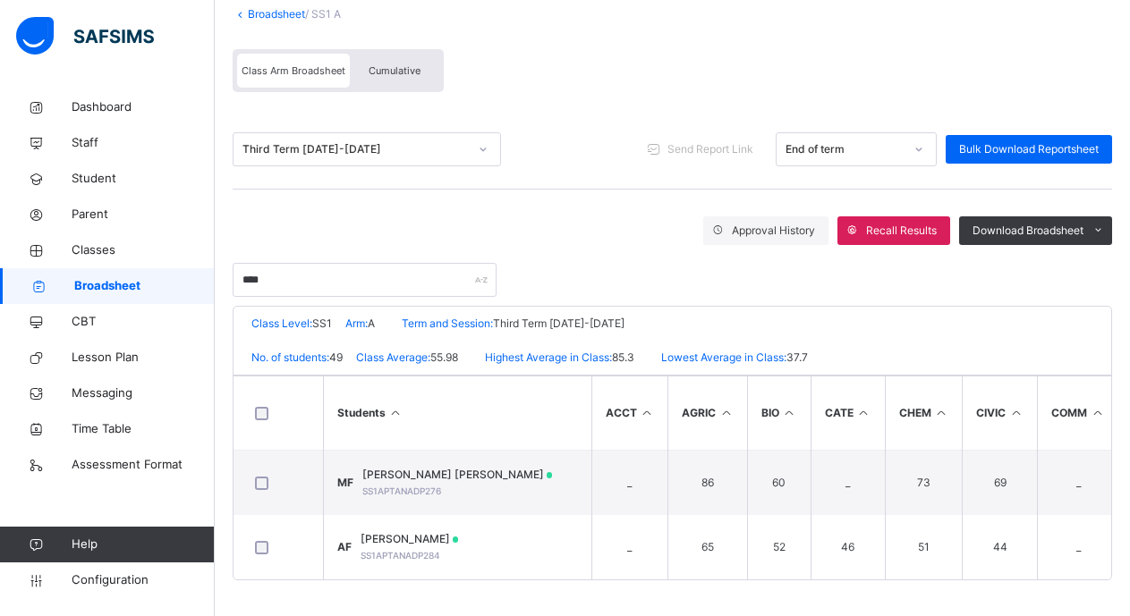
click at [382, 64] on span "Cumulative" at bounding box center [395, 70] width 52 height 13
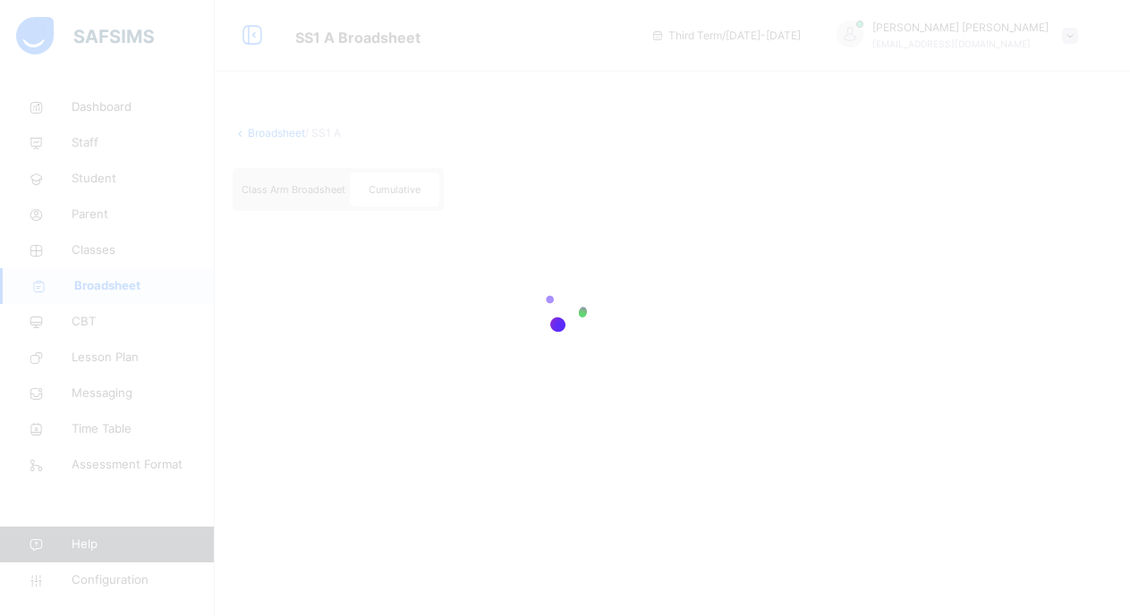
scroll to position [0, 0]
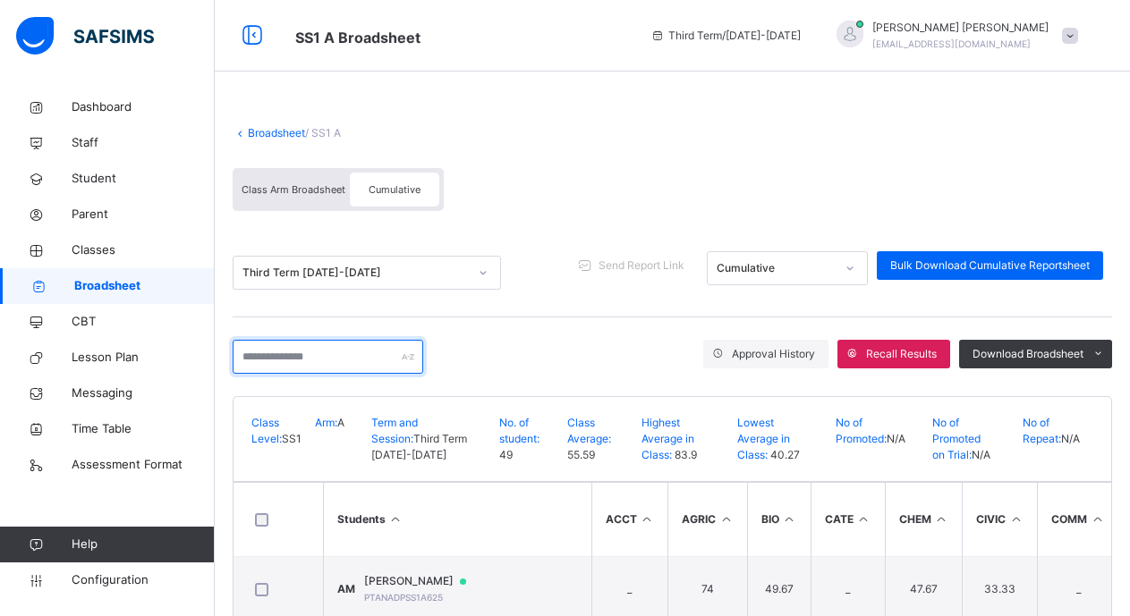
click at [240, 359] on input "text" at bounding box center [328, 357] width 191 height 34
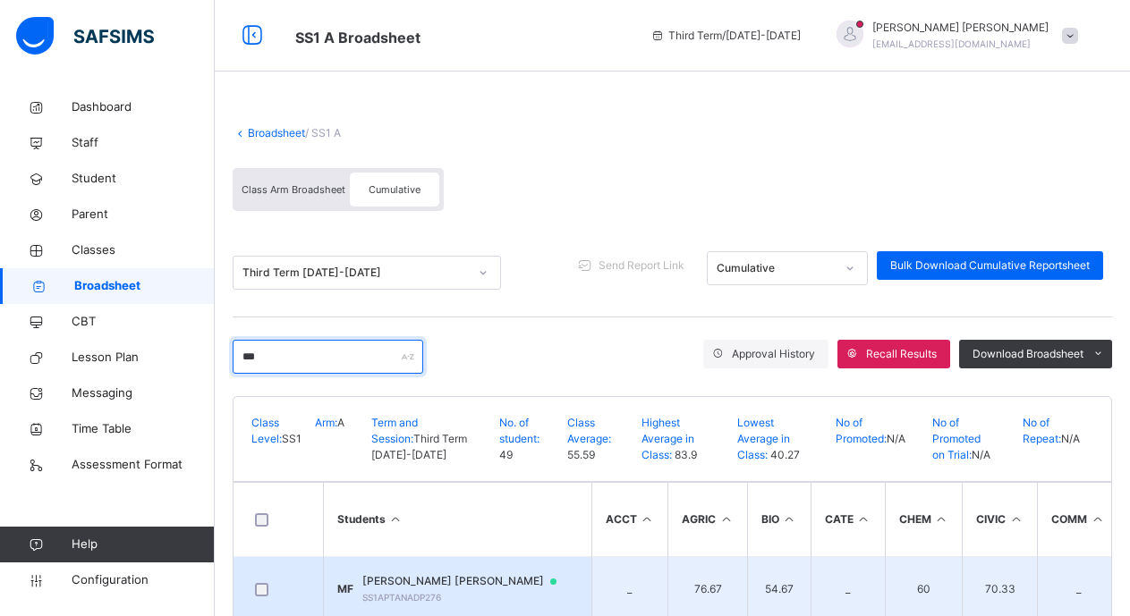
type input "***"
click at [480, 583] on span "MOHAMMED ABDULAZEEZ FADIL" at bounding box center [467, 581] width 211 height 16
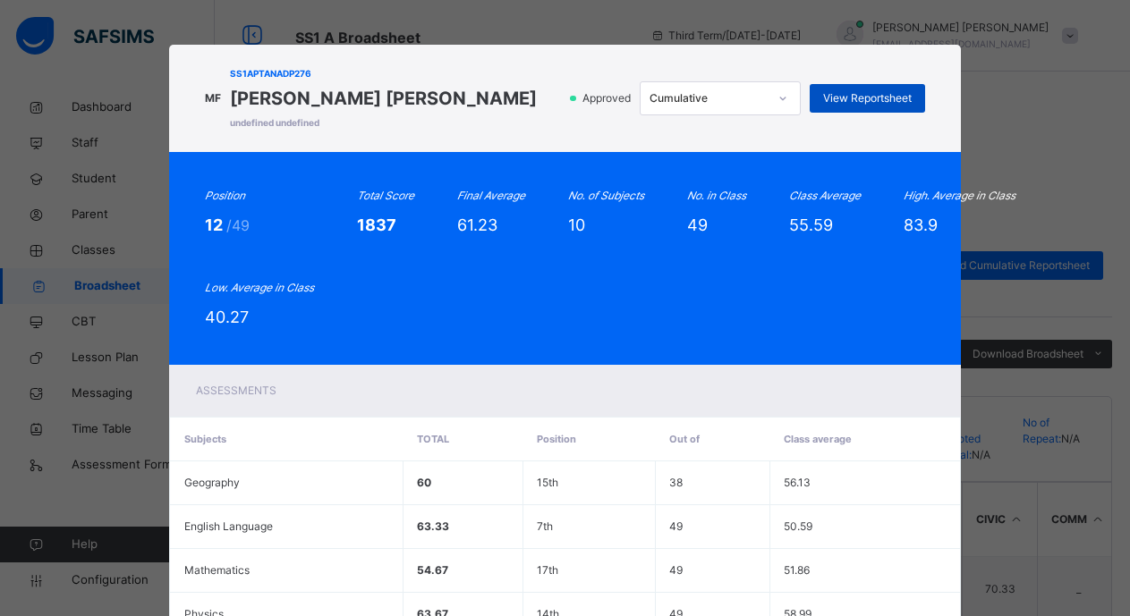
click at [874, 99] on span "View Reportsheet" at bounding box center [867, 98] width 89 height 16
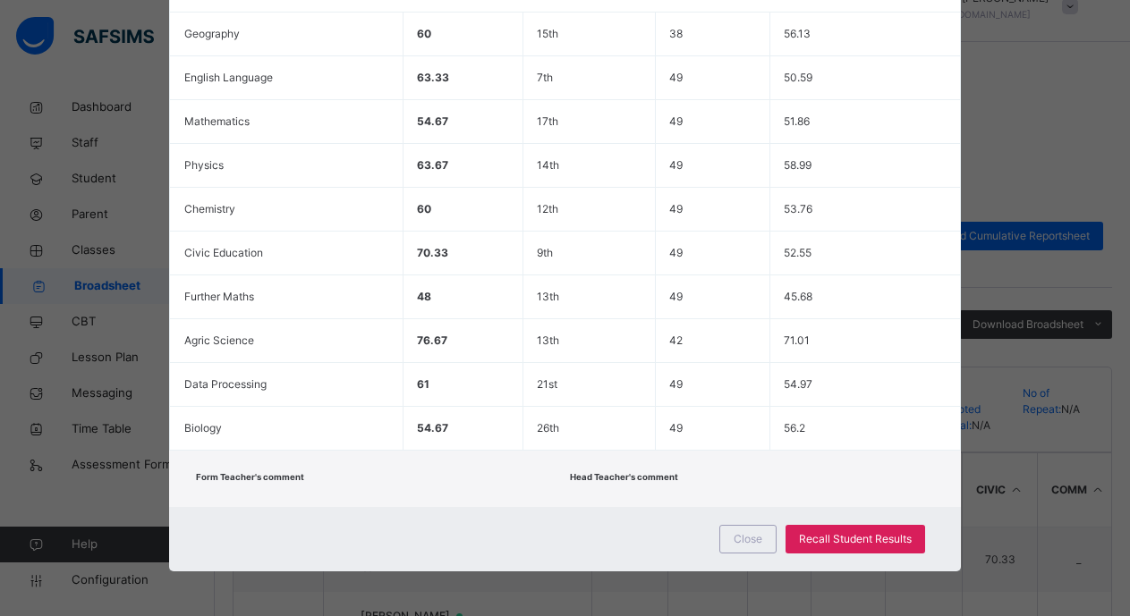
scroll to position [114, 0]
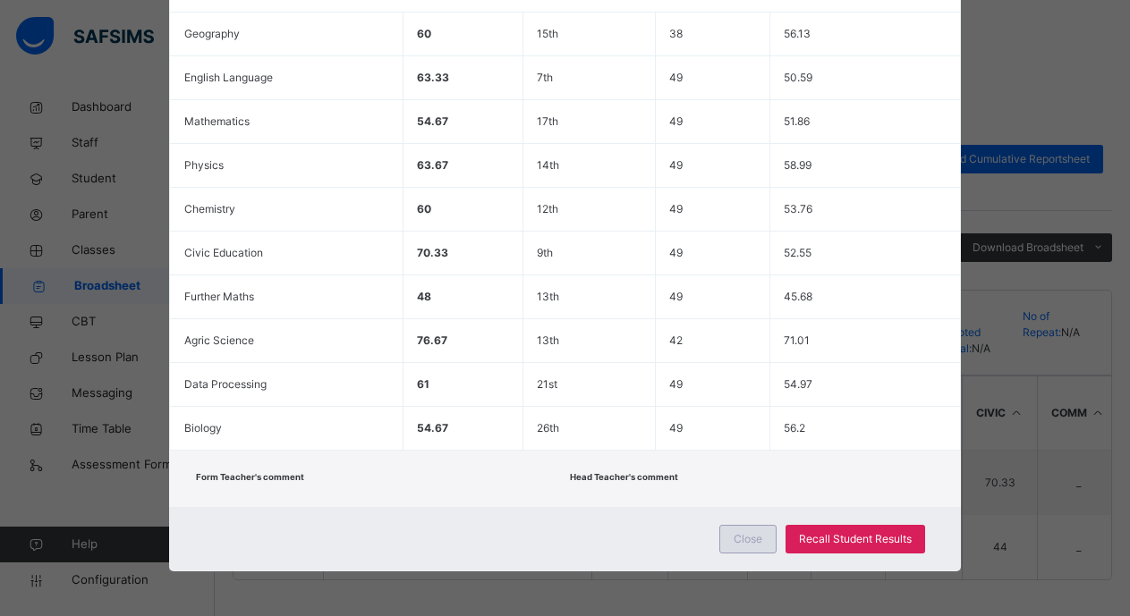
click at [750, 542] on span "Close" at bounding box center [747, 539] width 29 height 16
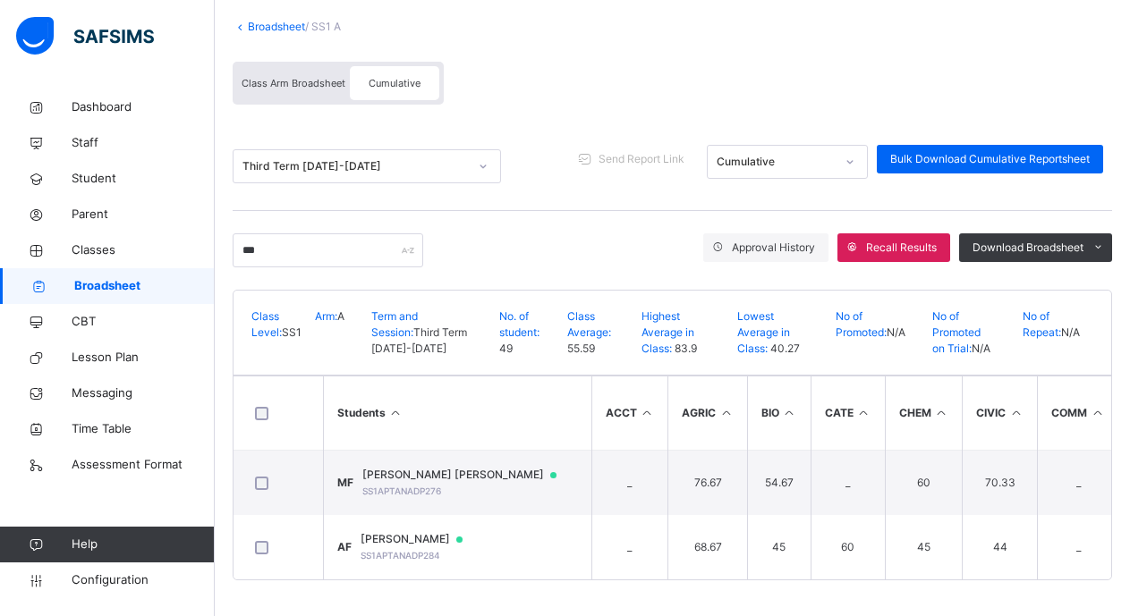
click at [124, 280] on span "Broadsheet" at bounding box center [144, 286] width 140 height 18
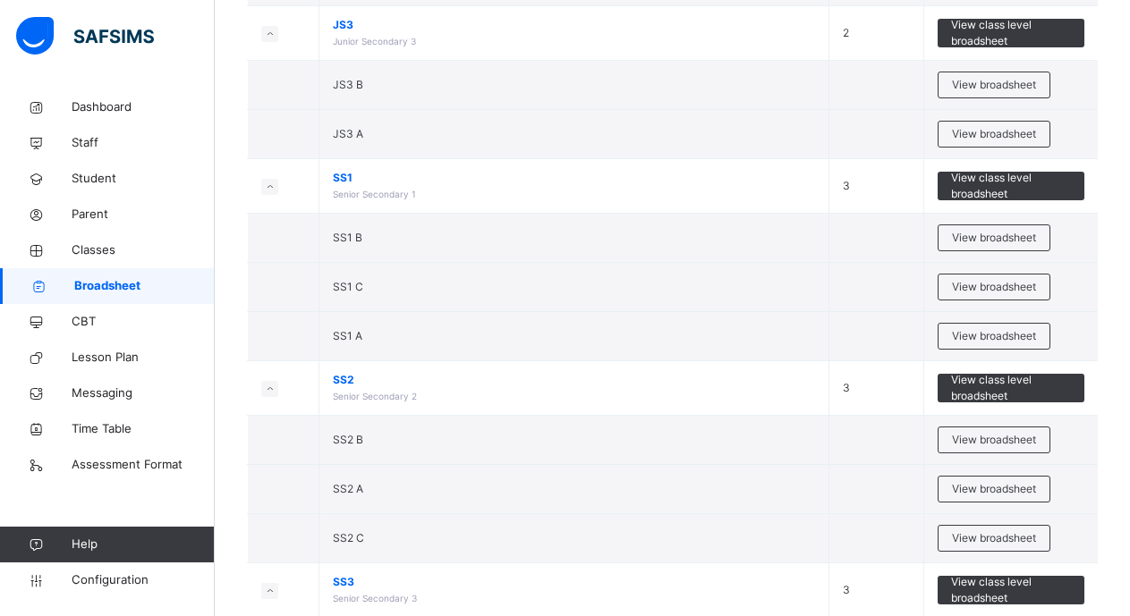
scroll to position [537, 0]
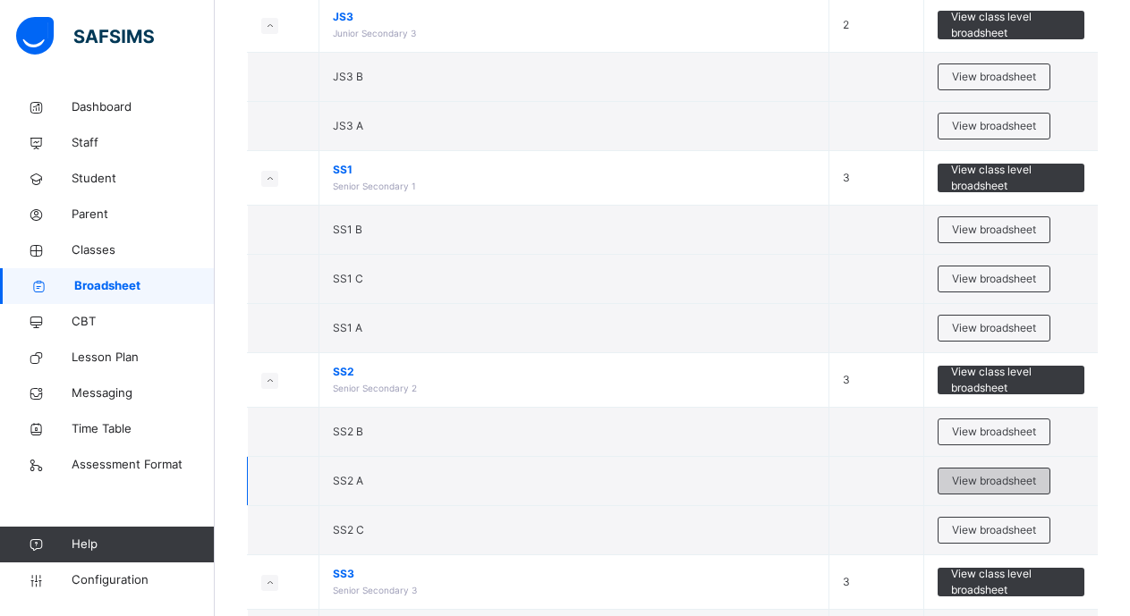
click at [985, 479] on span "View broadsheet" at bounding box center [994, 481] width 84 height 16
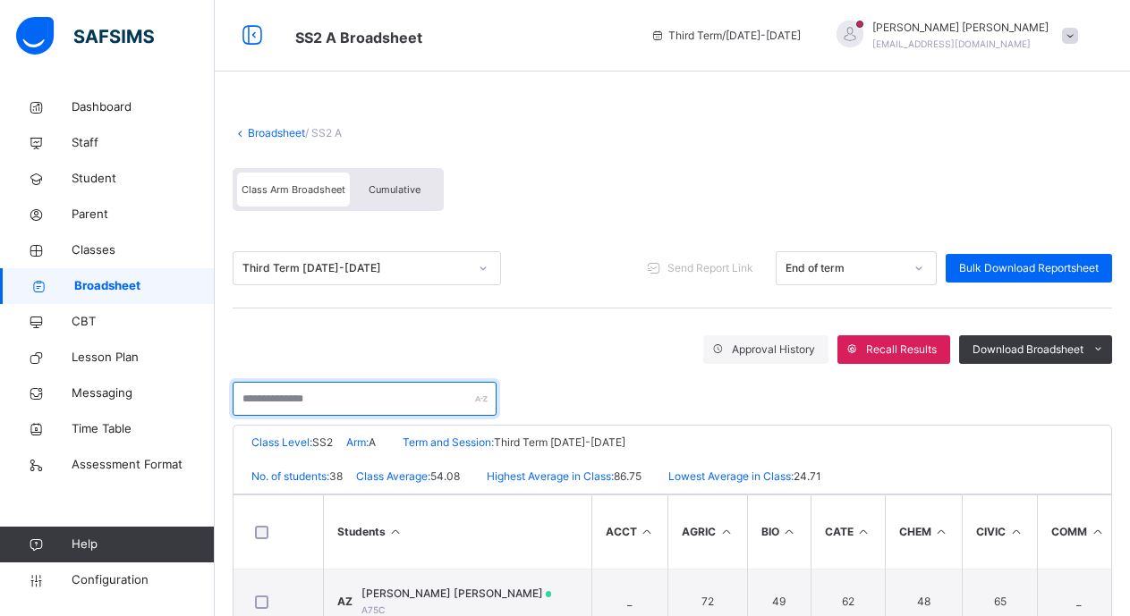
click at [242, 400] on input "text" at bounding box center [365, 399] width 264 height 34
click at [398, 189] on span "Cumulative" at bounding box center [395, 189] width 52 height 13
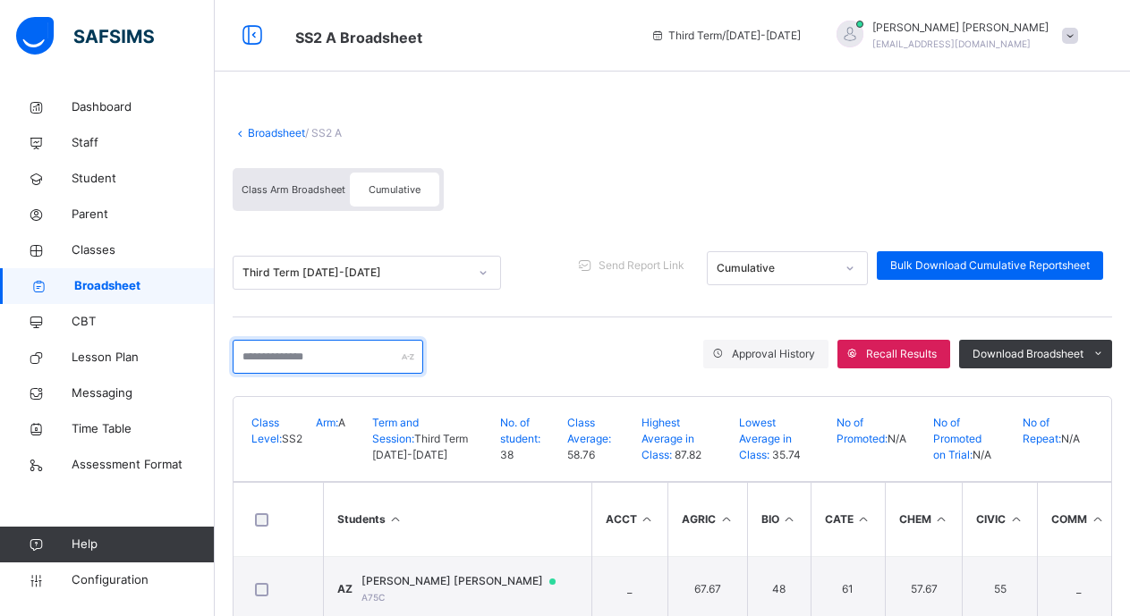
click at [247, 365] on input "text" at bounding box center [328, 357] width 191 height 34
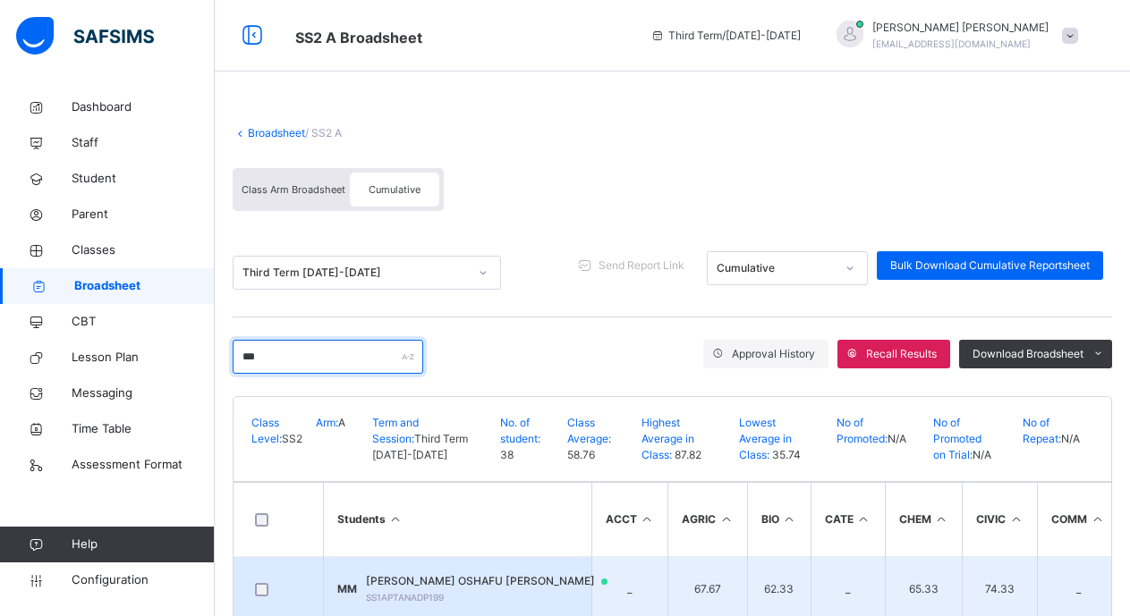
type input "***"
click at [418, 588] on span "MUHAMMED OSHAFU MAIMUNA" at bounding box center [495, 581] width 259 height 16
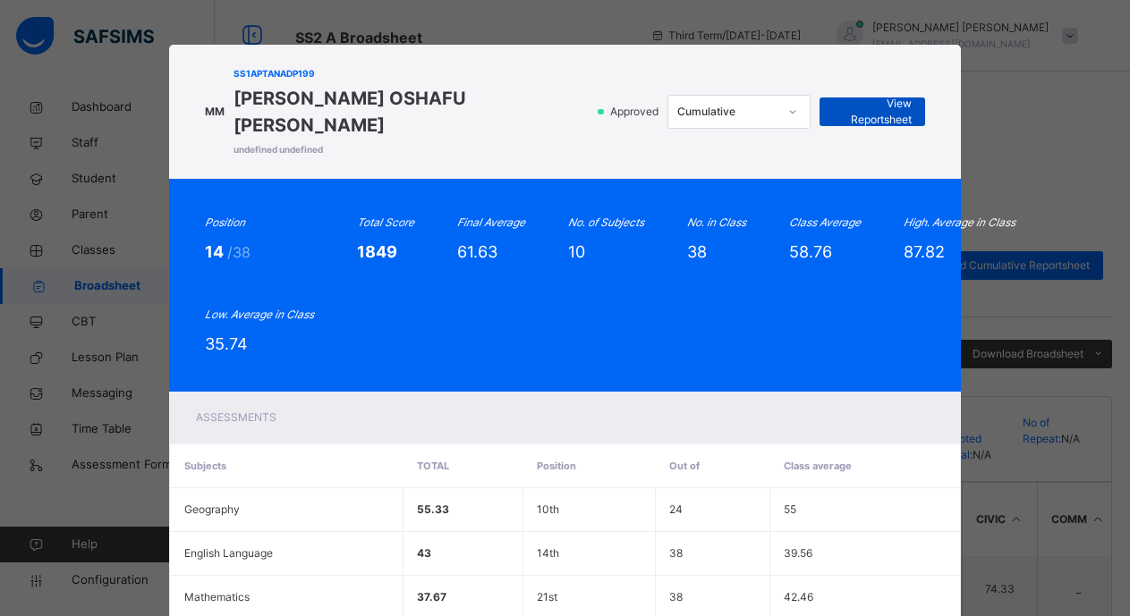
click at [870, 96] on span "View Reportsheet" at bounding box center [872, 112] width 79 height 32
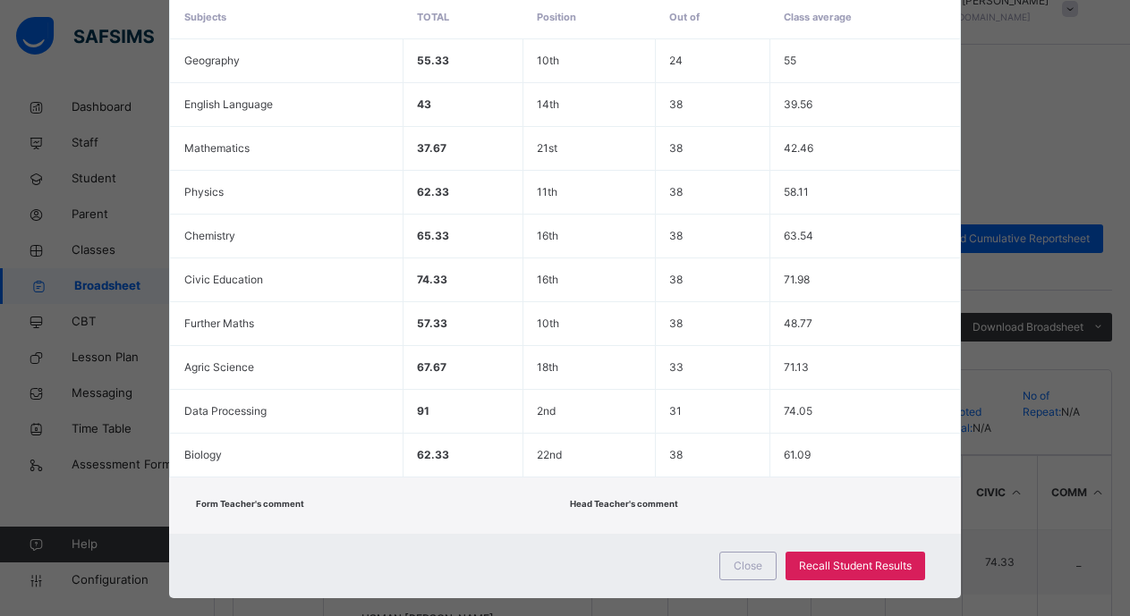
scroll to position [114, 0]
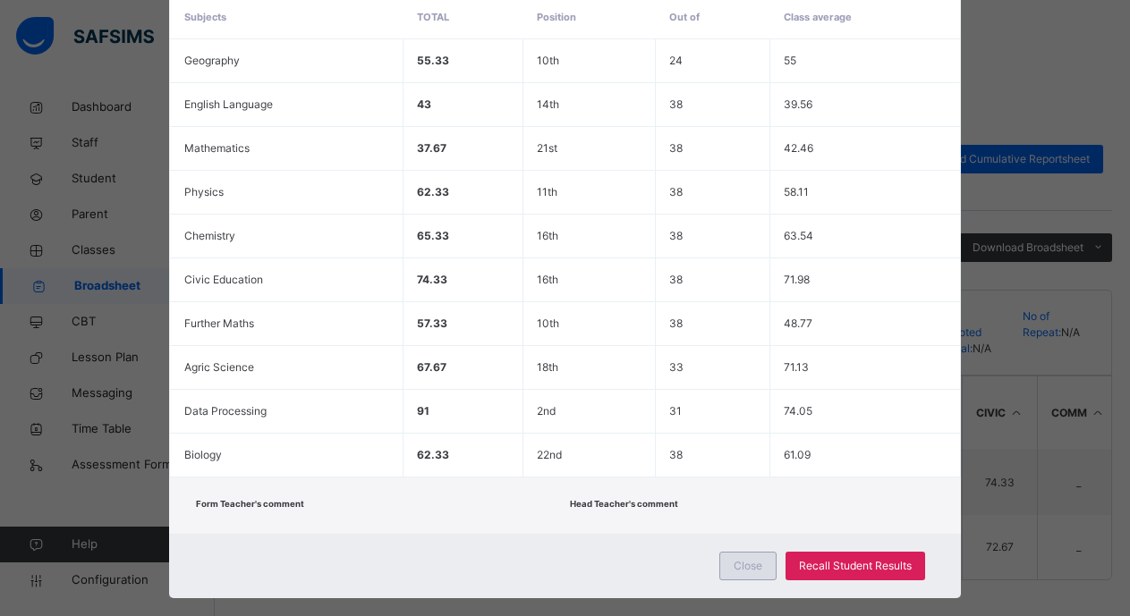
click at [753, 558] on span "Close" at bounding box center [747, 566] width 29 height 16
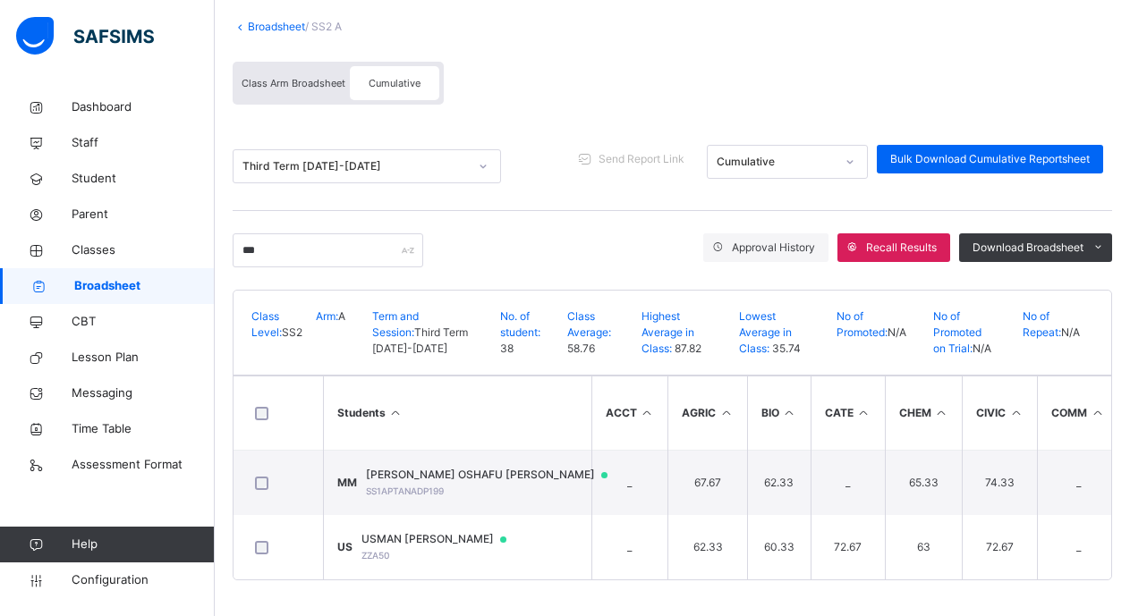
click at [271, 77] on span "Class Arm Broadsheet" at bounding box center [294, 83] width 104 height 13
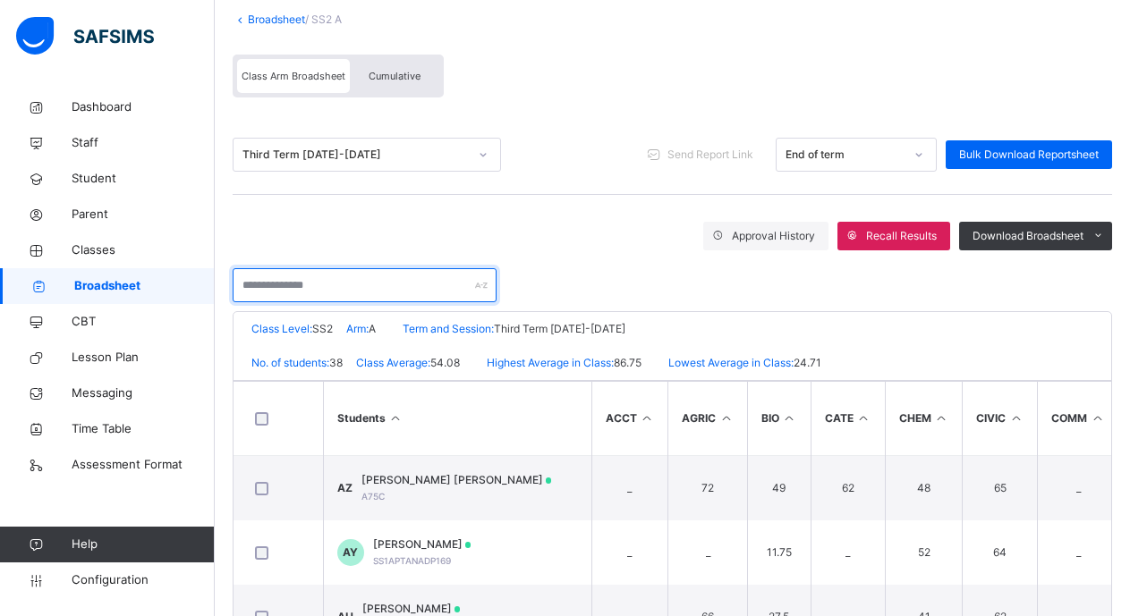
click at [247, 286] on input "text" at bounding box center [365, 285] width 264 height 34
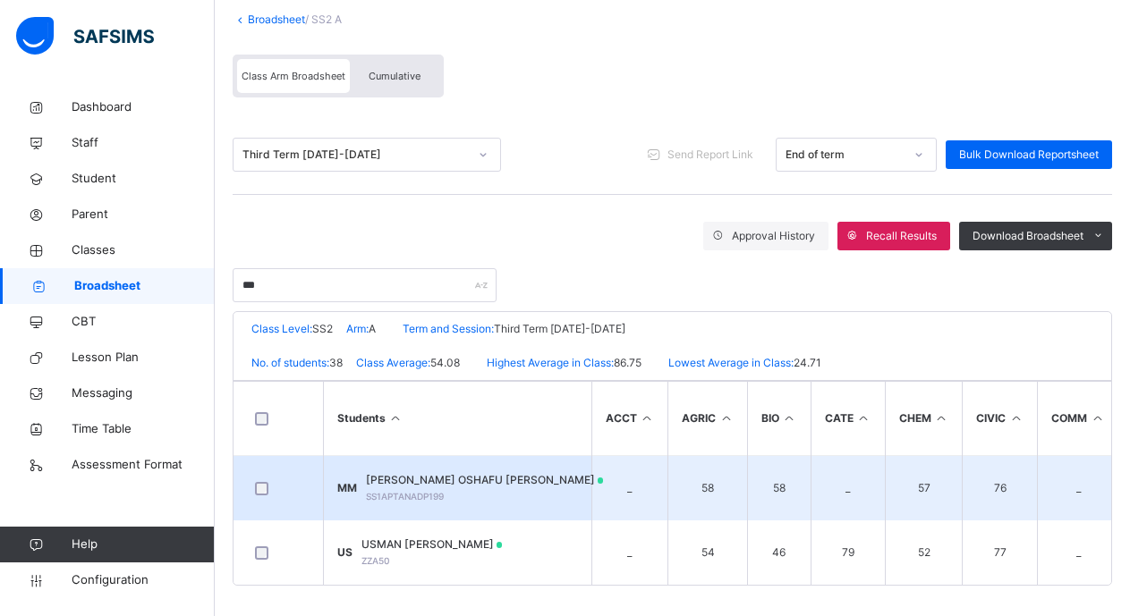
click at [428, 471] on td "MM MUHAMMED OSHAFU MAIMUNA SS1APTANADP199" at bounding box center [457, 488] width 268 height 65
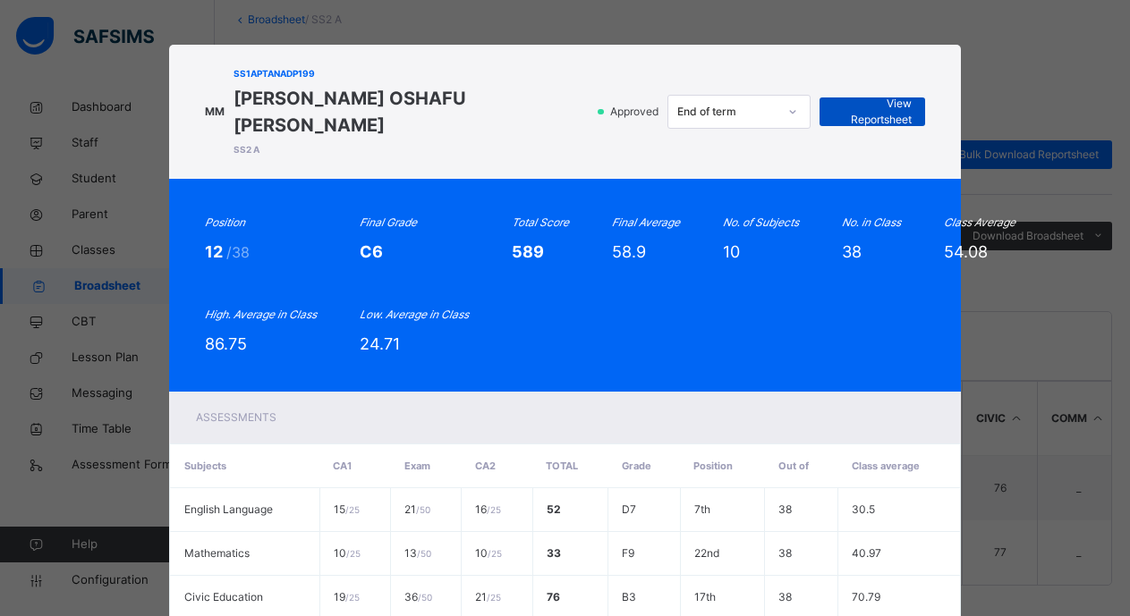
click at [862, 96] on span "View Reportsheet" at bounding box center [872, 112] width 79 height 32
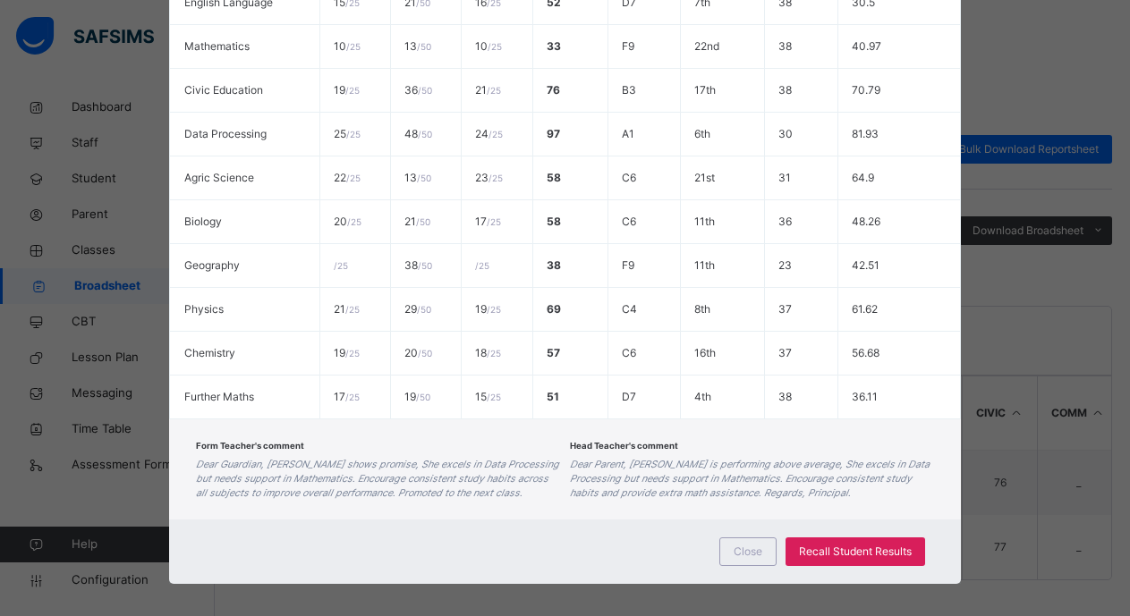
scroll to position [126, 0]
click at [745, 544] on span "Close" at bounding box center [747, 552] width 29 height 16
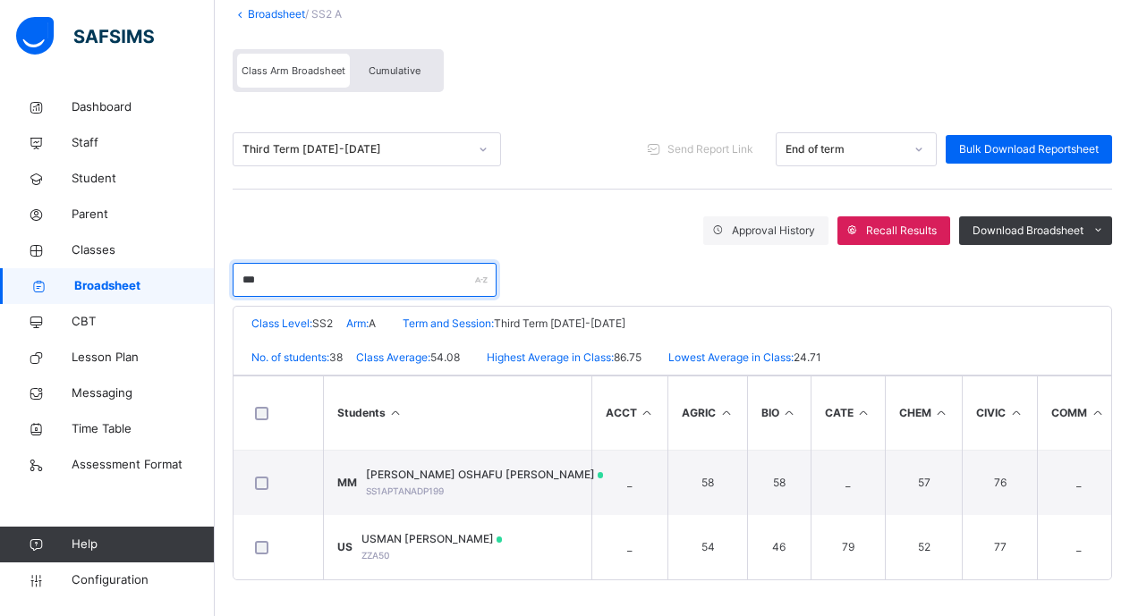
click at [267, 268] on input "***" at bounding box center [365, 280] width 264 height 34
type input "*"
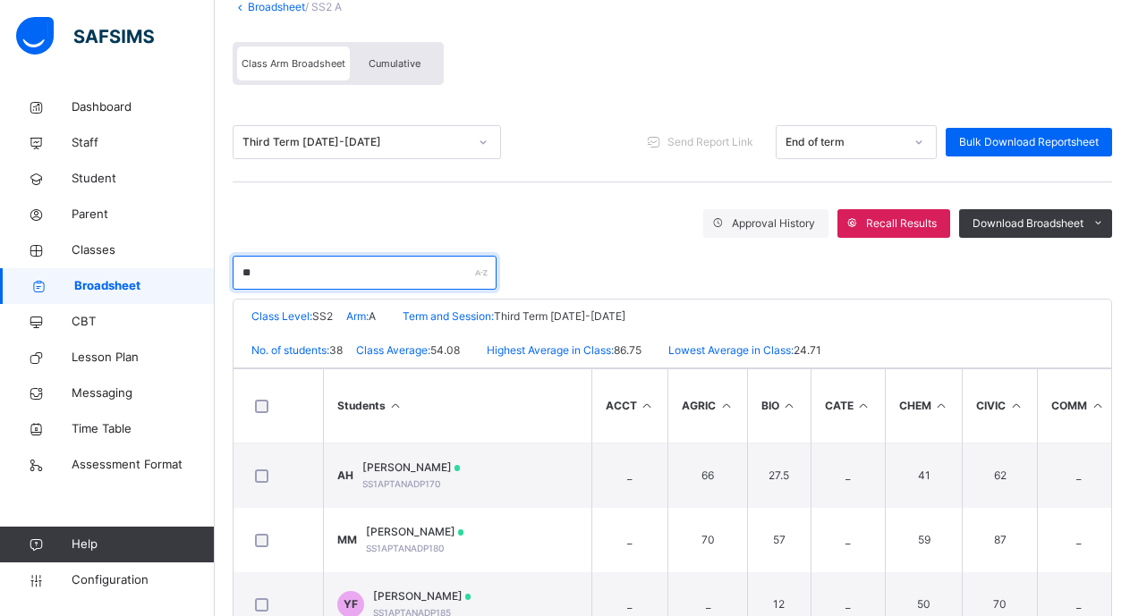
type input "*"
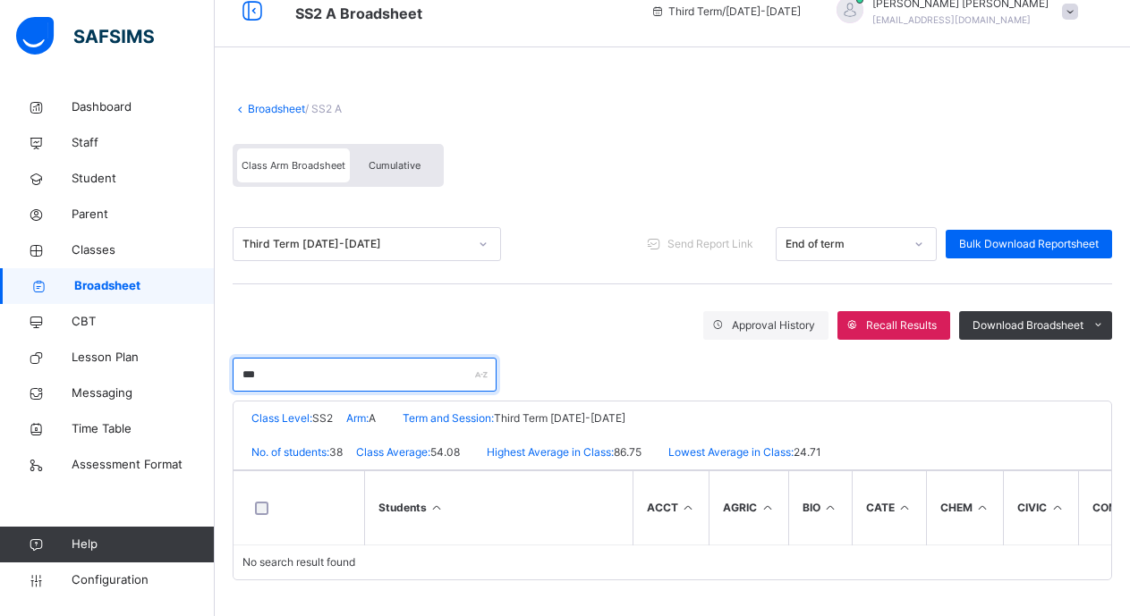
scroll to position [39, 0]
type input "****"
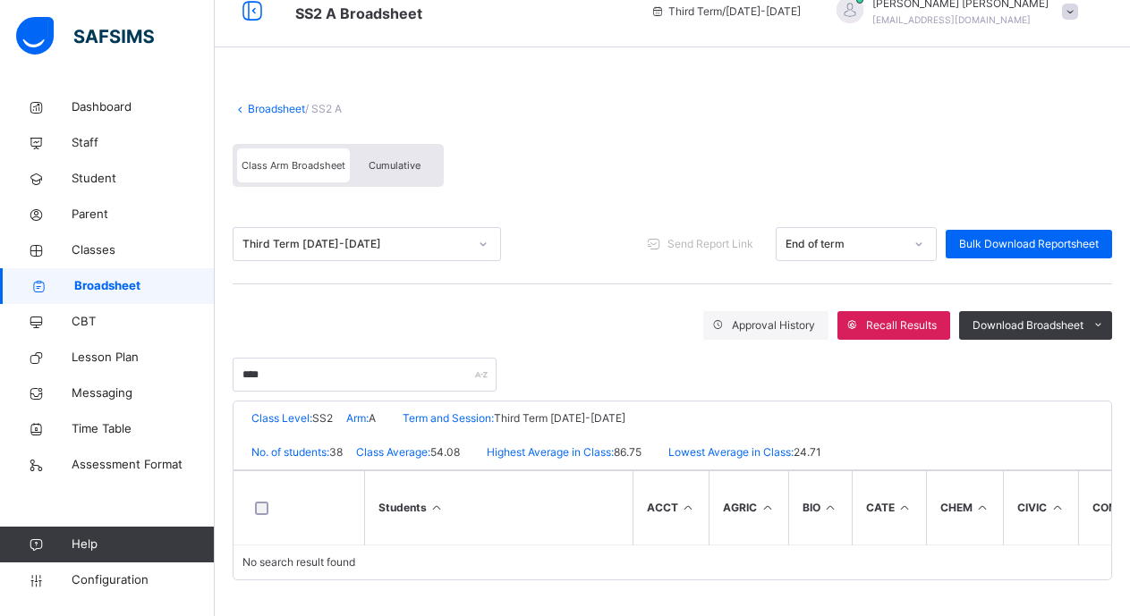
click at [120, 280] on span "Broadsheet" at bounding box center [144, 286] width 140 height 18
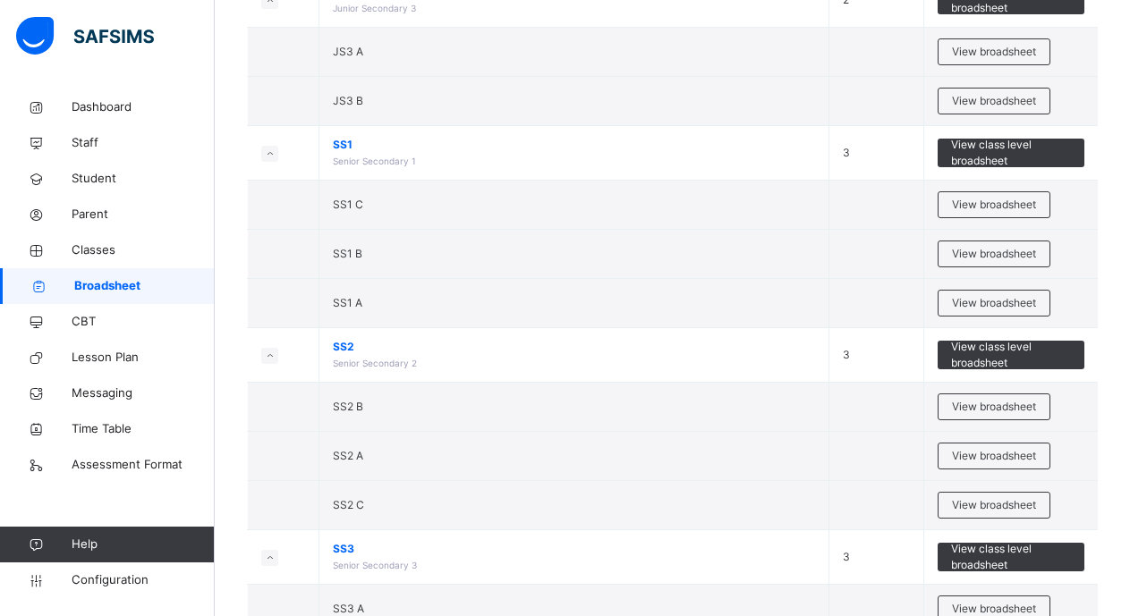
scroll to position [572, 0]
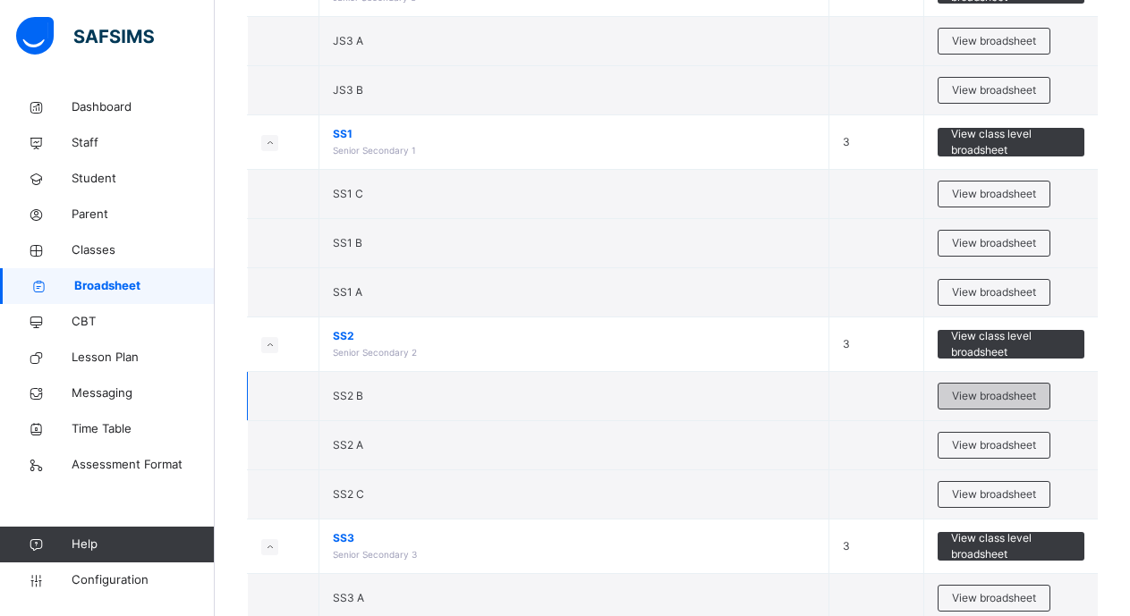
click at [982, 394] on span "View broadsheet" at bounding box center [994, 396] width 84 height 16
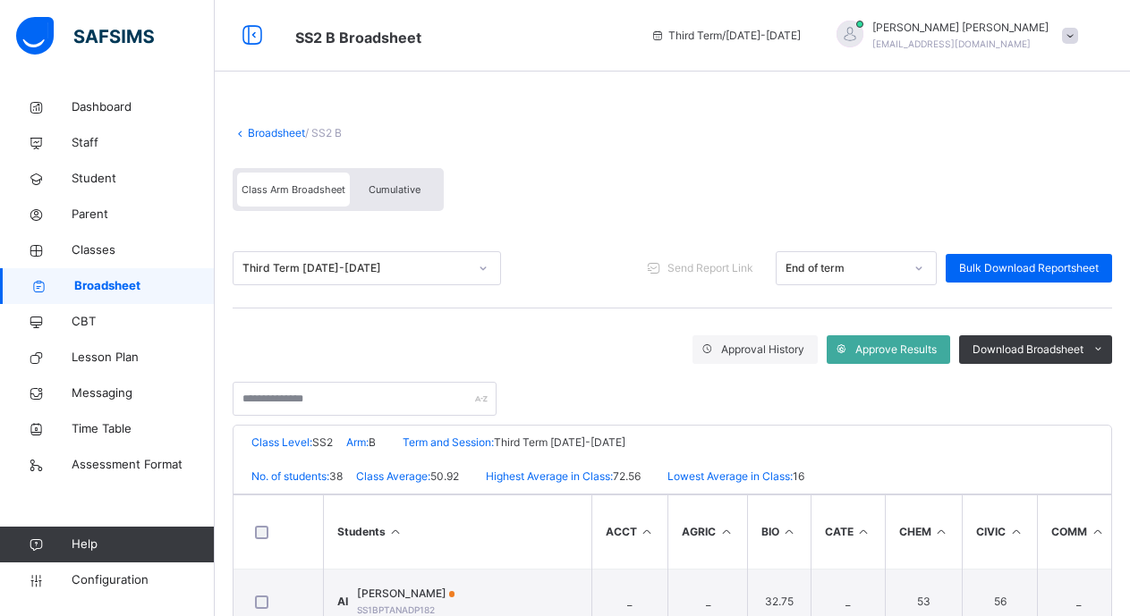
click at [399, 189] on span "Cumulative" at bounding box center [395, 189] width 52 height 13
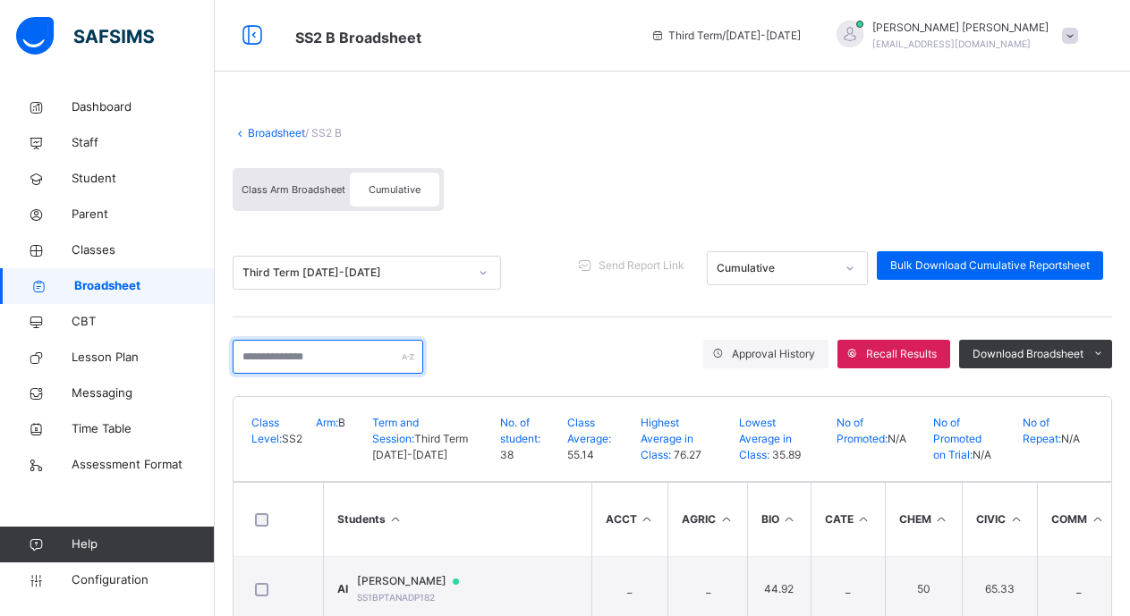
click at [248, 361] on input "text" at bounding box center [328, 357] width 191 height 34
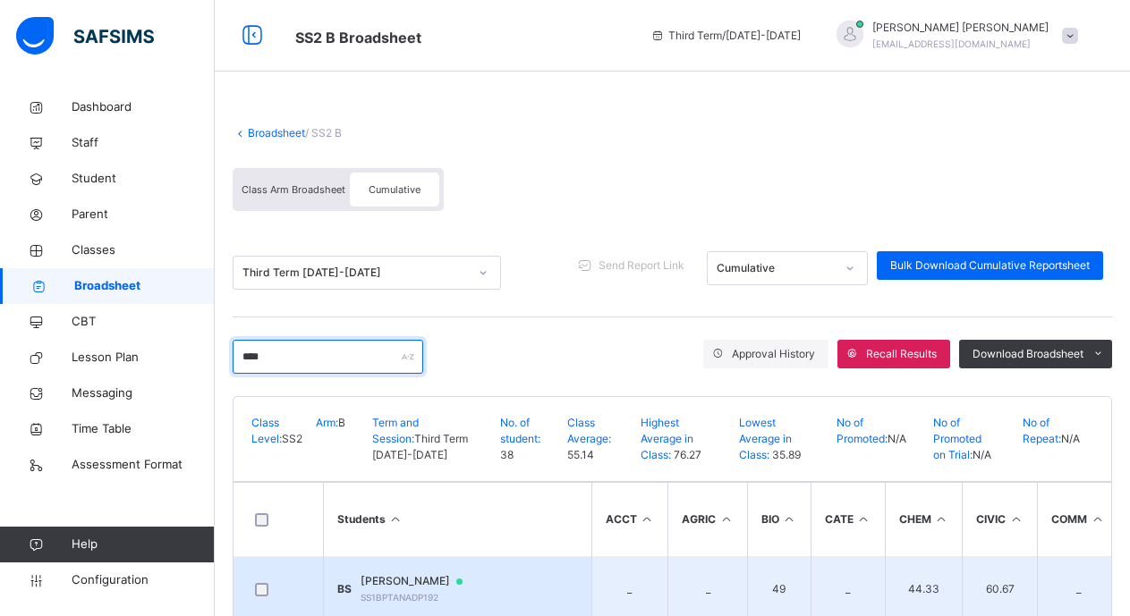
type input "****"
click at [426, 579] on span "BALA SANGARI SALISU" at bounding box center [419, 581] width 119 height 16
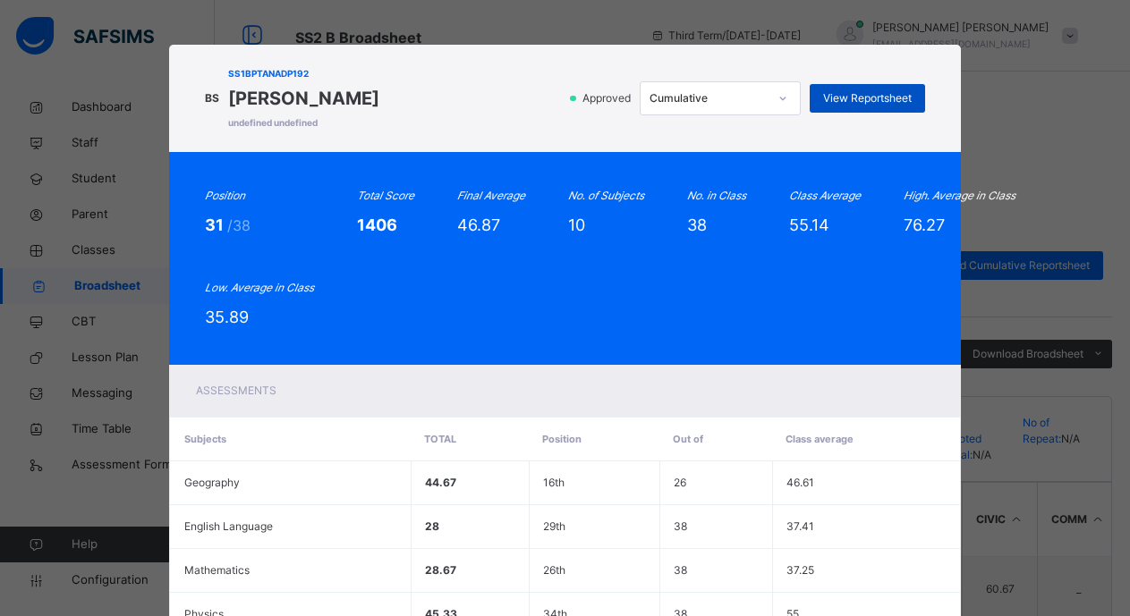
click at [850, 97] on span "View Reportsheet" at bounding box center [867, 98] width 89 height 16
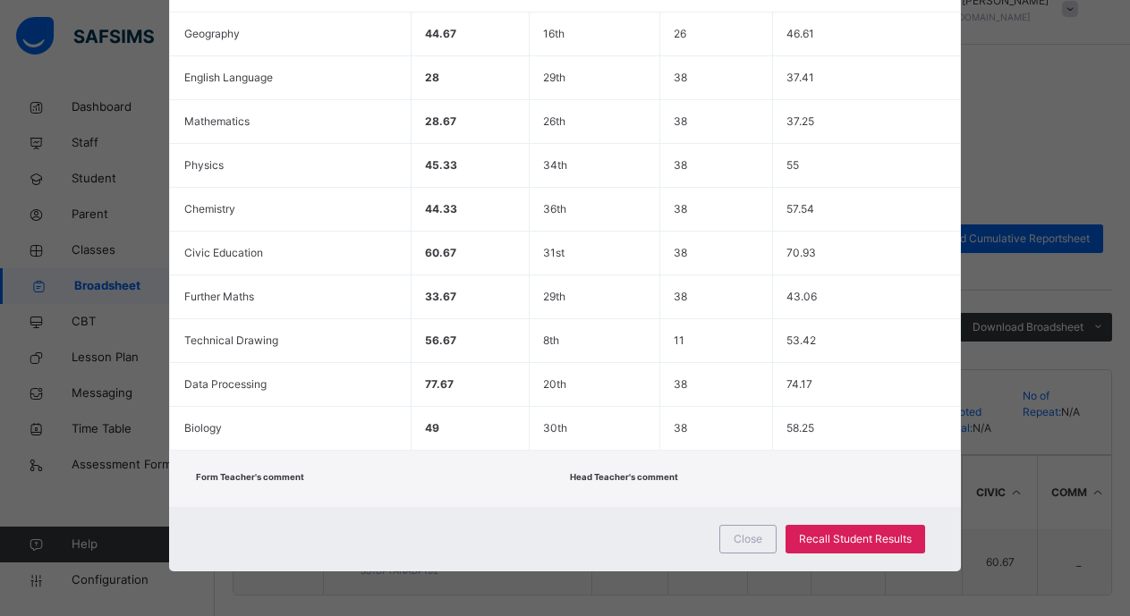
scroll to position [49, 0]
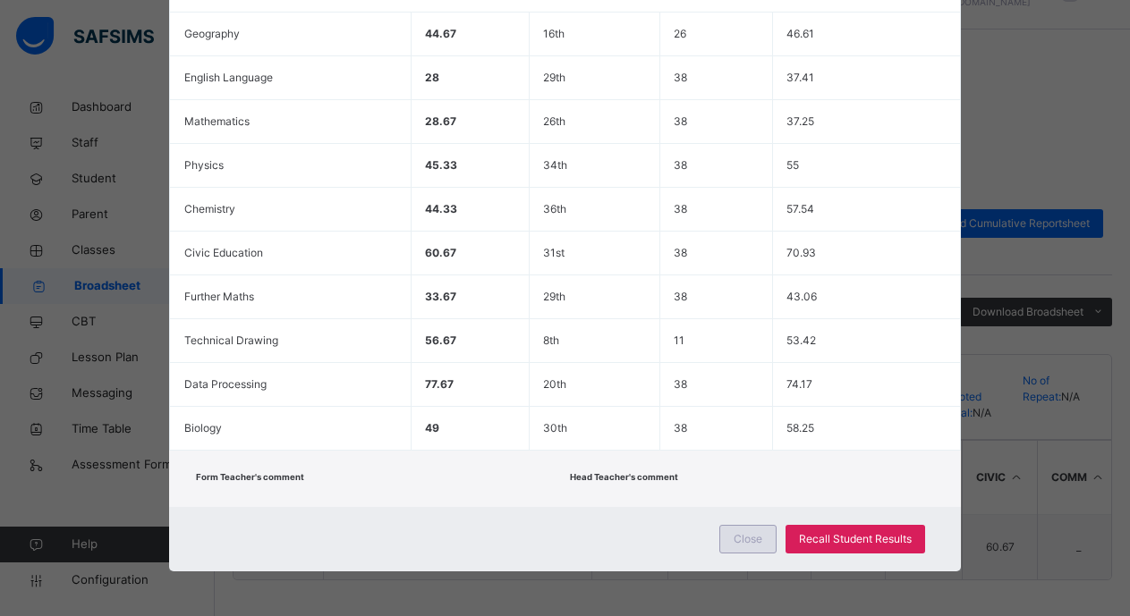
click at [742, 542] on span "Close" at bounding box center [747, 539] width 29 height 16
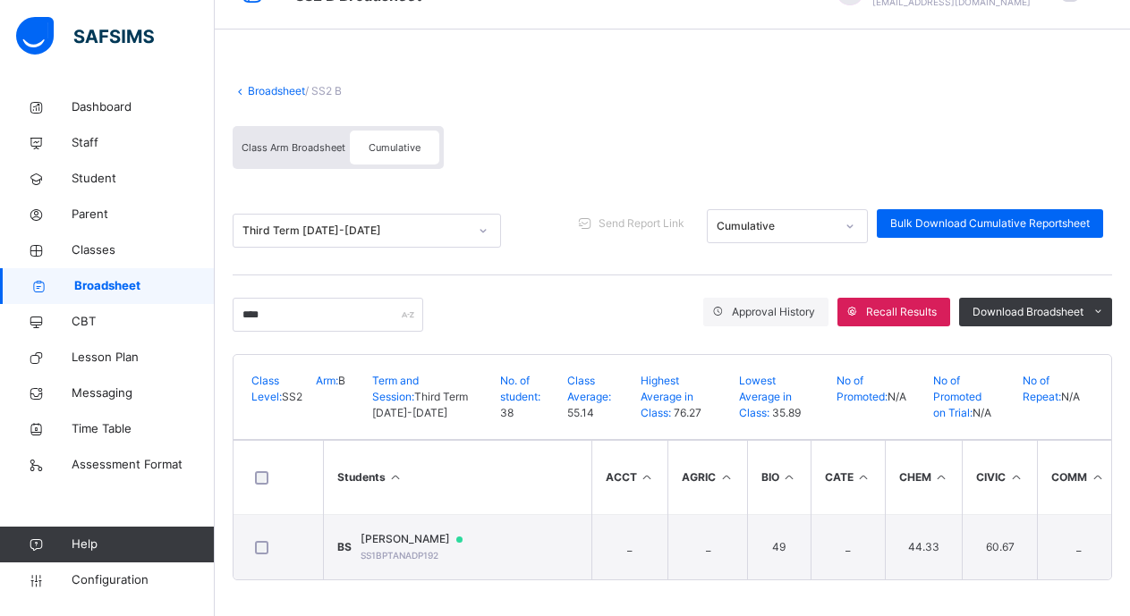
click at [285, 141] on span "Class Arm Broadsheet" at bounding box center [294, 147] width 104 height 13
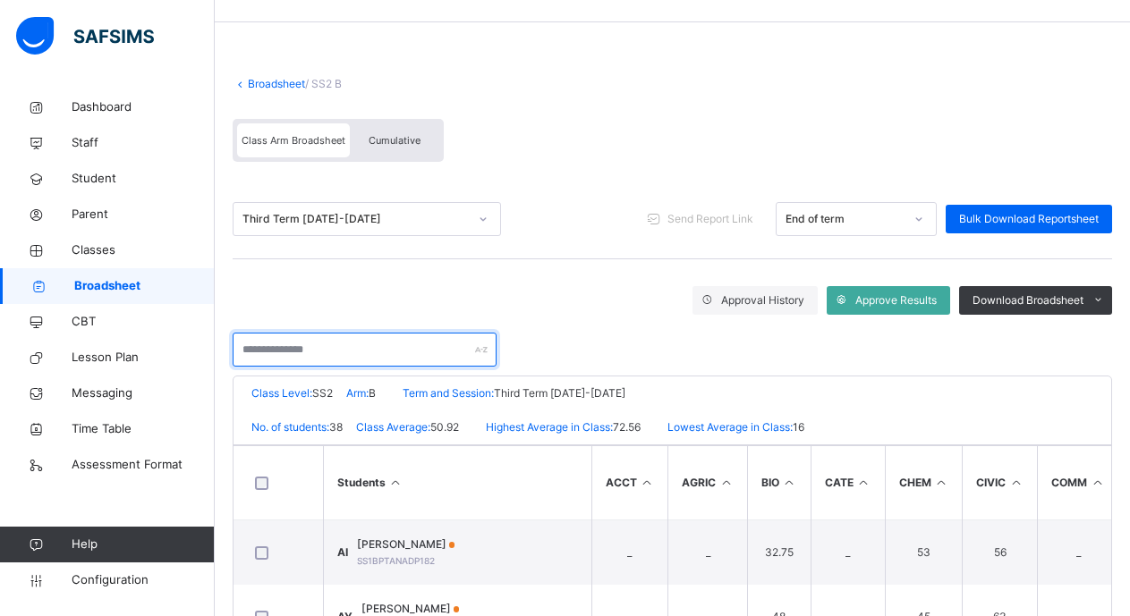
click at [246, 350] on input "text" at bounding box center [365, 350] width 264 height 34
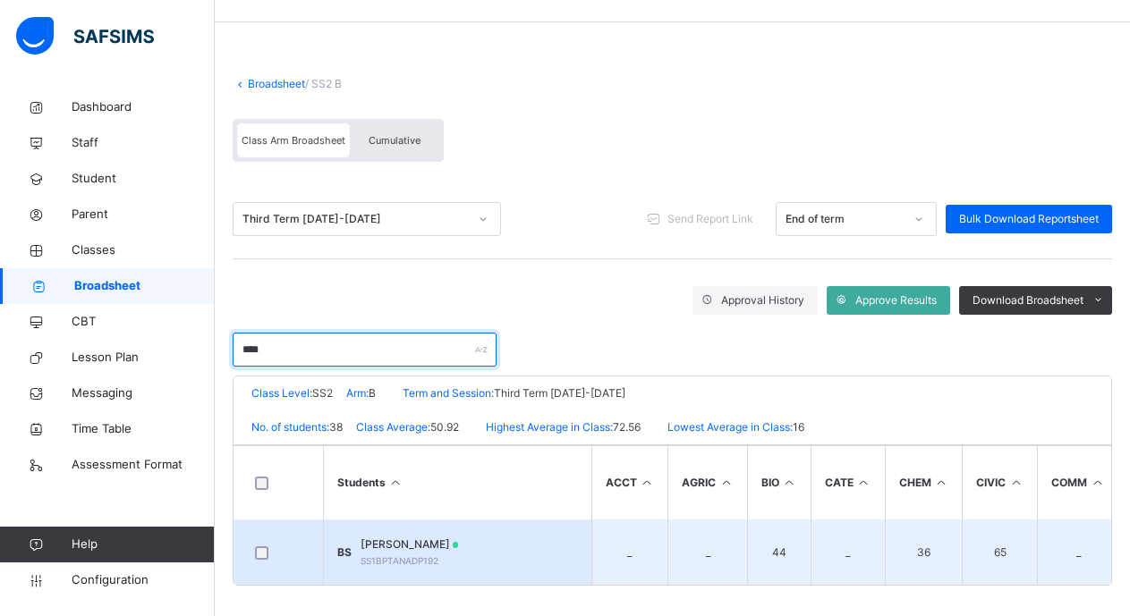
type input "****"
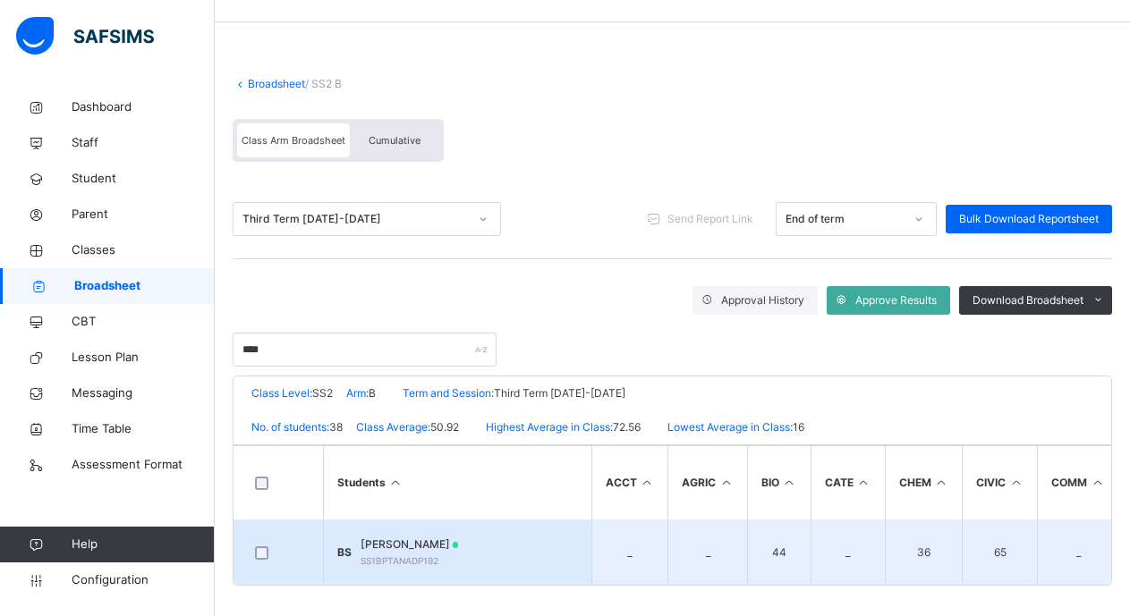
click at [445, 548] on span "BALA SANGARI SALISU" at bounding box center [409, 545] width 98 height 16
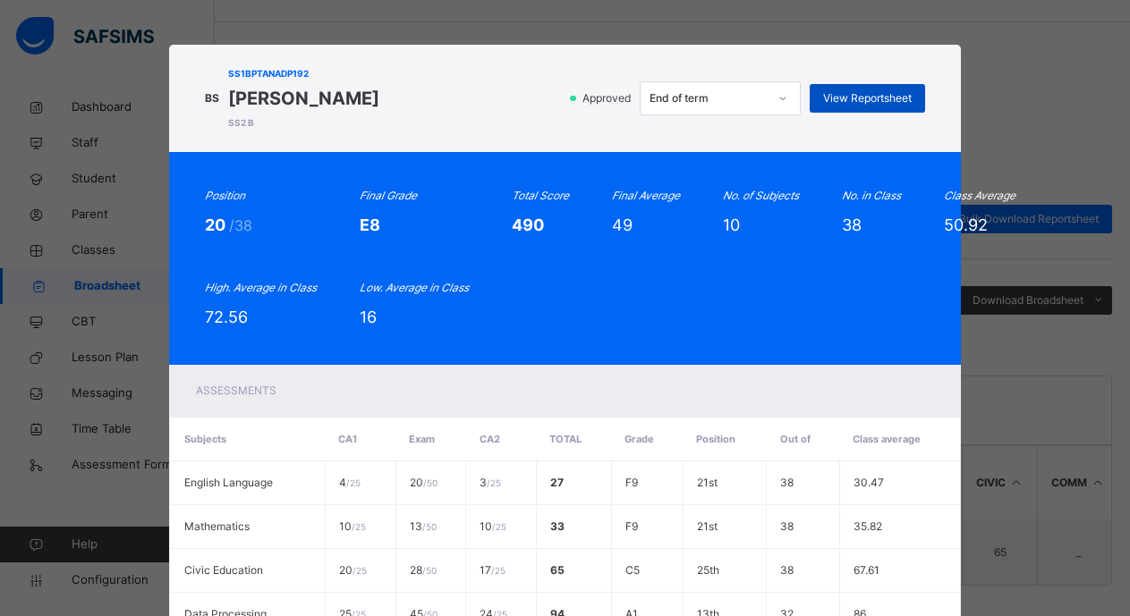
click at [845, 96] on span "View Reportsheet" at bounding box center [867, 98] width 89 height 16
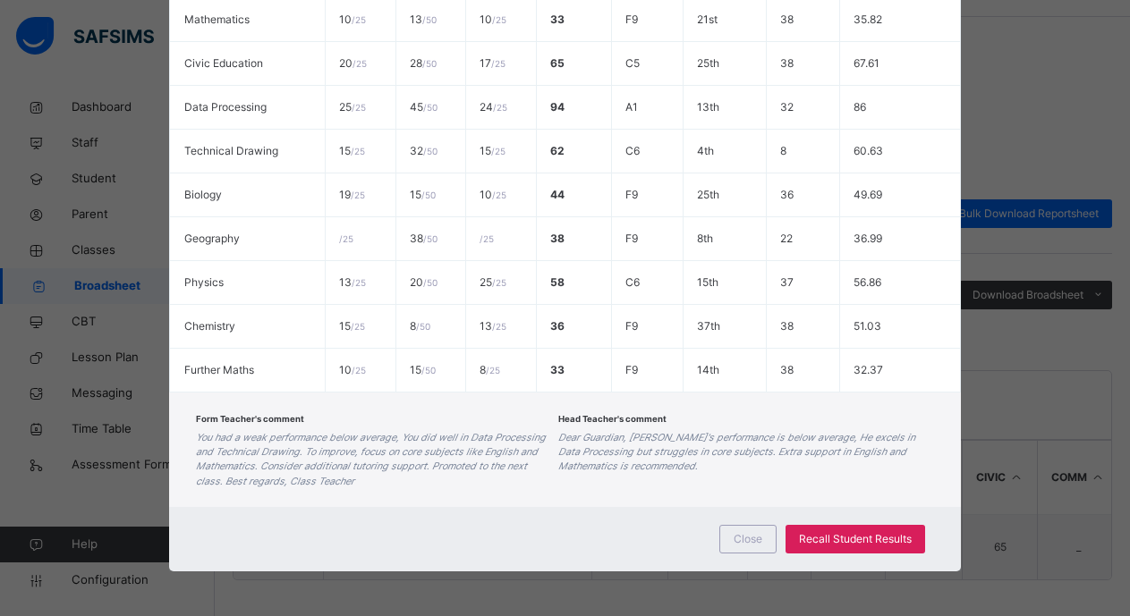
scroll to position [62, 0]
click at [753, 543] on span "Close" at bounding box center [747, 539] width 29 height 16
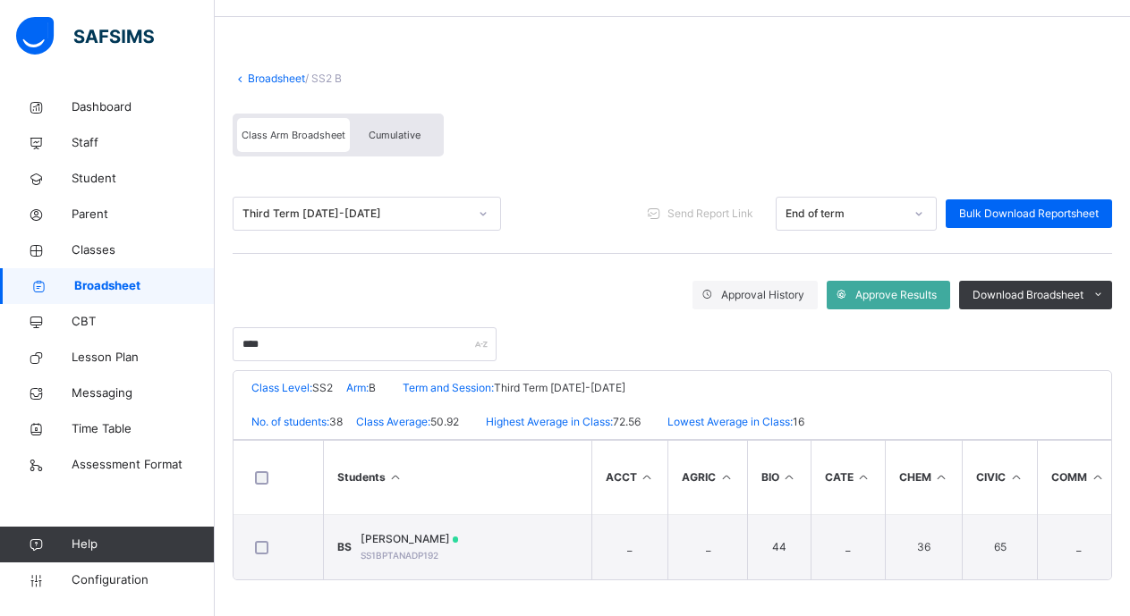
click at [115, 288] on span "Broadsheet" at bounding box center [144, 286] width 140 height 18
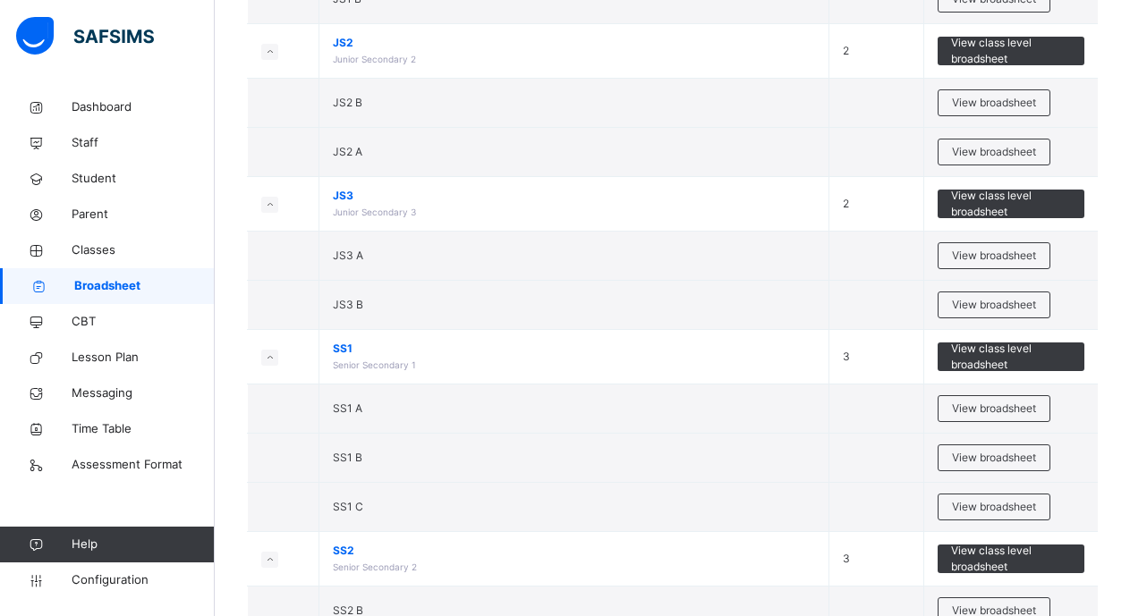
scroll to position [369, 0]
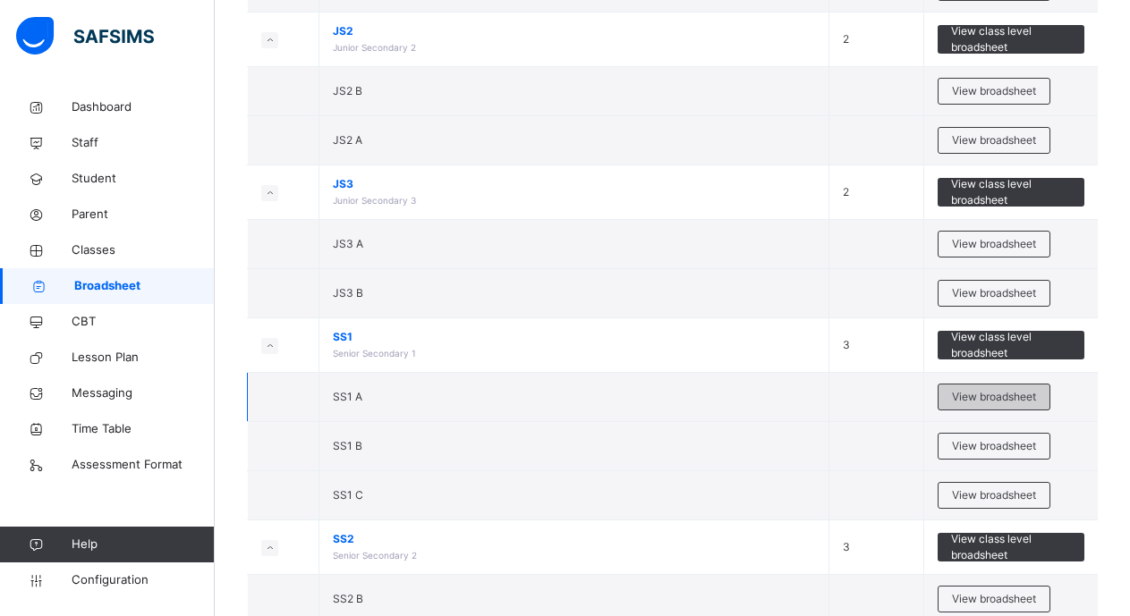
click at [1022, 397] on span "View broadsheet" at bounding box center [994, 397] width 84 height 16
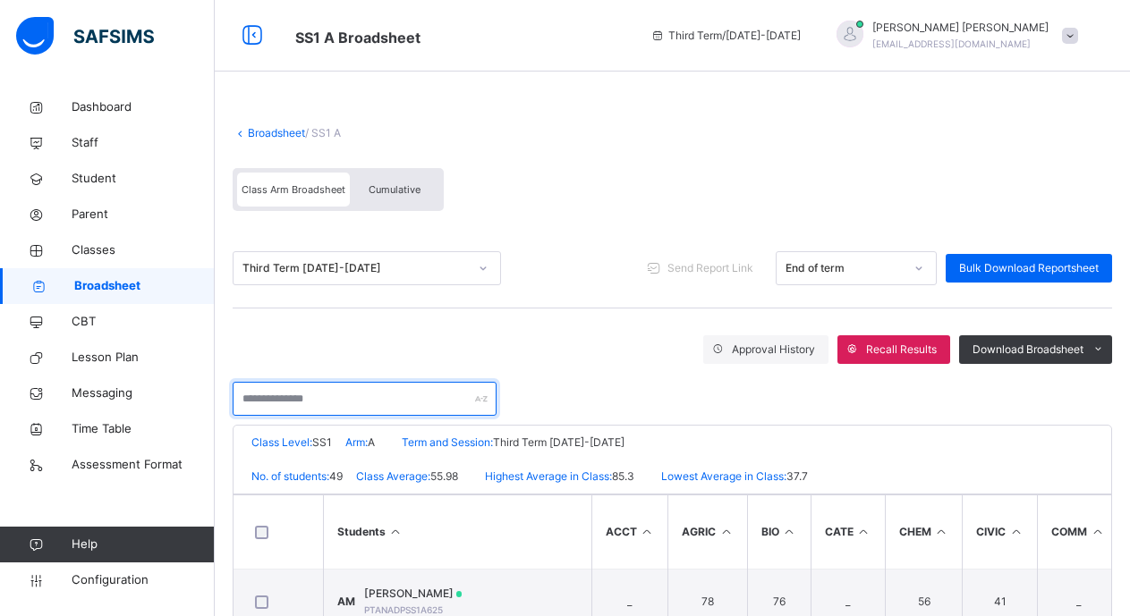
click at [241, 399] on input "text" at bounding box center [365, 399] width 264 height 34
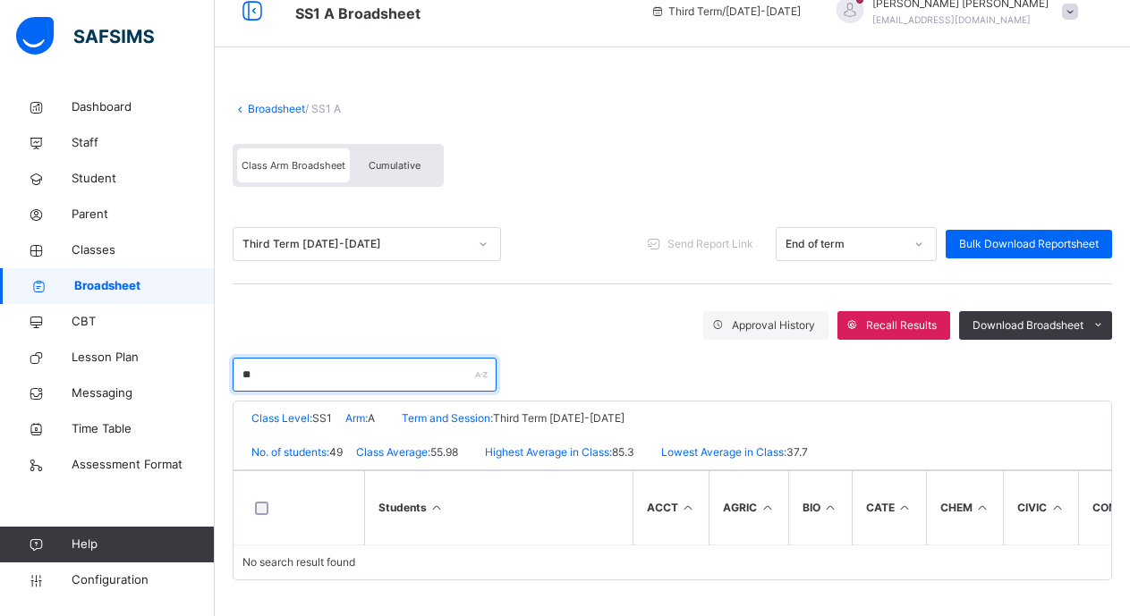
scroll to position [39, 0]
type input "*"
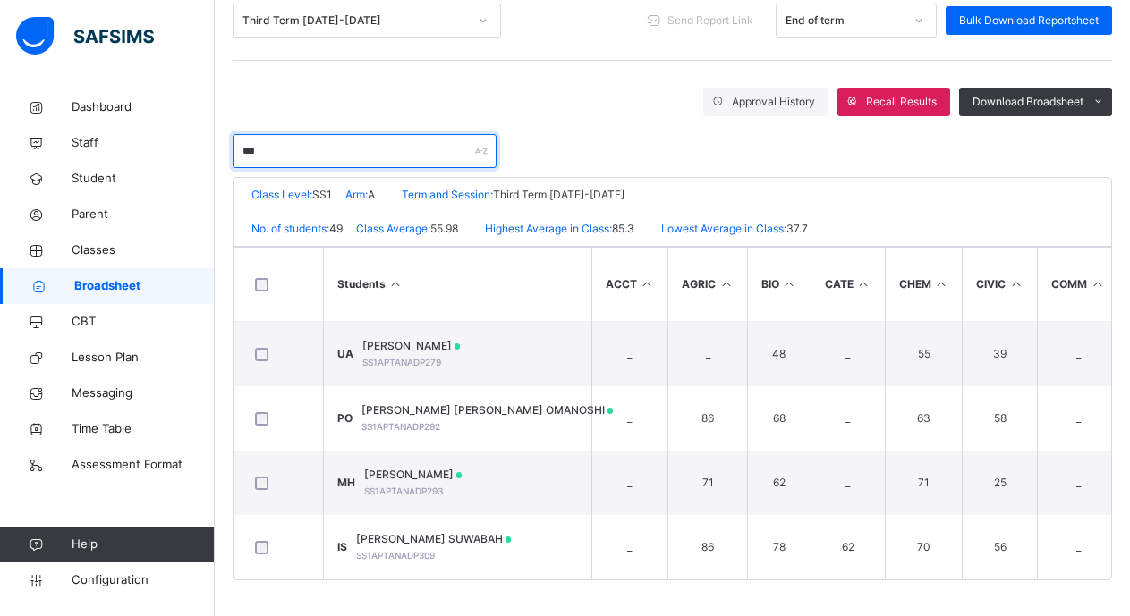
scroll to position [255, 0]
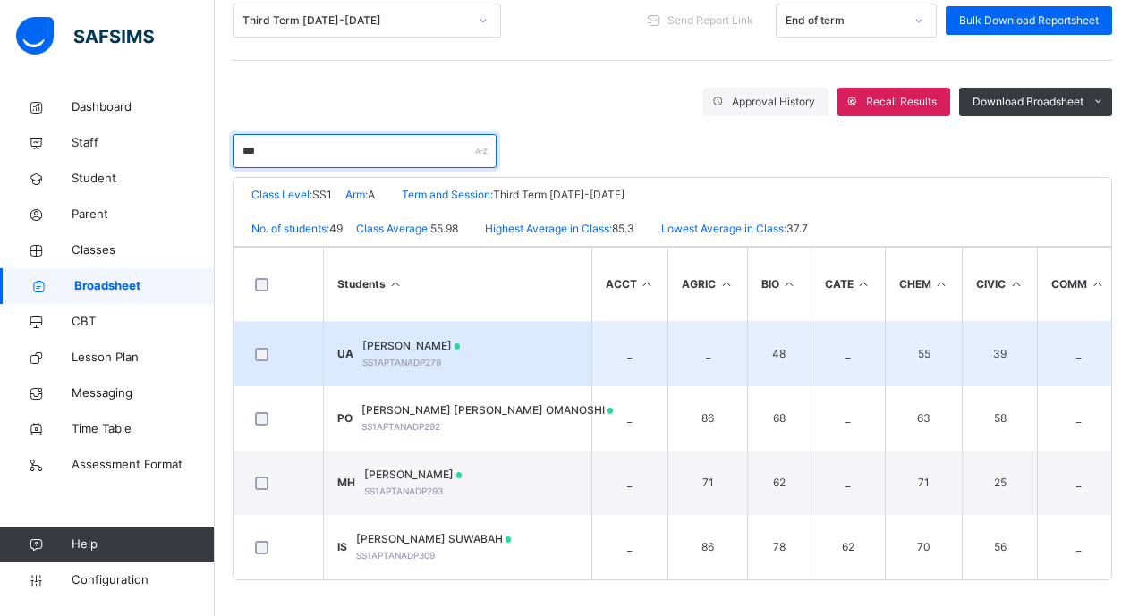
type input "***"
click at [443, 344] on span "UTHMAN IBRAHIM ABDULLAH" at bounding box center [411, 346] width 98 height 16
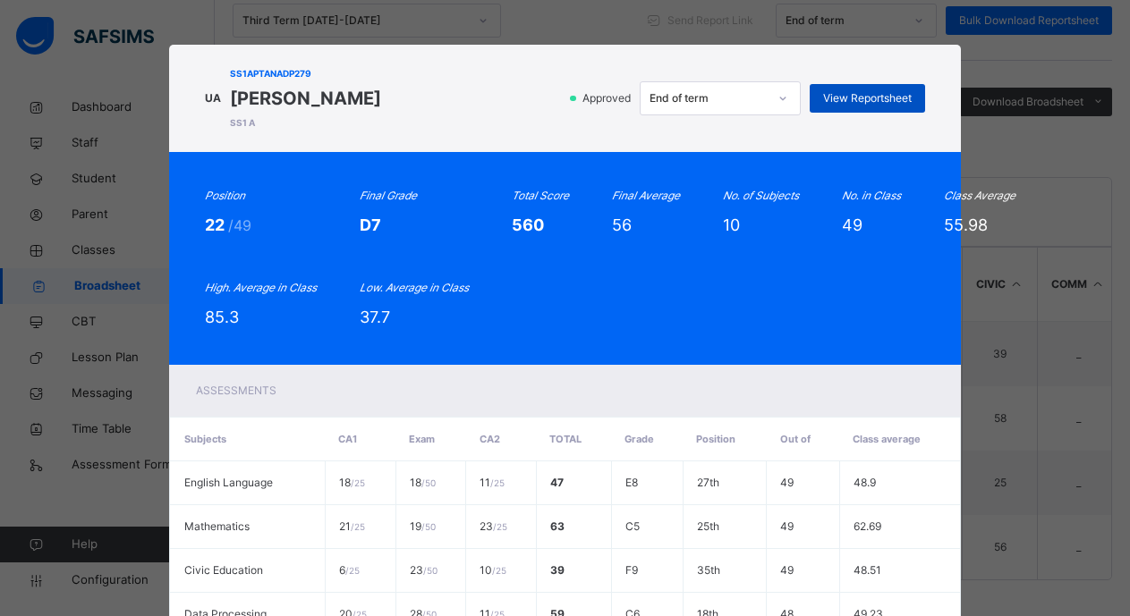
click at [847, 97] on span "View Reportsheet" at bounding box center [867, 98] width 89 height 16
click at [854, 101] on span "View Reportsheet" at bounding box center [867, 98] width 89 height 16
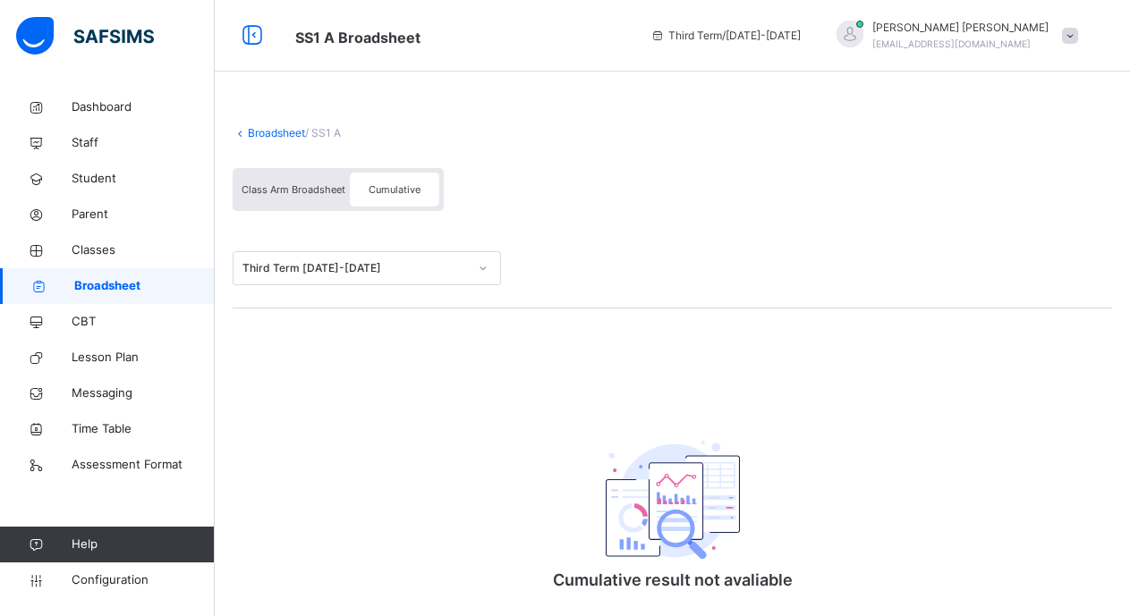
scroll to position [0, 0]
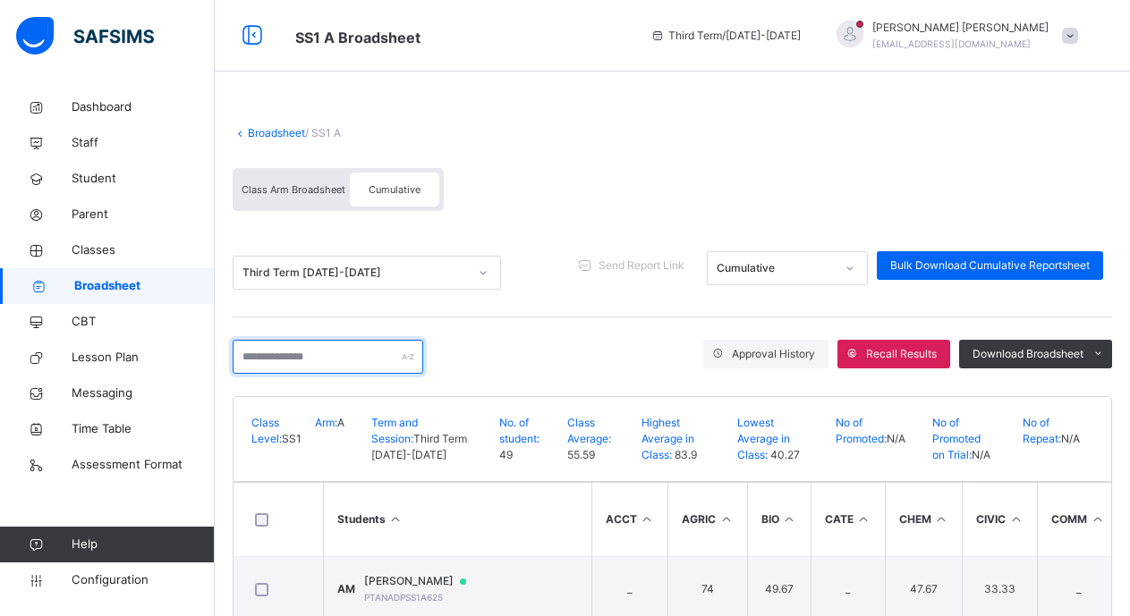
click at [251, 356] on input "text" at bounding box center [328, 357] width 191 height 34
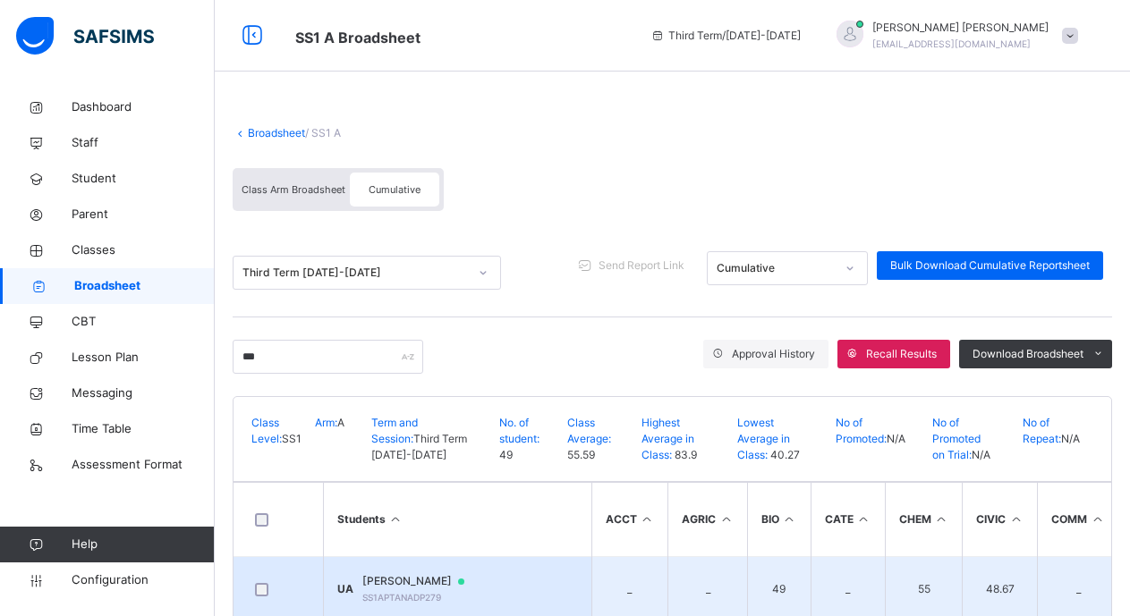
click at [467, 577] on span "UTHMAN IBRAHIM ABDULLAH" at bounding box center [421, 581] width 119 height 16
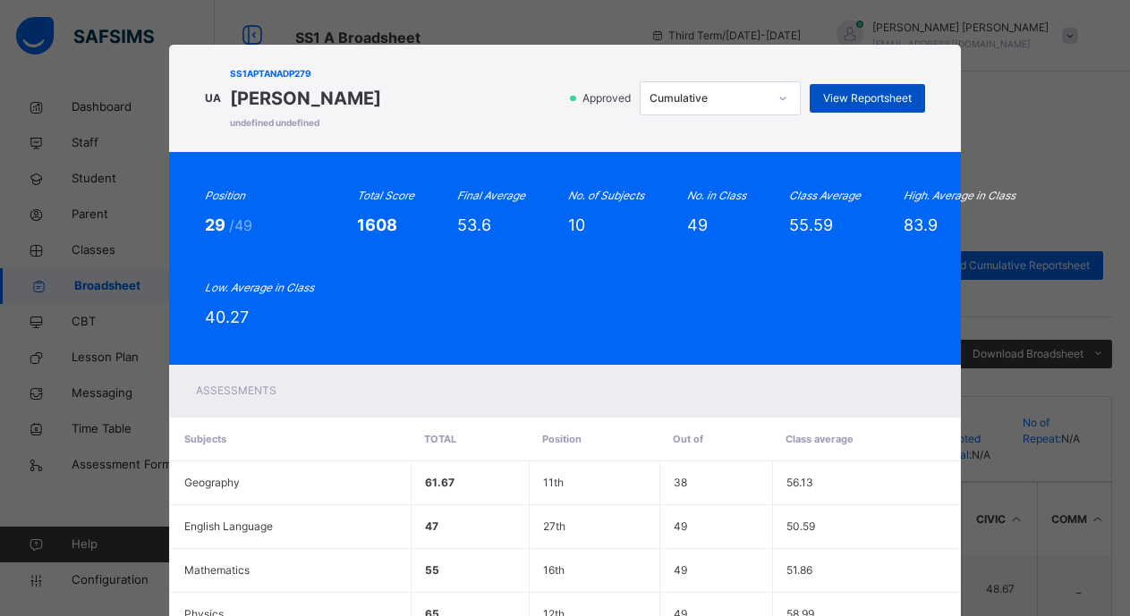
click at [832, 97] on span "View Reportsheet" at bounding box center [867, 98] width 89 height 16
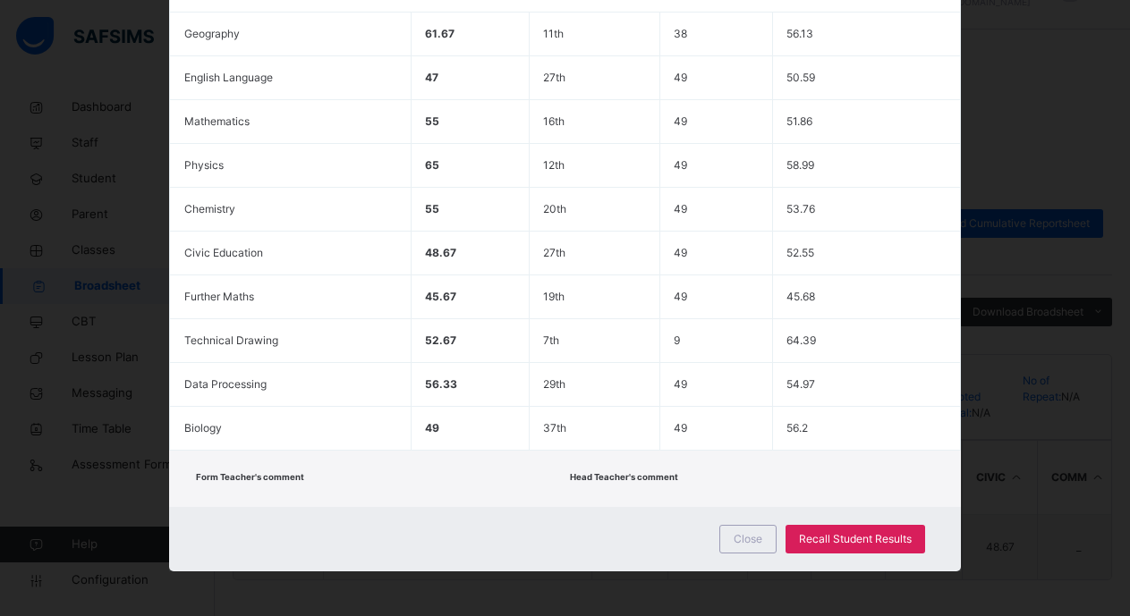
scroll to position [49, 0]
click at [749, 538] on span "Close" at bounding box center [747, 539] width 29 height 16
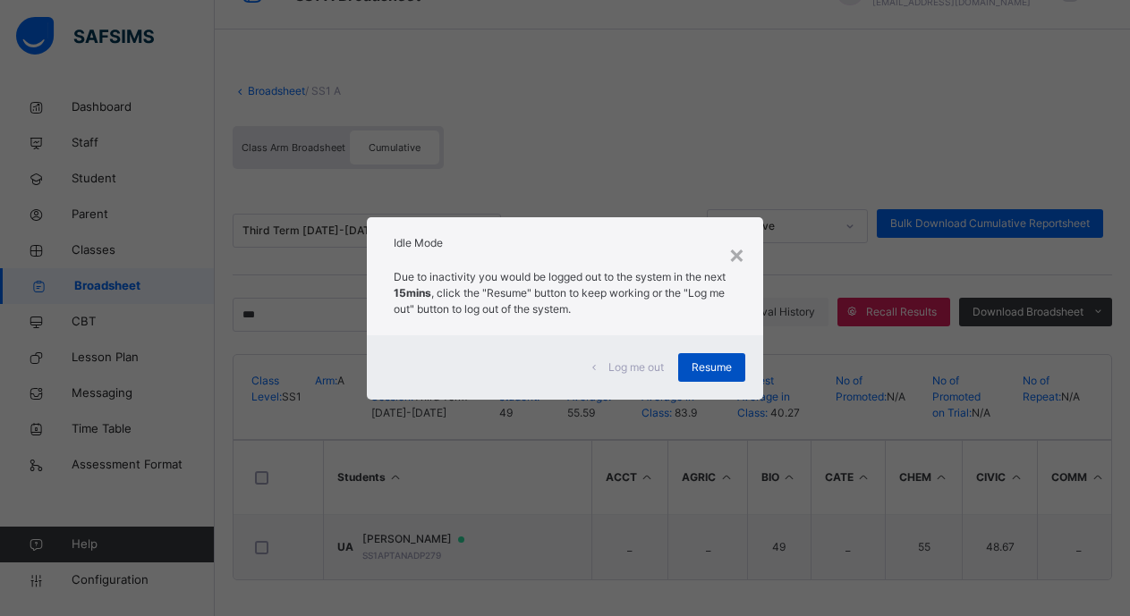
click at [719, 365] on span "Resume" at bounding box center [711, 368] width 40 height 16
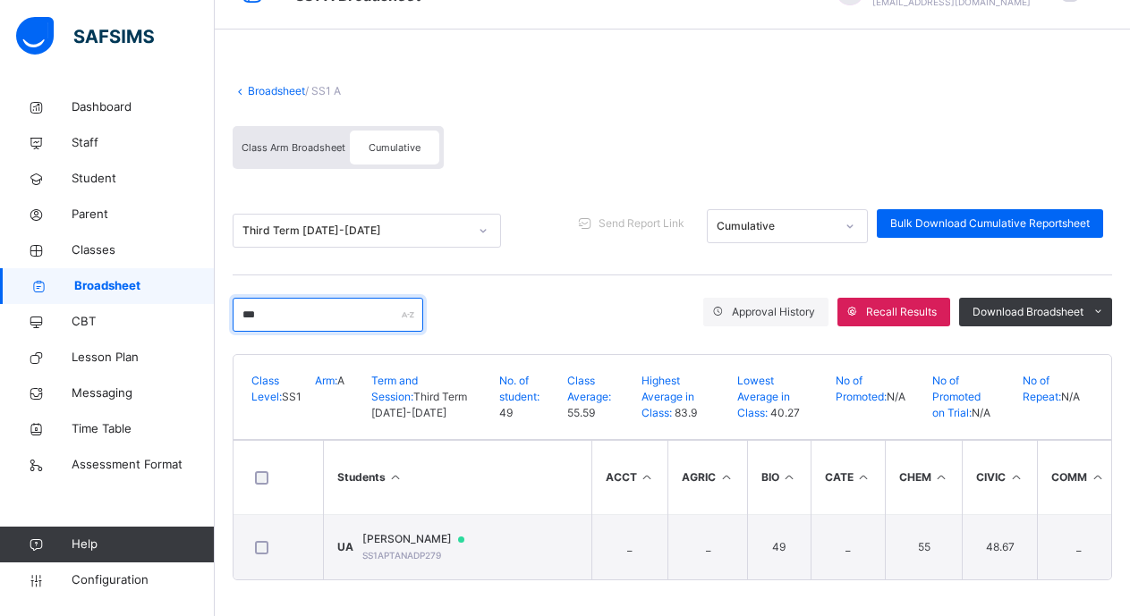
click at [265, 316] on input "***" at bounding box center [328, 315] width 191 height 34
type input "*"
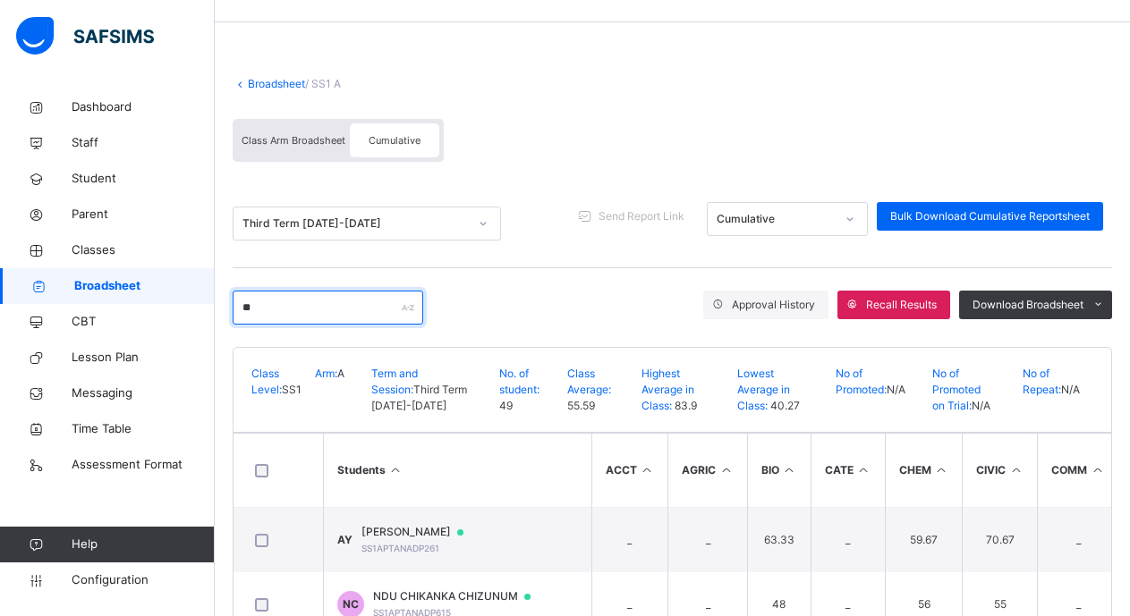
type input "*"
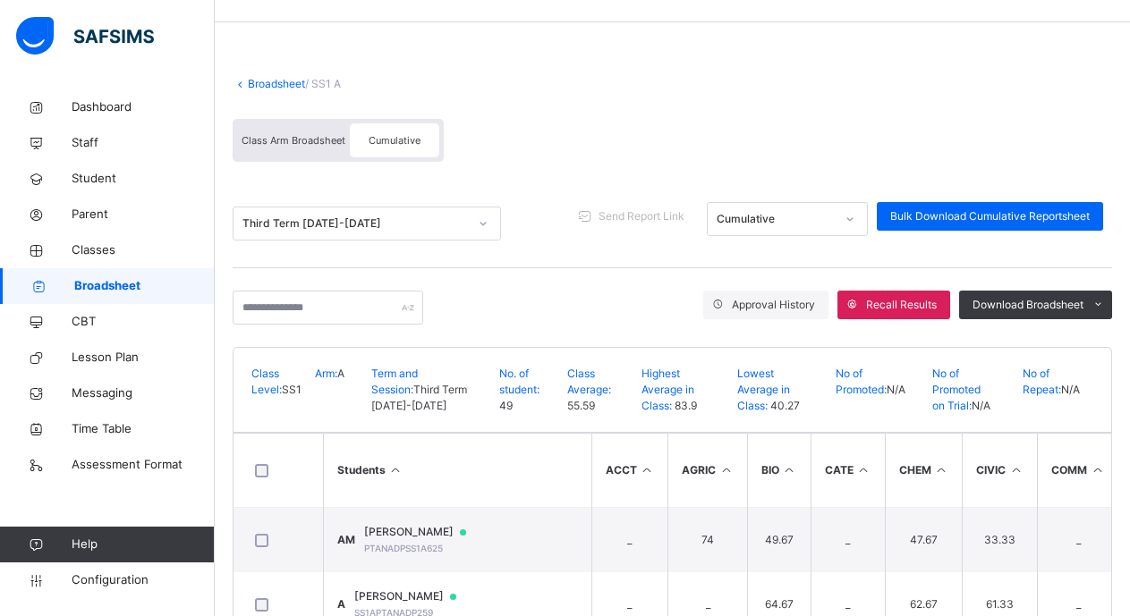
click at [120, 281] on span "Broadsheet" at bounding box center [144, 286] width 140 height 18
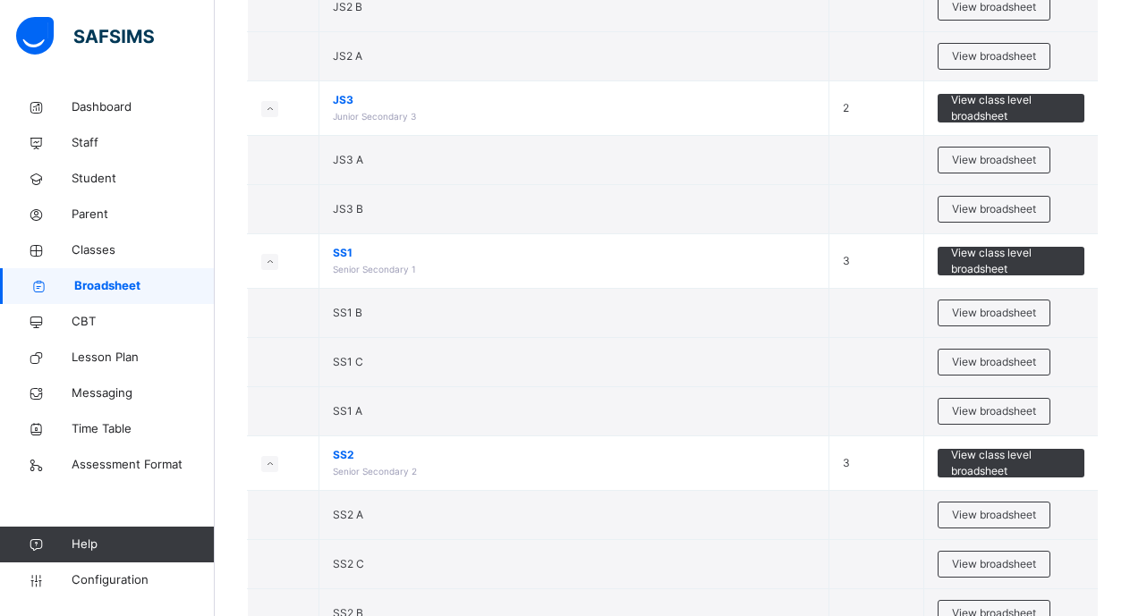
scroll to position [465, 0]
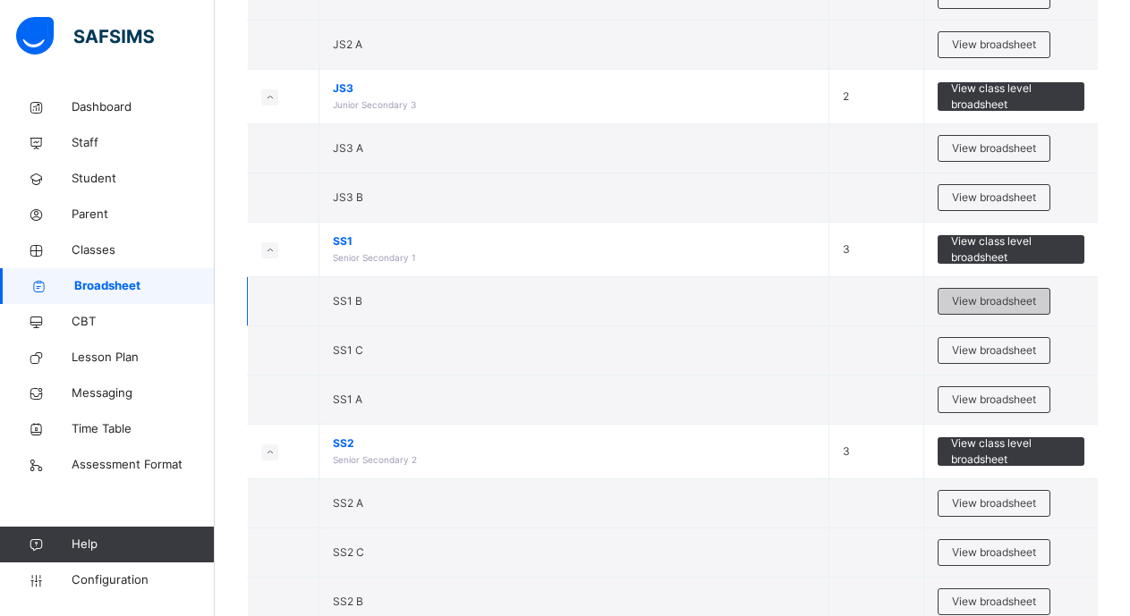
click at [984, 301] on span "View broadsheet" at bounding box center [994, 301] width 84 height 16
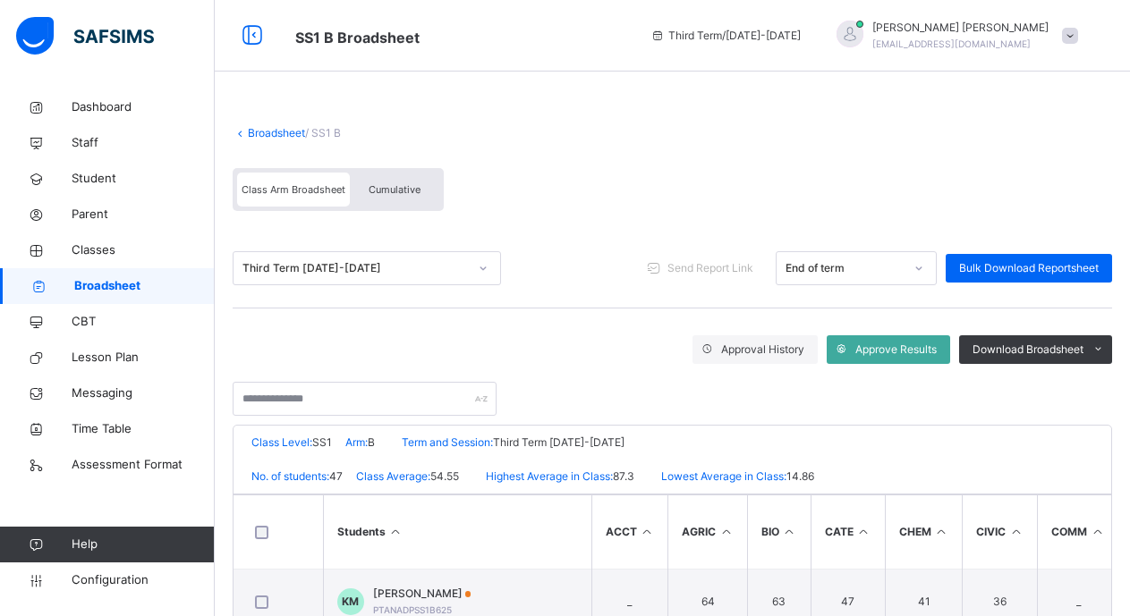
click at [387, 184] on span "Cumulative" at bounding box center [395, 189] width 52 height 13
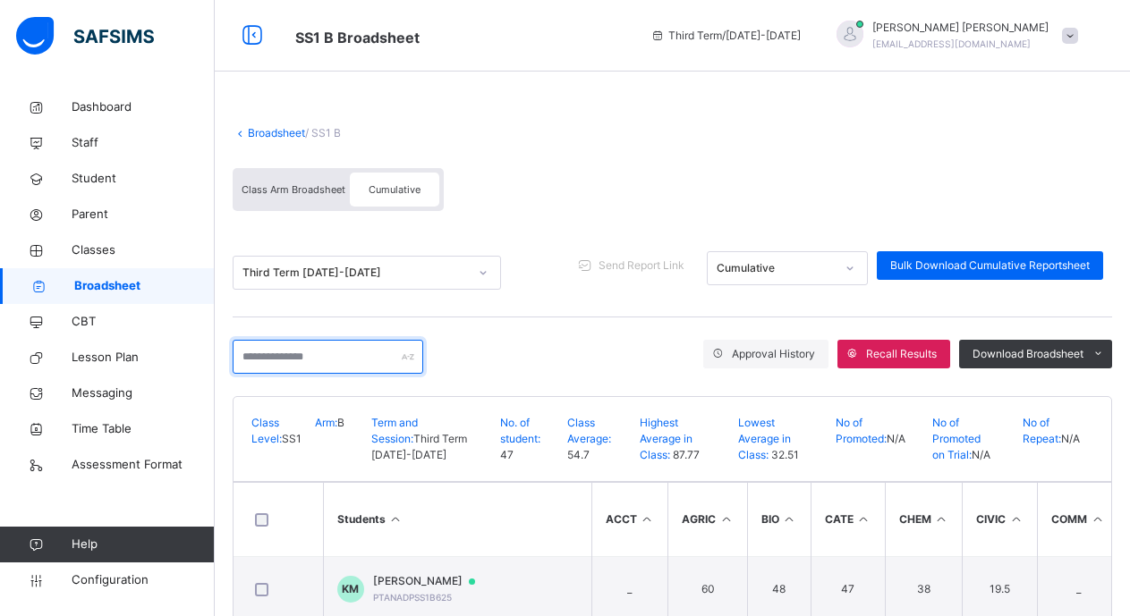
click at [244, 363] on input "text" at bounding box center [328, 357] width 191 height 34
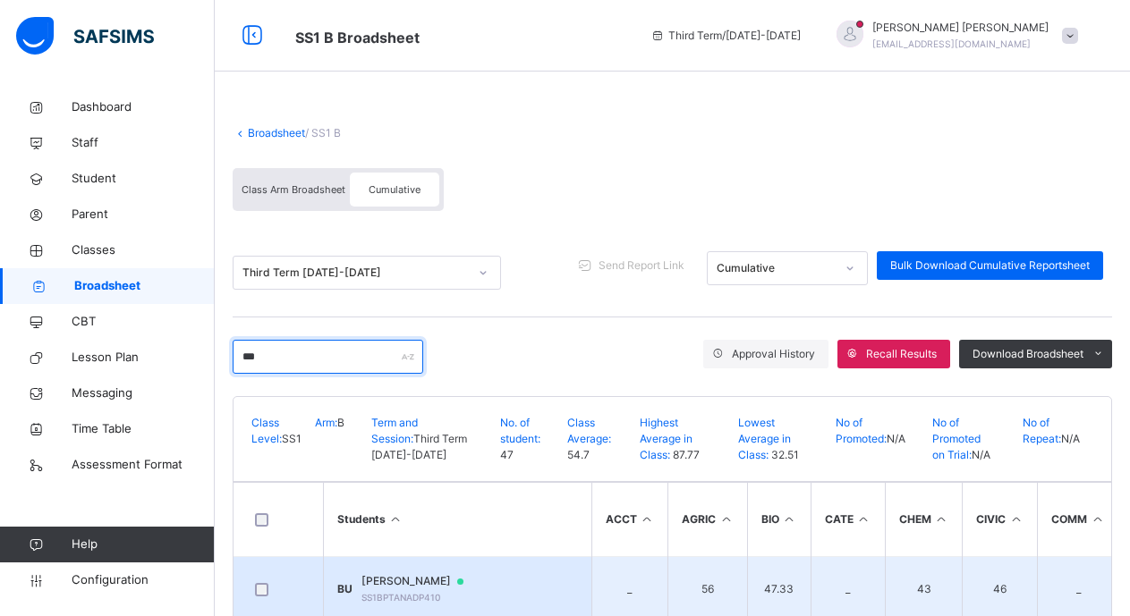
type input "***"
click at [457, 579] on span "[PERSON_NAME]" at bounding box center [420, 581] width 119 height 16
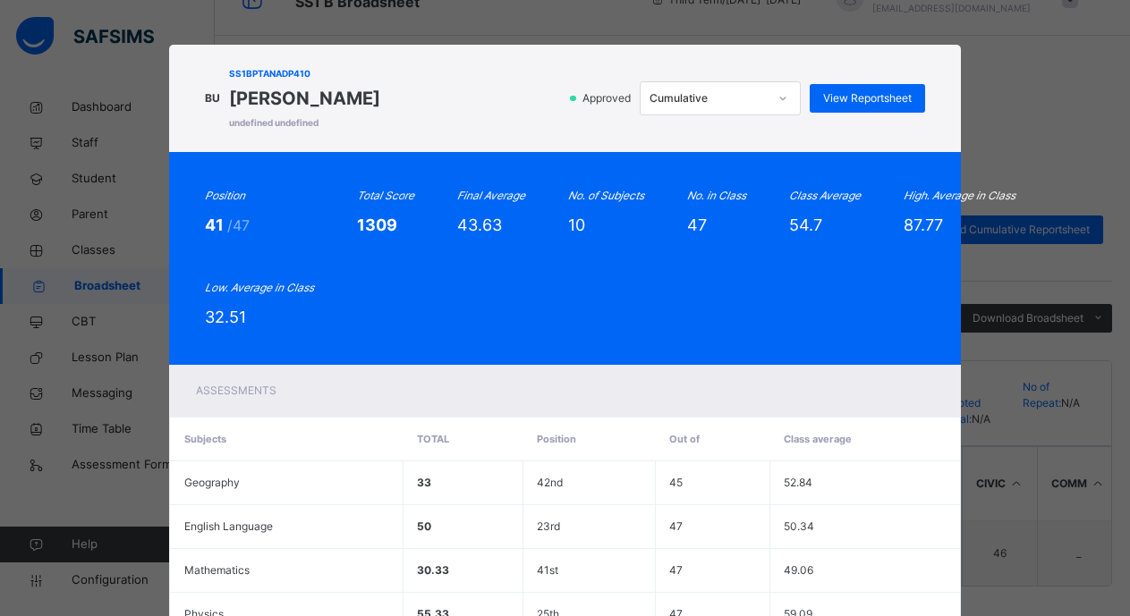
scroll to position [49, 0]
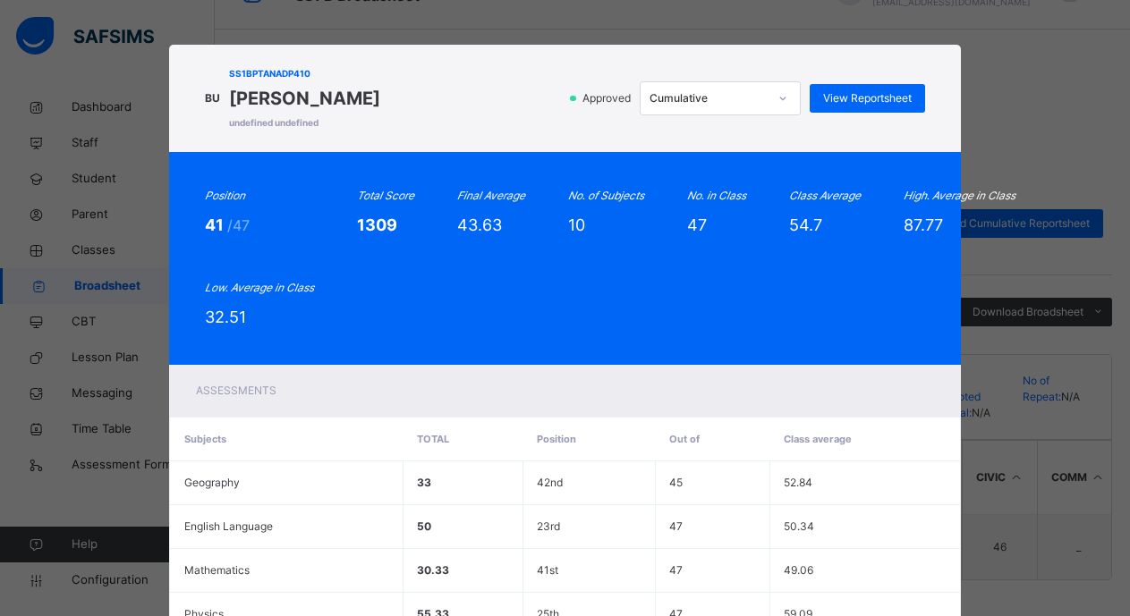
click at [809, 260] on div "Position 41 /47 Total Score 1309 Final Average 43.63 No. of Subjects 10 No. in …" at bounding box center [564, 258] width 719 height 141
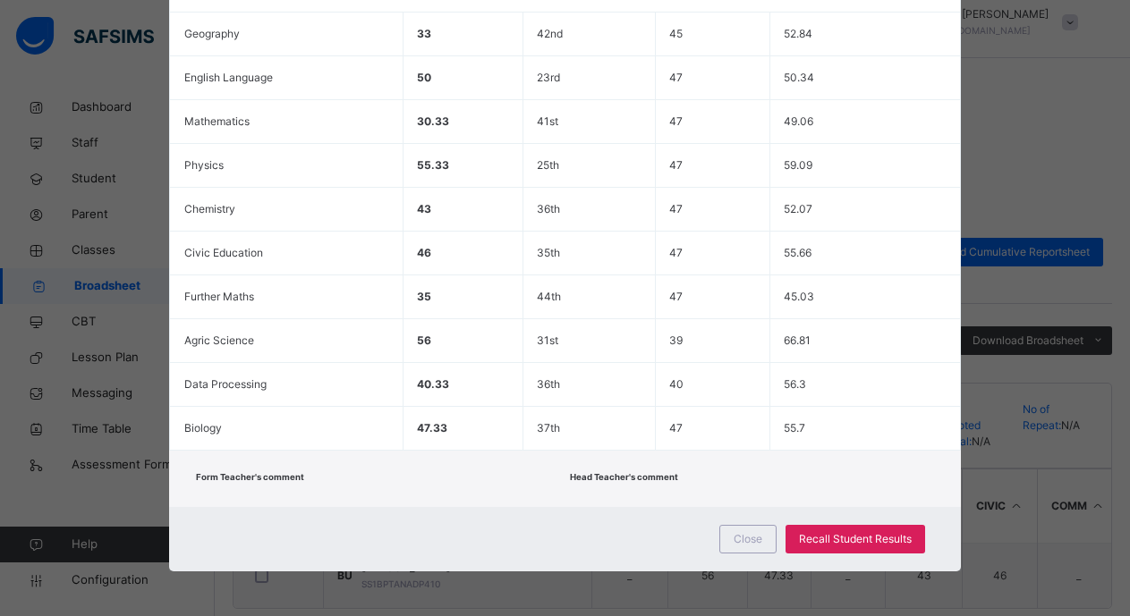
scroll to position [0, 0]
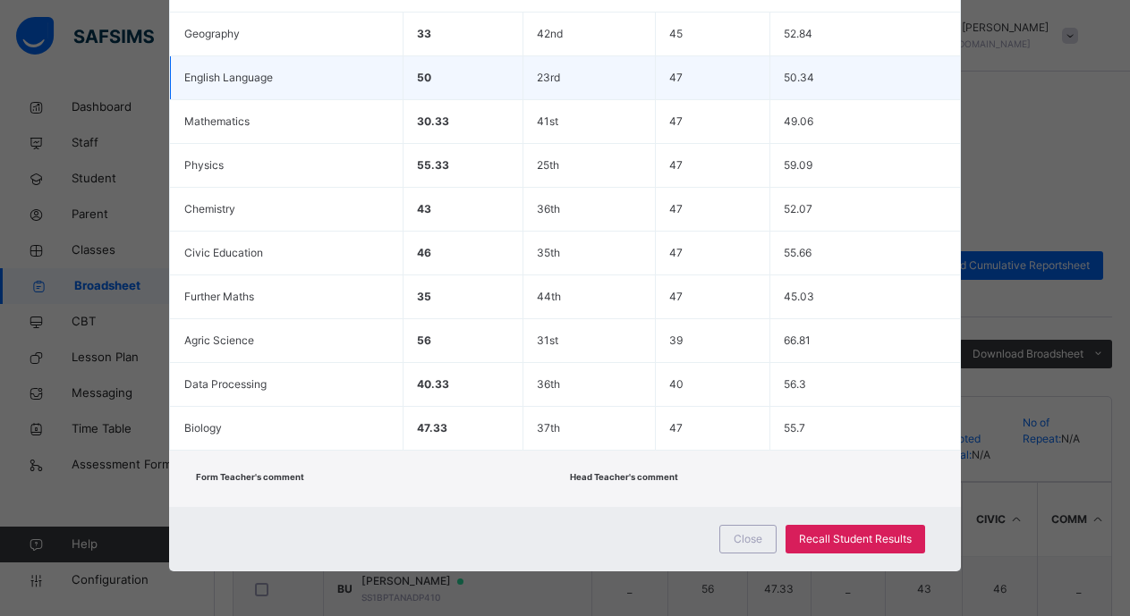
click at [886, 68] on td "50.34" at bounding box center [865, 78] width 190 height 44
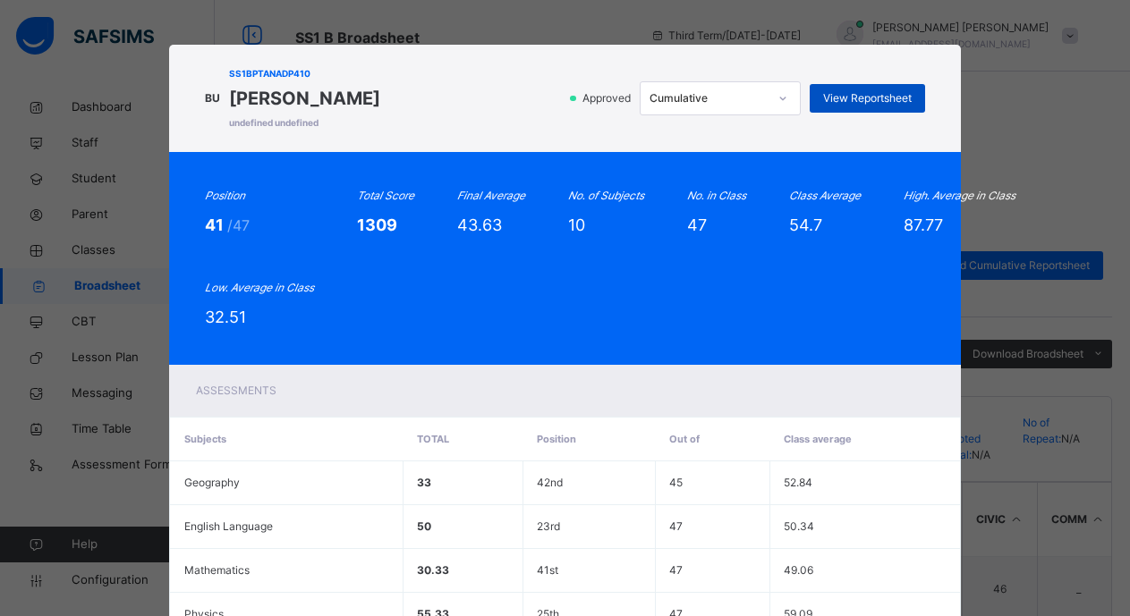
click at [866, 100] on span "View Reportsheet" at bounding box center [867, 98] width 89 height 16
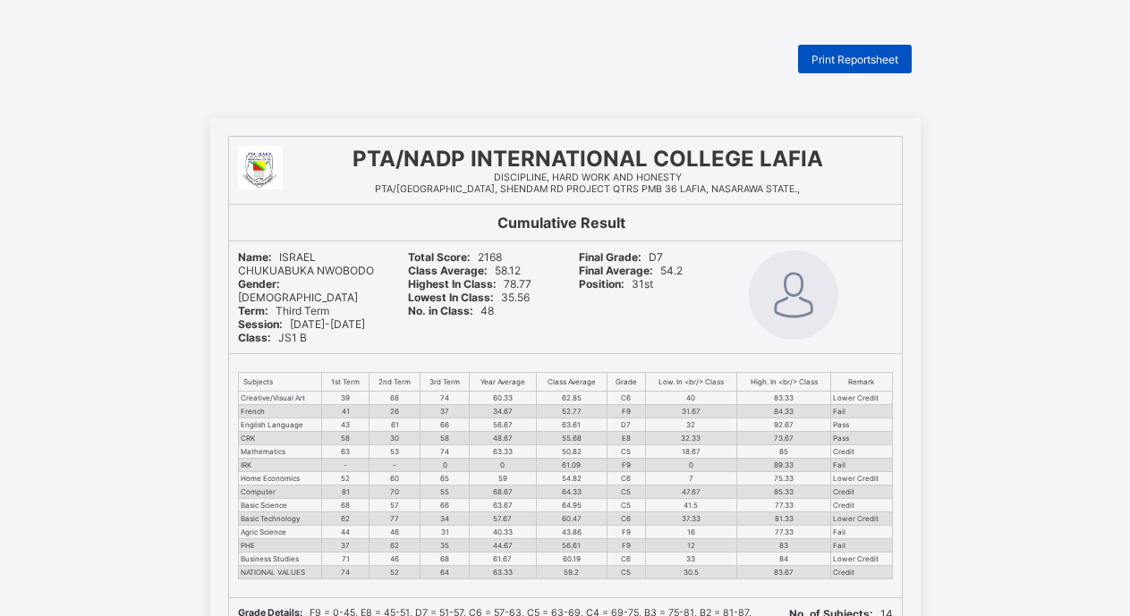
click at [862, 55] on span "Print Reportsheet" at bounding box center [854, 59] width 87 height 13
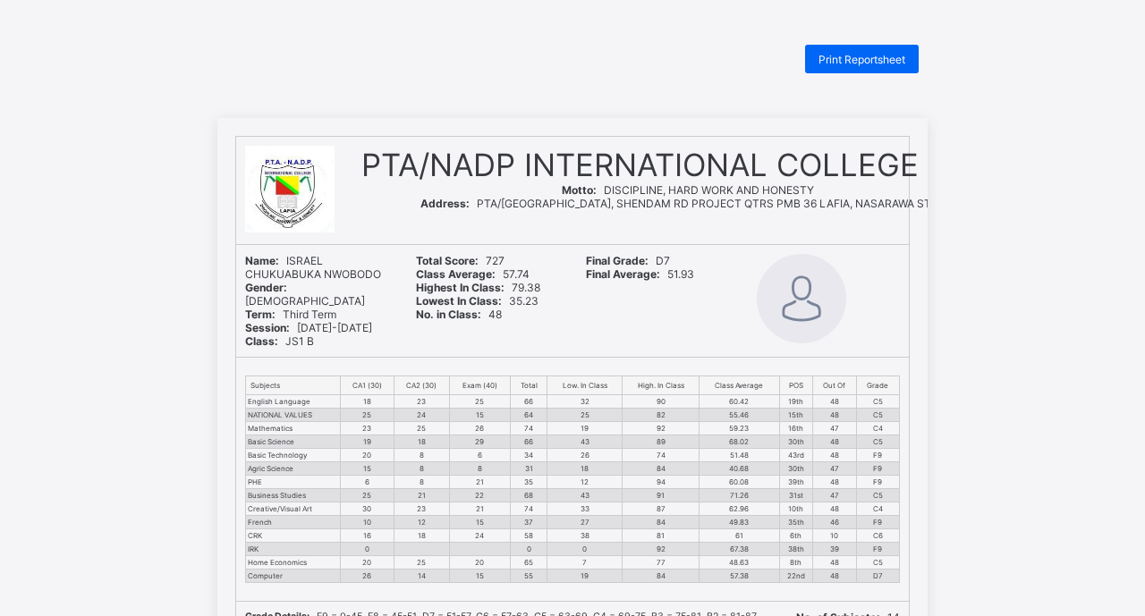
click at [856, 55] on span "Print Reportsheet" at bounding box center [861, 59] width 87 height 13
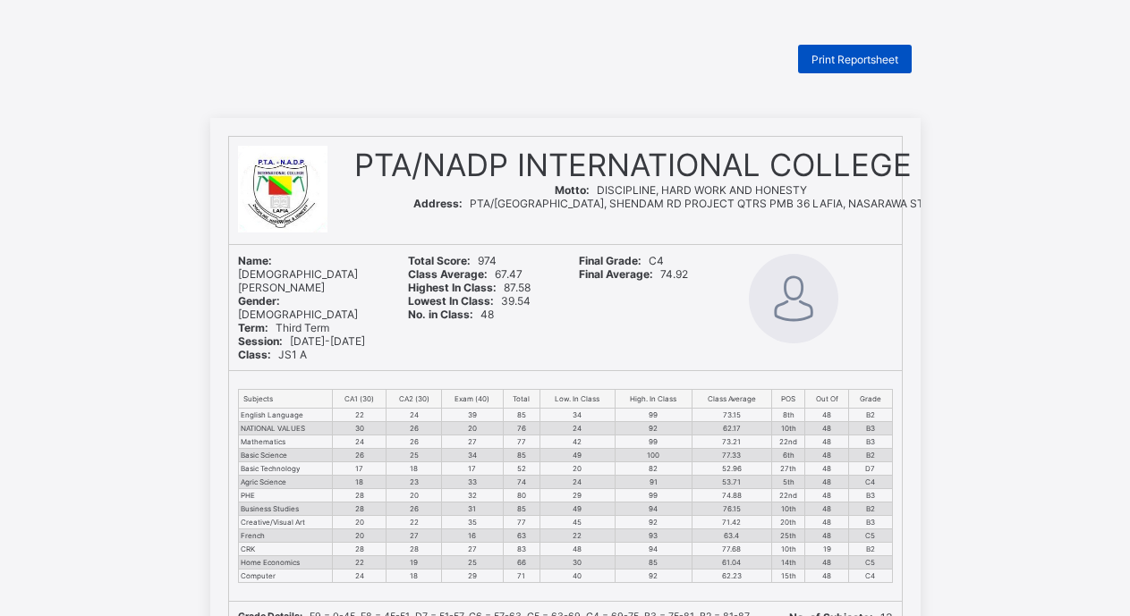
click at [854, 60] on span "Print Reportsheet" at bounding box center [854, 59] width 87 height 13
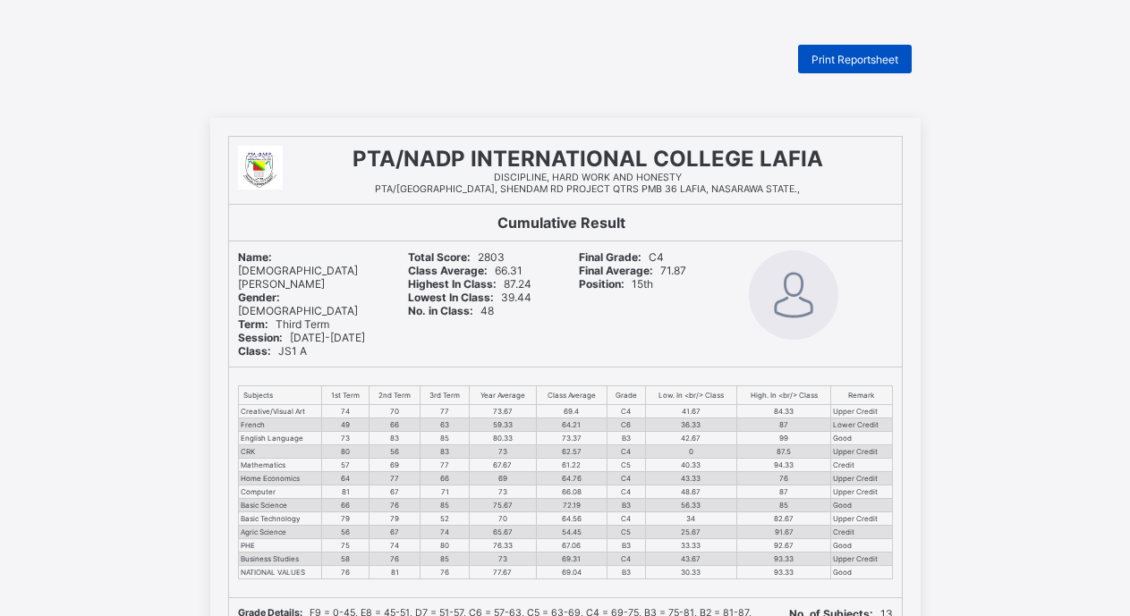
click at [859, 53] on span "Print Reportsheet" at bounding box center [854, 59] width 87 height 13
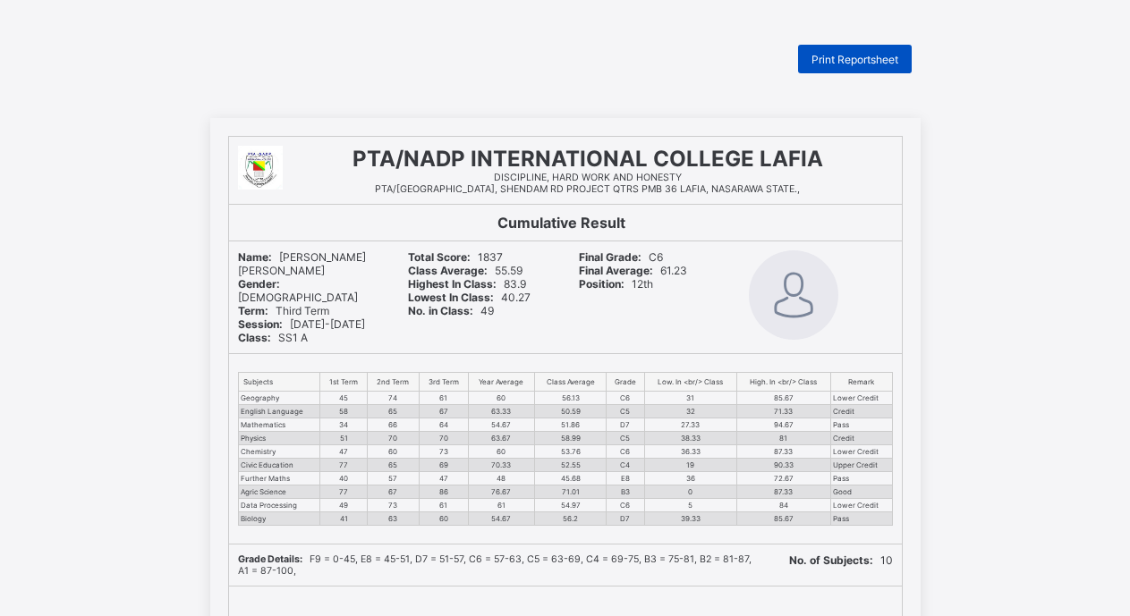
click at [864, 59] on span "Print Reportsheet" at bounding box center [854, 59] width 87 height 13
click at [875, 55] on span "Print Reportsheet" at bounding box center [854, 59] width 87 height 13
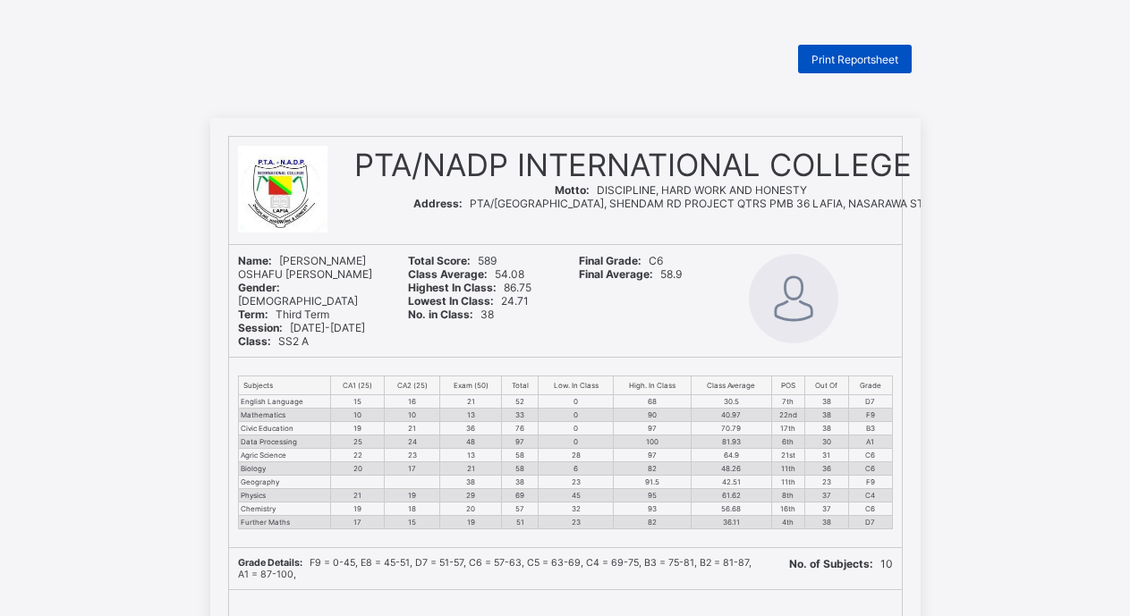
click at [859, 54] on span "Print Reportsheet" at bounding box center [854, 59] width 87 height 13
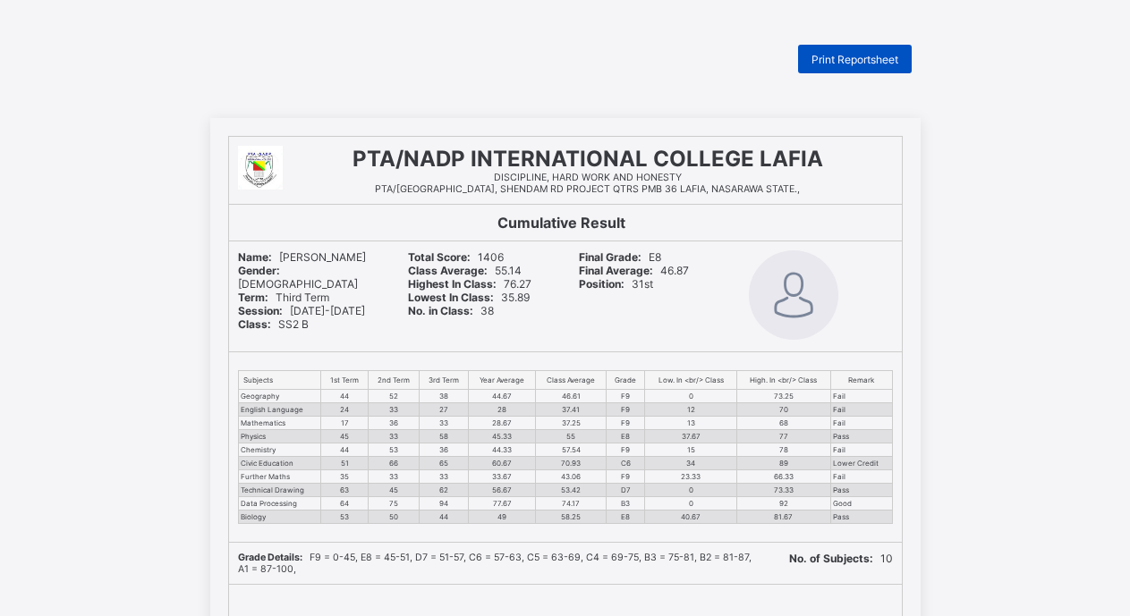
click at [860, 59] on span "Print Reportsheet" at bounding box center [854, 59] width 87 height 13
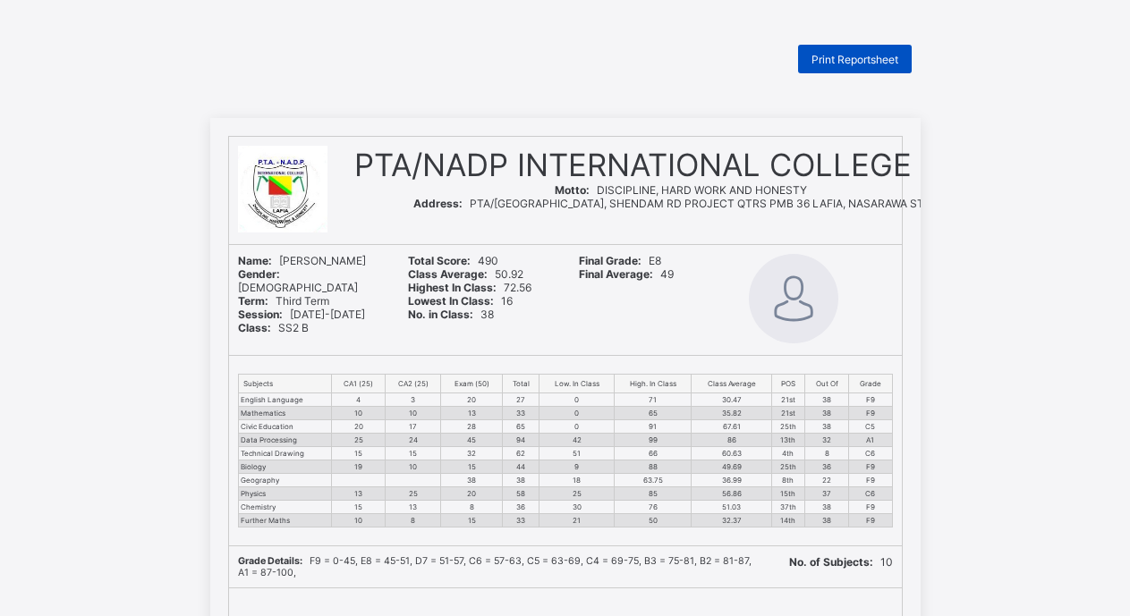
click at [871, 62] on span "Print Reportsheet" at bounding box center [854, 59] width 87 height 13
click at [860, 63] on span "Print Reportsheet" at bounding box center [854, 59] width 87 height 13
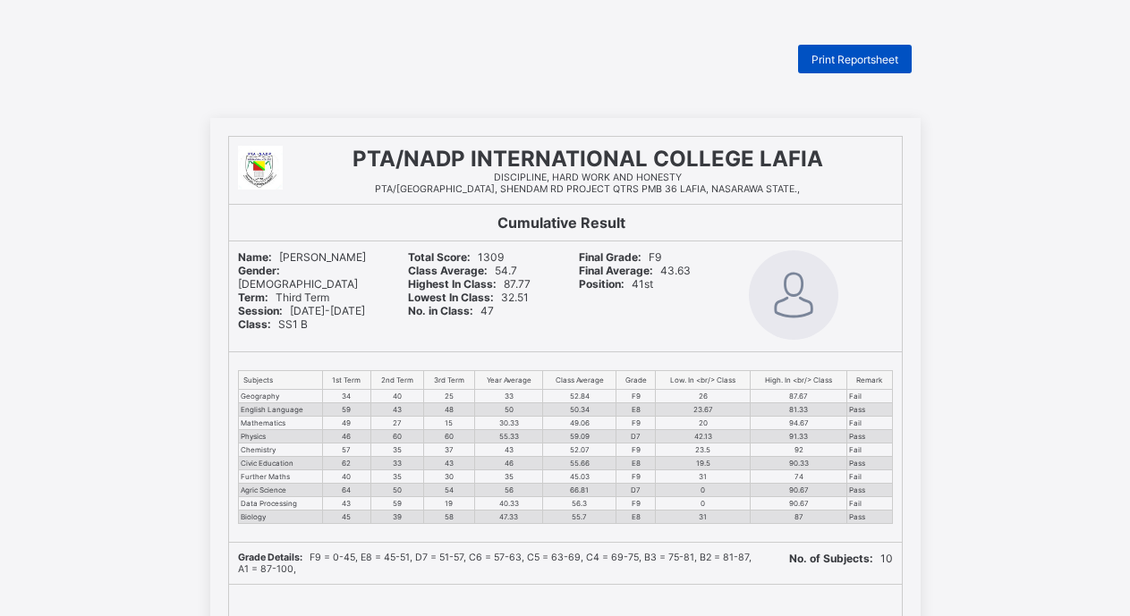
click at [860, 59] on span "Print Reportsheet" at bounding box center [854, 59] width 87 height 13
